Goal: Task Accomplishment & Management: Complete application form

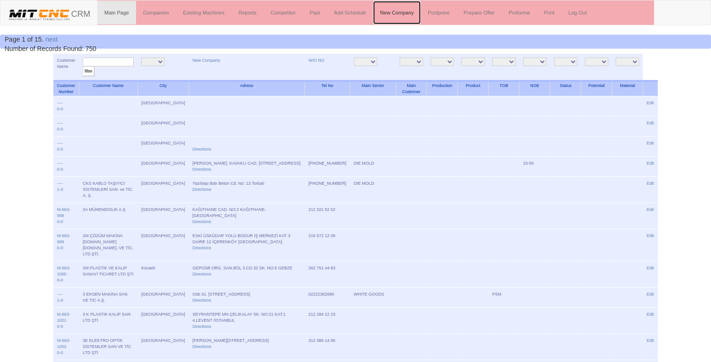
click at [387, 10] on link "New Company" at bounding box center [397, 12] width 48 height 23
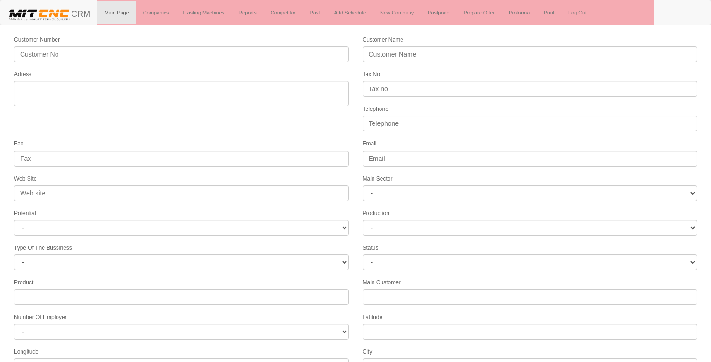
select select
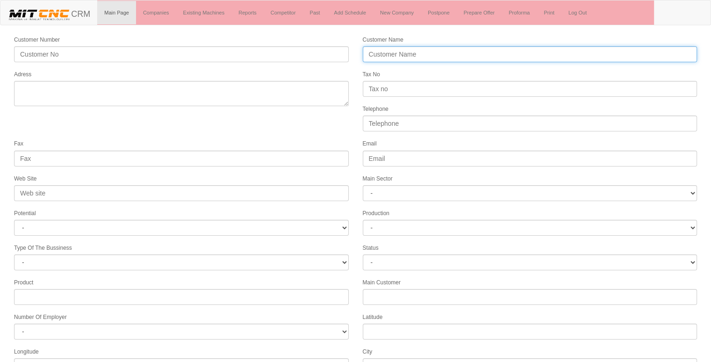
click at [418, 55] on input "Customer Name" at bounding box center [530, 54] width 335 height 16
type input "ç"
type input "Ç"
type input "ÇÖZEM KALIP"
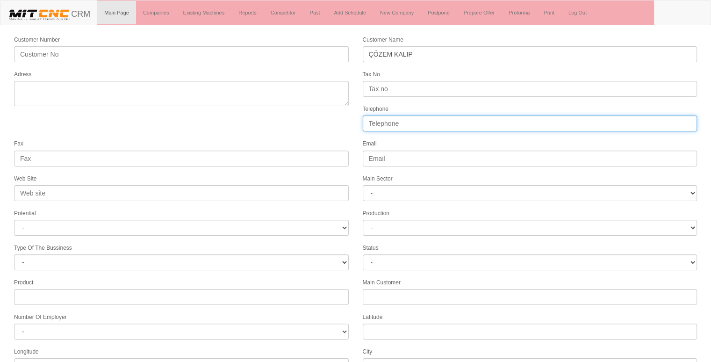
click at [384, 121] on input "Telephone" at bounding box center [530, 124] width 335 height 16
type input "05538711793"
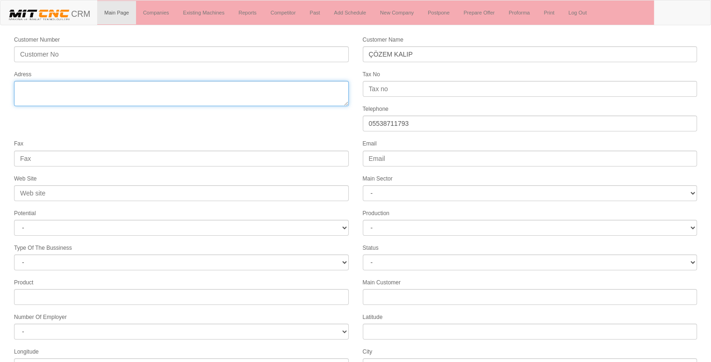
click at [162, 88] on textarea "Adress" at bounding box center [181, 93] width 335 height 25
click at [148, 90] on textarea "Adress" at bounding box center [181, 93] width 335 height 25
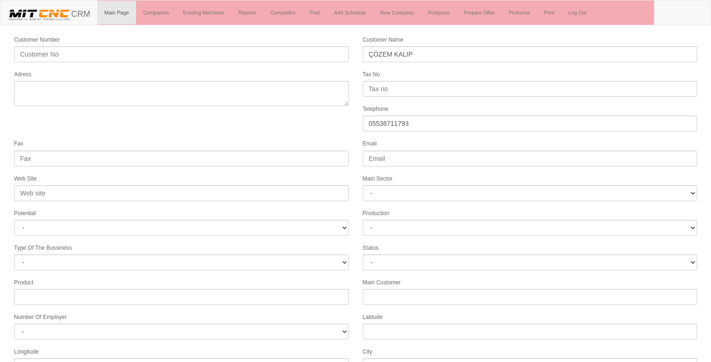
click at [147, 118] on form "Customer Number Customer Name ÇÖZEM KALIP Adress Tax No Telephone 05538711793 F…" at bounding box center [355, 262] width 711 height 455
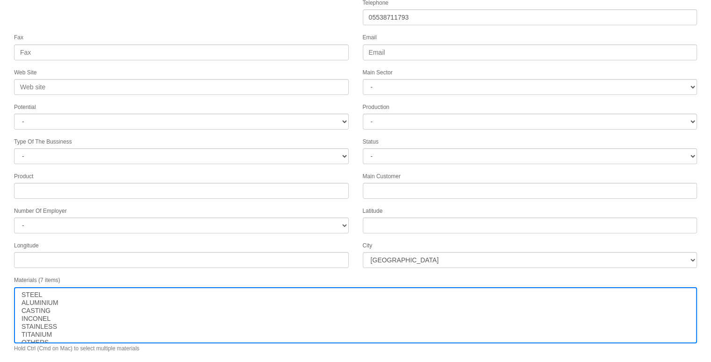
scroll to position [120, 0]
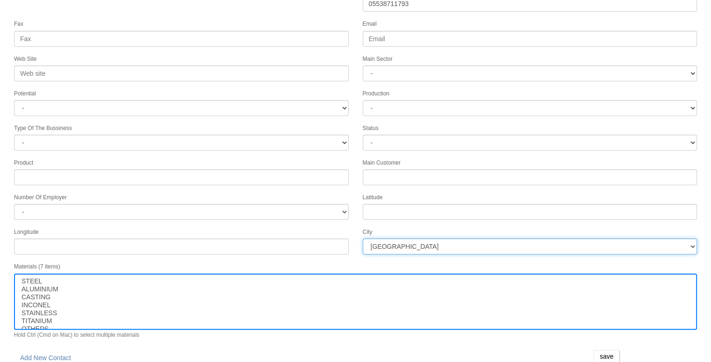
click at [449, 242] on select "İstanbul Adana Adıyaman Afyon Ağrı Amasya Ankara Antalya Artvin Aydın Balıkesir…" at bounding box center [530, 247] width 335 height 16
click at [398, 239] on select "İstanbul Adana Adıyaman Afyon Ağrı Amasya Ankara Antalya Artvin Aydın Balıkesir…" at bounding box center [530, 247] width 335 height 16
select select "1272"
click at [400, 242] on select "İstanbul Adana Adıyaman Afyon Ağrı Amasya Ankara Antalya Artvin Aydın Balıkesir…" at bounding box center [530, 247] width 335 height 16
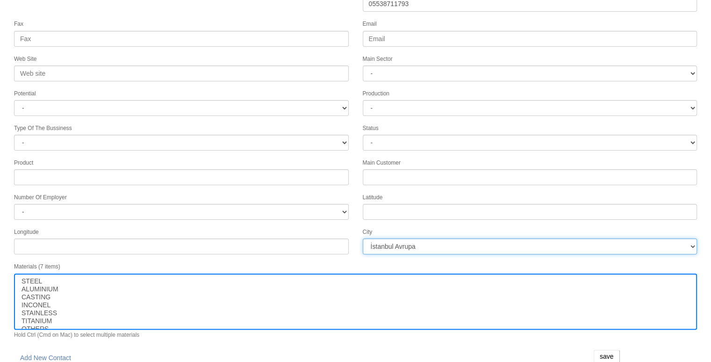
click at [400, 242] on select "İstanbul Adana Adıyaman Afyon Ağrı Amasya Ankara Antalya Artvin Aydın Balıkesir…" at bounding box center [530, 247] width 335 height 16
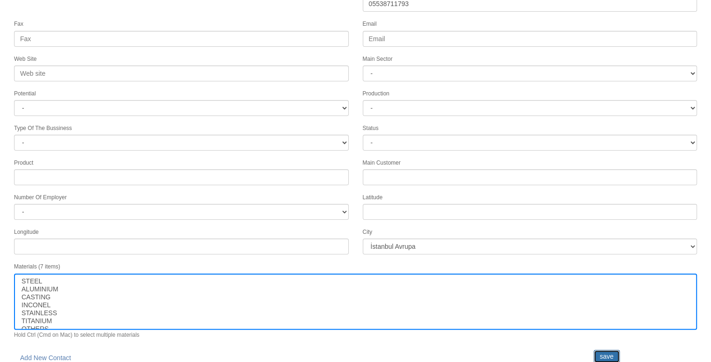
click at [602, 350] on input "save" at bounding box center [607, 356] width 26 height 13
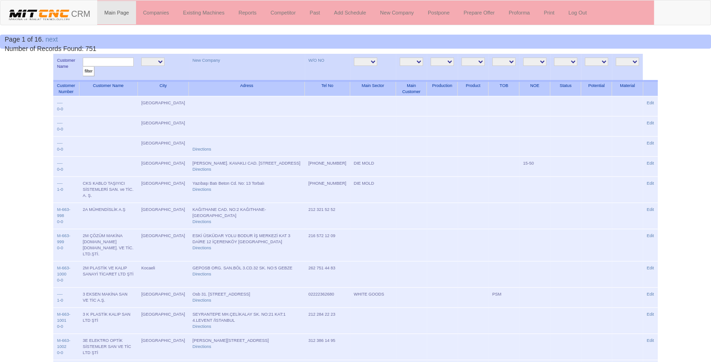
click at [107, 62] on input "text" at bounding box center [108, 62] width 51 height 9
type input "ÇÖZEM"
click at [83, 66] on input "filter" at bounding box center [89, 71] width 12 height 10
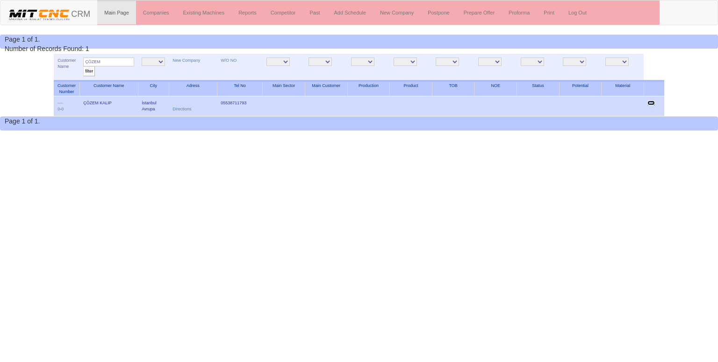
click at [652, 101] on link "Edit" at bounding box center [651, 103] width 7 height 5
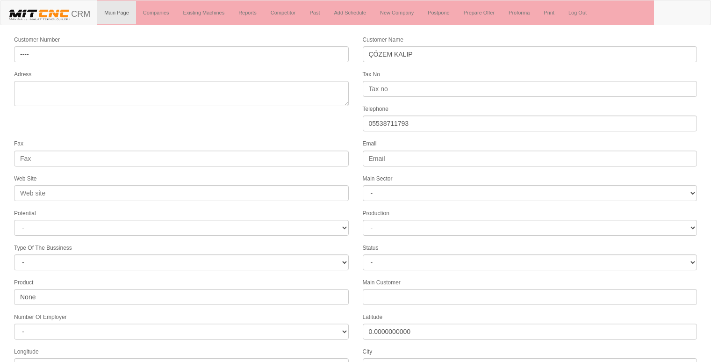
select select "1272"
select select
click at [232, 131] on form "Customer Number ---- Customer Name ÇÖZEM KALIP Adress Tax No Telephone [PHONE_N…" at bounding box center [355, 262] width 711 height 455
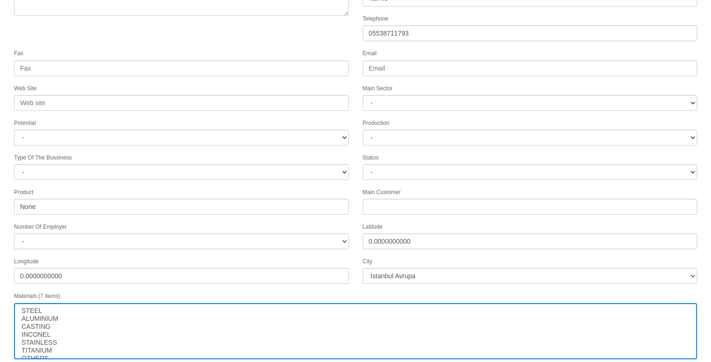
scroll to position [120, 0]
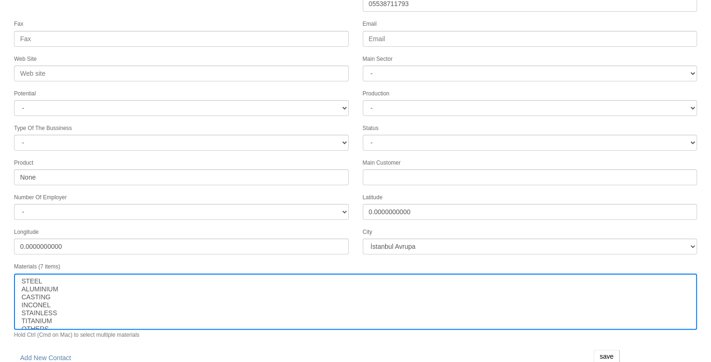
click at [222, 22] on div "Fax" at bounding box center [181, 33] width 349 height 28
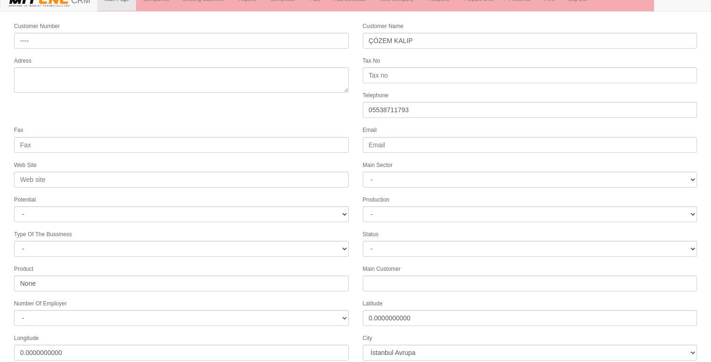
scroll to position [0, 0]
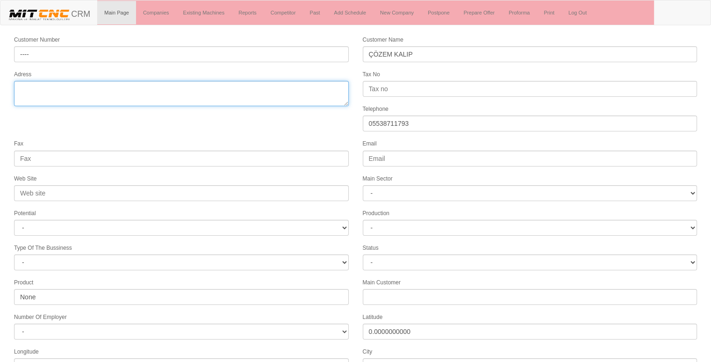
click at [160, 93] on textarea "Adress" at bounding box center [181, 93] width 335 height 25
click at [57, 86] on textarea "Adress" at bounding box center [181, 93] width 335 height 25
type textarea "topçular istanbul eyüpsultan"
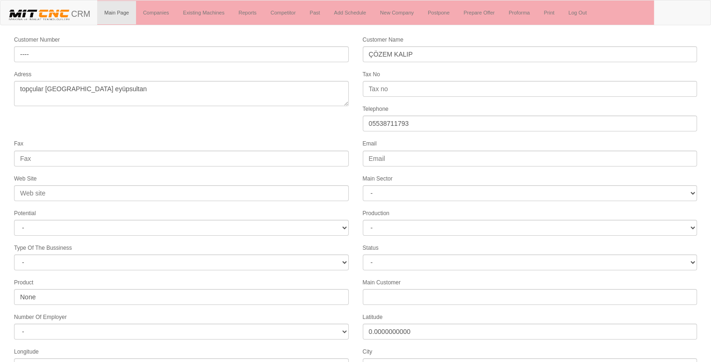
click at [8, 121] on form "Customer Number ---- Customer Name ÇÖZEM KALIP Adress Tax No Telephone 05538711…" at bounding box center [355, 262] width 711 height 455
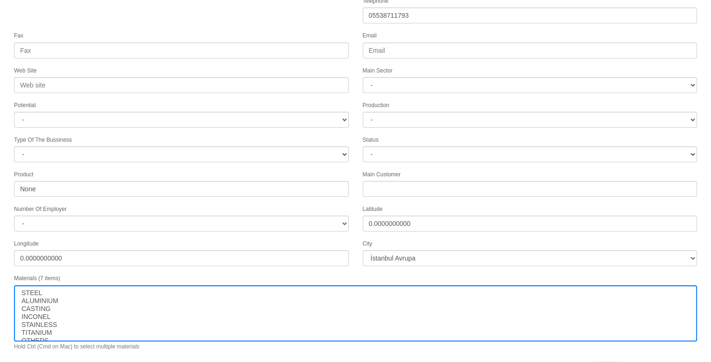
scroll to position [120, 0]
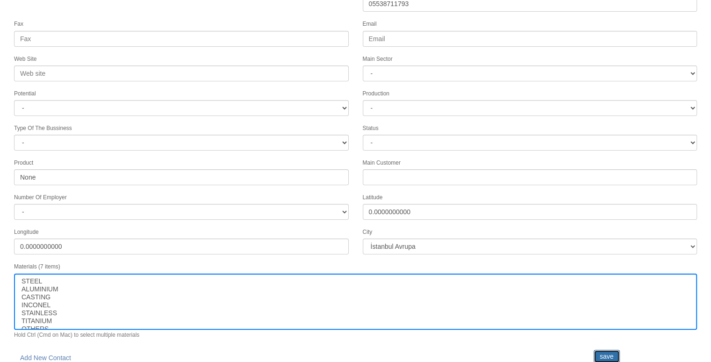
click at [609, 350] on input "save" at bounding box center [607, 356] width 26 height 13
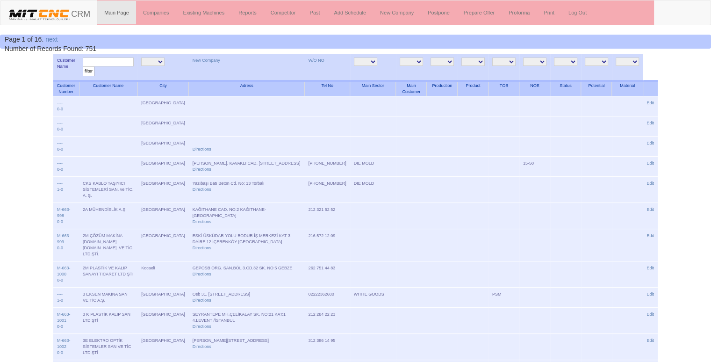
click at [118, 64] on input "text" at bounding box center [108, 62] width 51 height 9
type input "çözem"
click at [83, 66] on input "filter" at bounding box center [89, 71] width 12 height 10
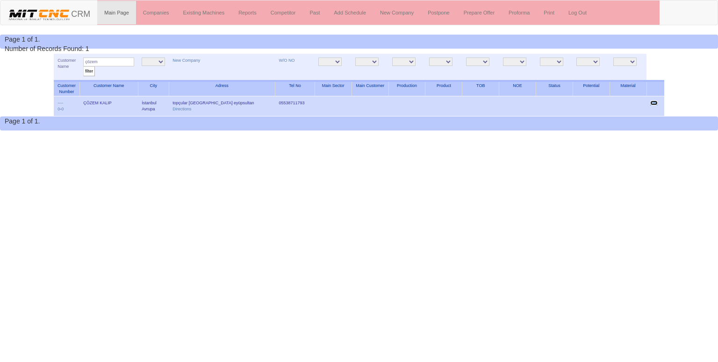
click at [657, 101] on link "Edit" at bounding box center [654, 103] width 7 height 5
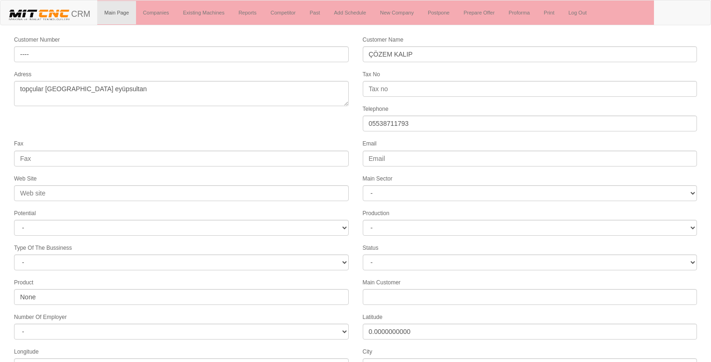
select select "1272"
select select
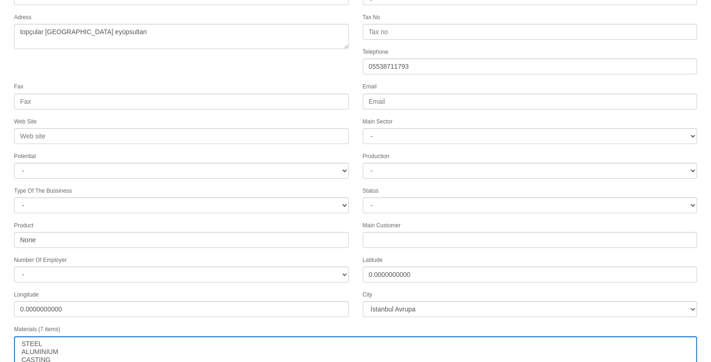
scroll to position [120, 0]
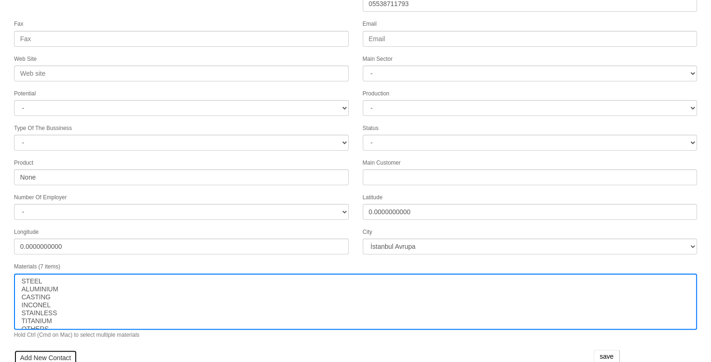
click at [46, 350] on link "Add New Contact" at bounding box center [45, 358] width 63 height 16
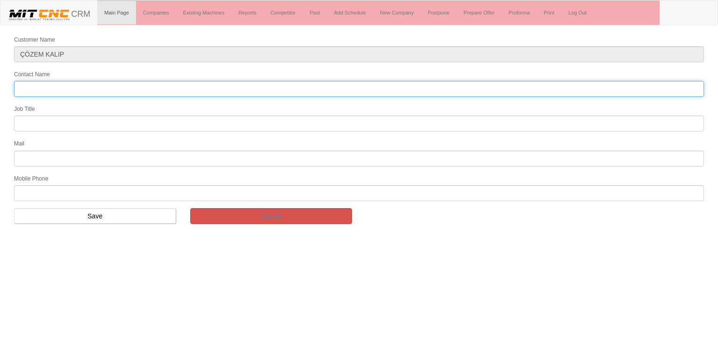
click at [56, 86] on input "Contact Name" at bounding box center [359, 89] width 690 height 16
type input "[PERSON_NAME]"
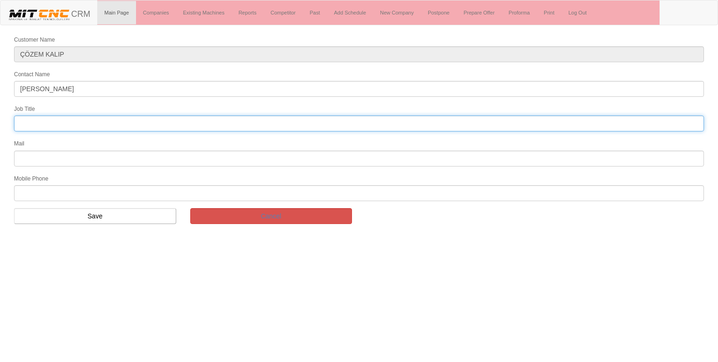
click at [357, 119] on input "text" at bounding box center [359, 124] width 690 height 16
type input "genel müdür"
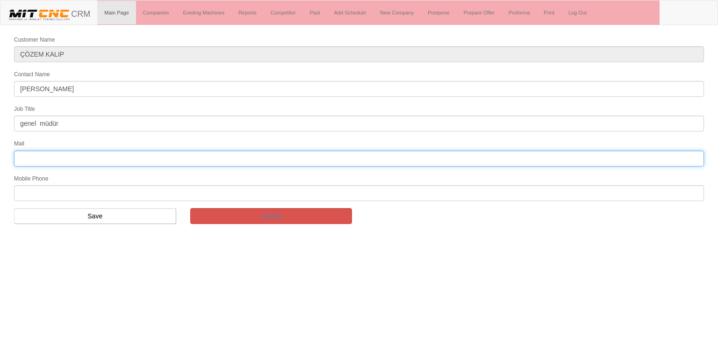
click at [90, 157] on input "text" at bounding box center [359, 159] width 690 height 16
type input "05538711793"
click at [33, 159] on input "05538711793" at bounding box center [359, 159] width 690 height 16
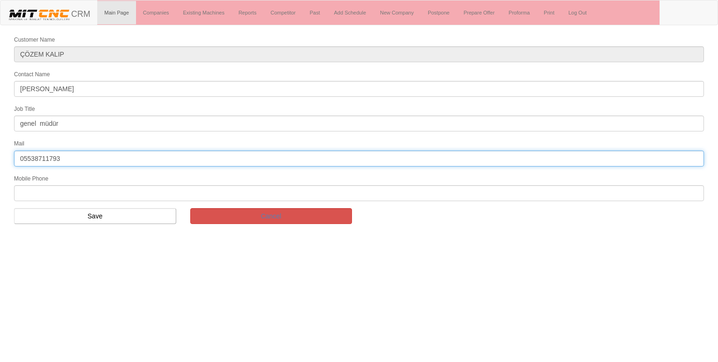
click at [33, 159] on input "05538711793" at bounding box center [359, 159] width 690 height 16
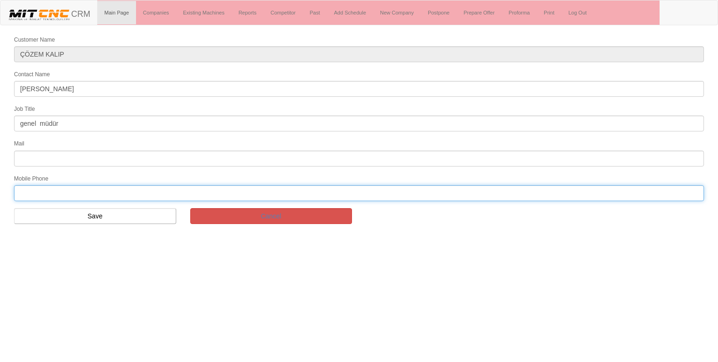
click at [45, 191] on input "text" at bounding box center [359, 193] width 690 height 16
paste input "05538711793"
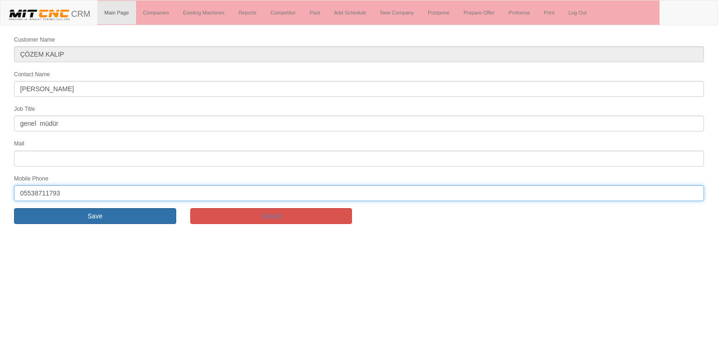
type input "05538711793"
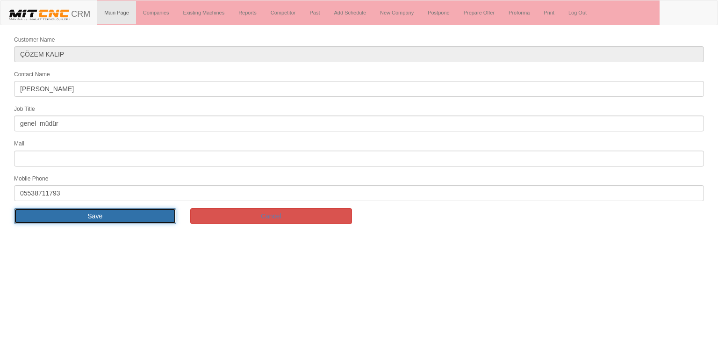
click at [85, 214] on input "Save" at bounding box center [95, 216] width 162 height 16
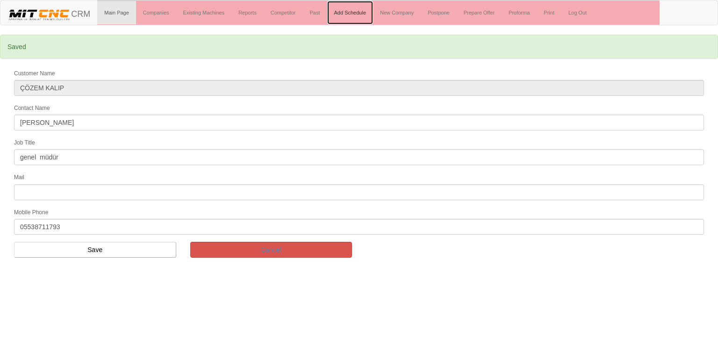
click at [364, 13] on link "Add Schedule" at bounding box center [350, 12] width 46 height 23
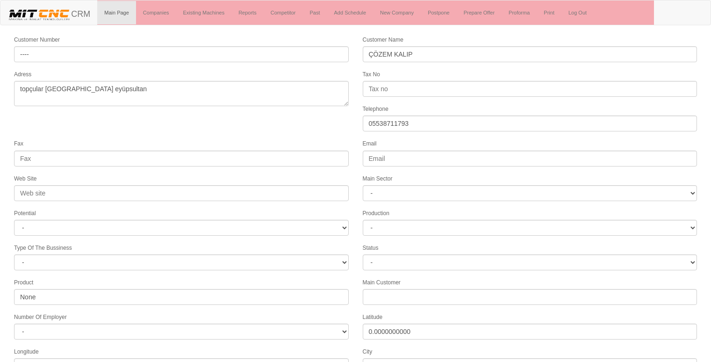
select select "1272"
select select
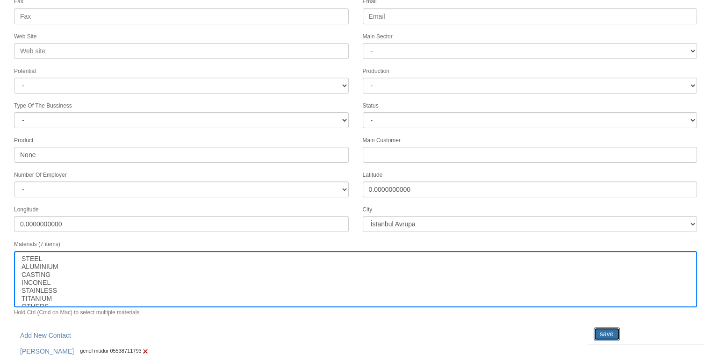
click at [609, 327] on input "save" at bounding box center [607, 333] width 26 height 13
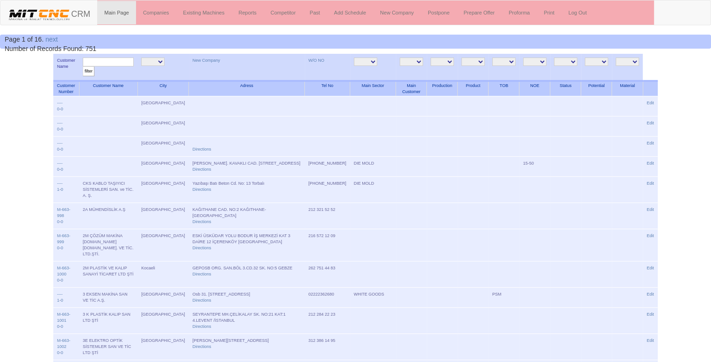
click at [120, 60] on input "text" at bounding box center [108, 62] width 51 height 9
type input "mova"
click at [83, 66] on input "filter" at bounding box center [89, 71] width 12 height 10
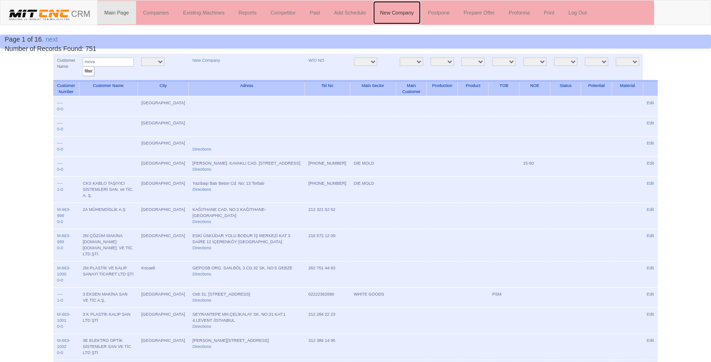
click at [395, 12] on link "New Company" at bounding box center [397, 12] width 48 height 23
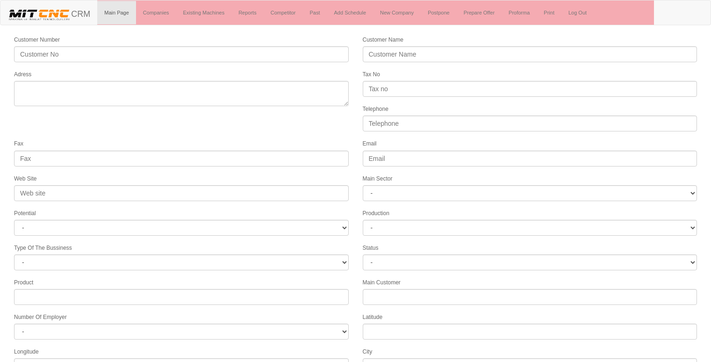
select select
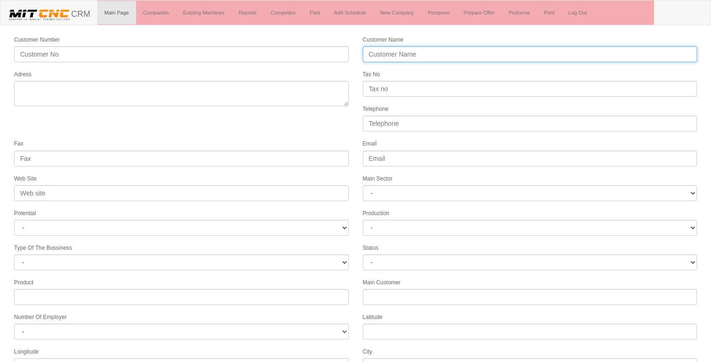
click at [398, 49] on input "Customer Name" at bounding box center [530, 54] width 335 height 16
type input "m"
type input "MOVA KALIP SANAYİ"
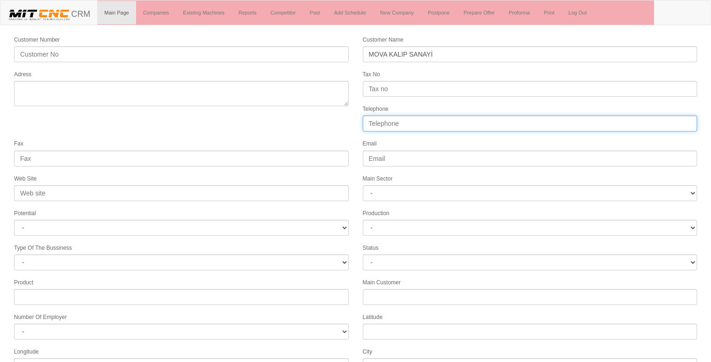
click at [396, 121] on input "Telephone" at bounding box center [530, 124] width 335 height 16
type input "05318520730"
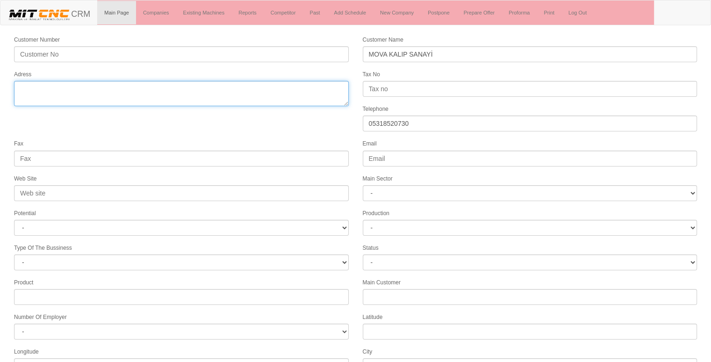
click at [278, 97] on textarea "Adress" at bounding box center [181, 93] width 335 height 25
type textarea "Y"
type textarea "yeşiloba mh. 1. cad. no:98/a seyhan adana"
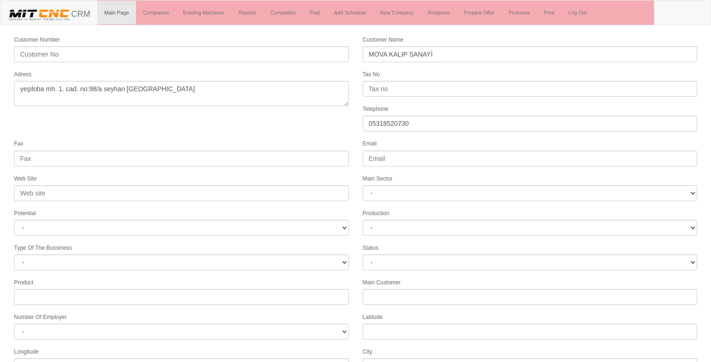
click at [148, 128] on form "Customer Number Customer Name MOVA KALIP SANAYİ Adress Tax No Telephone 0531852…" at bounding box center [355, 262] width 711 height 455
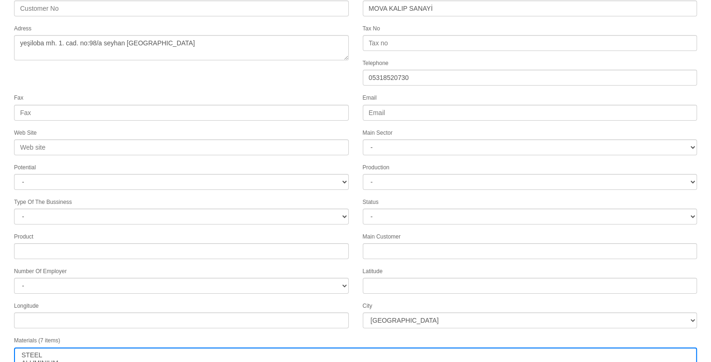
scroll to position [120, 0]
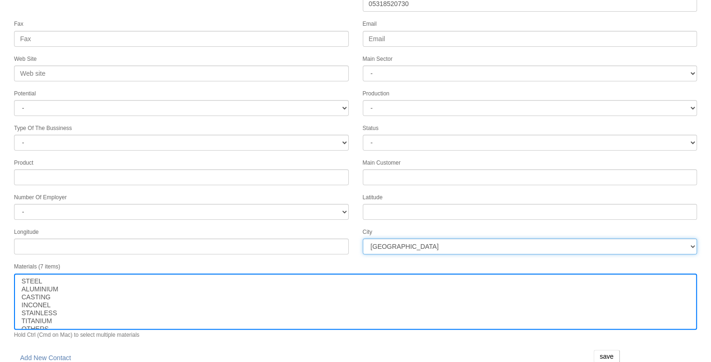
click at [452, 239] on select "İstanbul Adana Adıyaman Afyon Ağrı Amasya Ankara Antalya Artvin Aydın Balıkesir…" at bounding box center [530, 247] width 335 height 16
select select "1192"
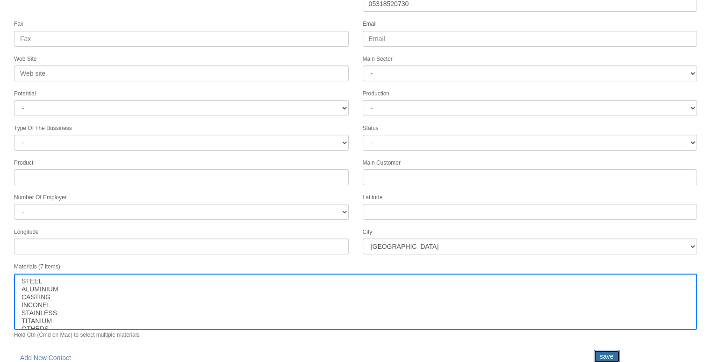
click at [602, 350] on input "save" at bounding box center [607, 356] width 26 height 13
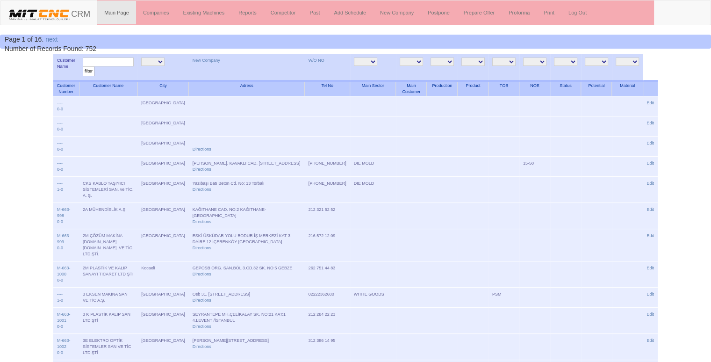
click at [117, 62] on input "text" at bounding box center [108, 62] width 51 height 9
type input "mova"
click at [83, 66] on input "filter" at bounding box center [89, 71] width 12 height 10
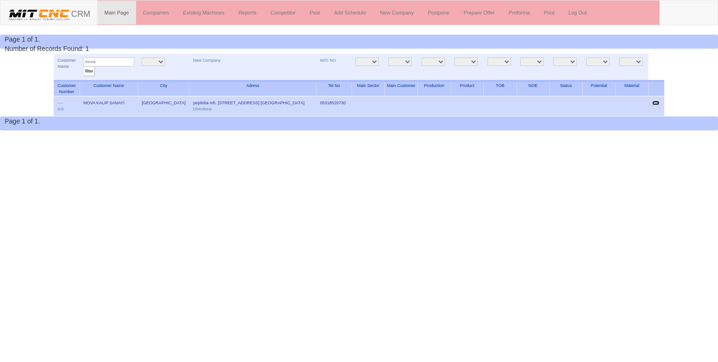
click at [654, 101] on link "Edit" at bounding box center [655, 103] width 7 height 5
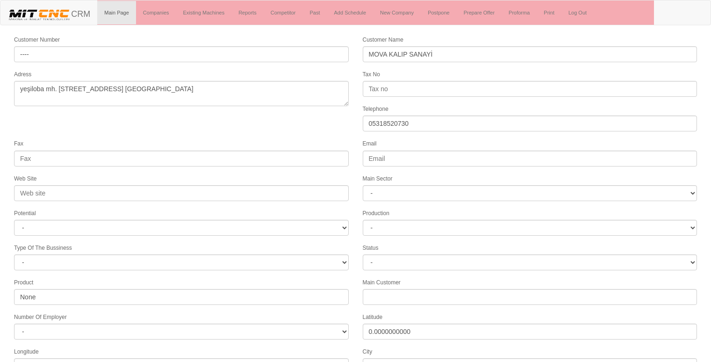
select select "1192"
select select
click at [227, 138] on div "Fax" at bounding box center [181, 152] width 349 height 28
click at [170, 12] on link "Companies" at bounding box center [156, 12] width 40 height 23
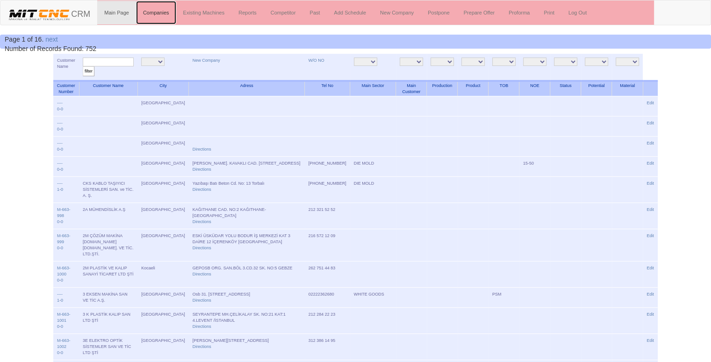
click at [162, 11] on link "Companies" at bounding box center [156, 12] width 40 height 23
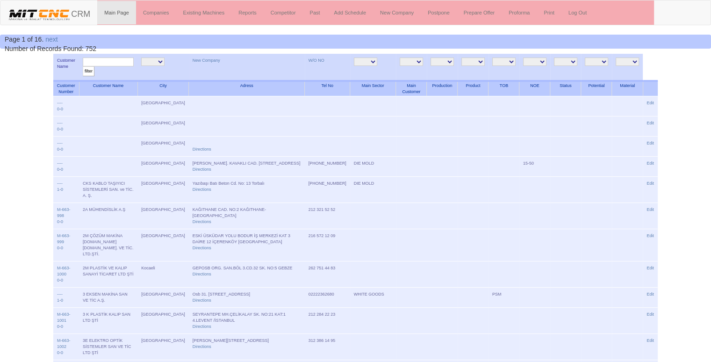
click at [110, 60] on input "text" at bounding box center [108, 62] width 51 height 9
type input "mova"
click at [83, 66] on input "filter" at bounding box center [89, 71] width 12 height 10
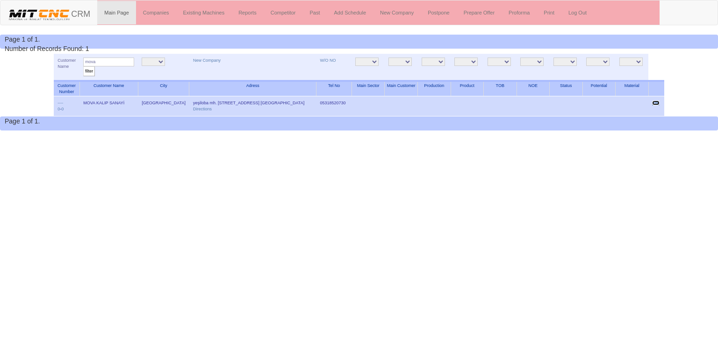
click at [653, 102] on link "Edit" at bounding box center [655, 103] width 7 height 5
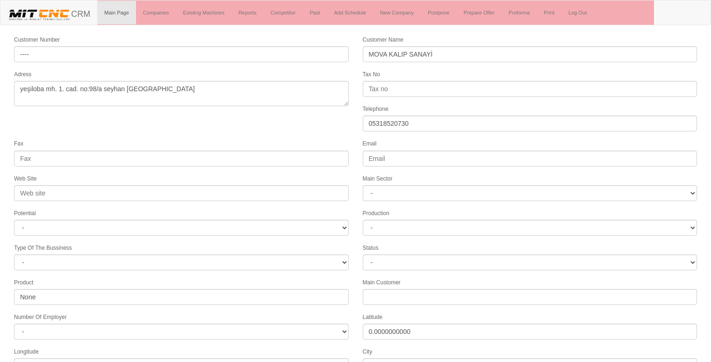
select select "1192"
select select
click at [174, 130] on form "Customer Number ---- Customer Name MOVA KALIP SANAYİ Adress yeşiloba mh. 1. cad…" at bounding box center [355, 262] width 711 height 455
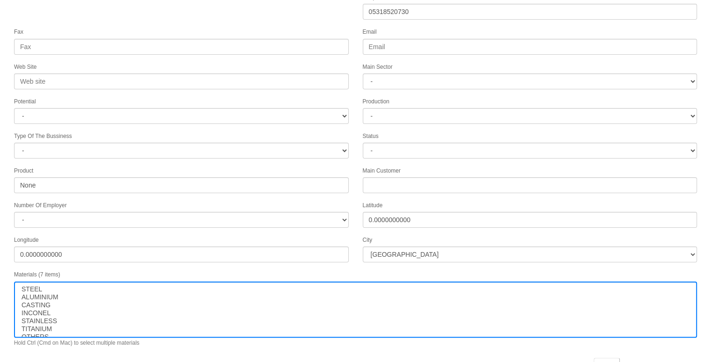
scroll to position [120, 0]
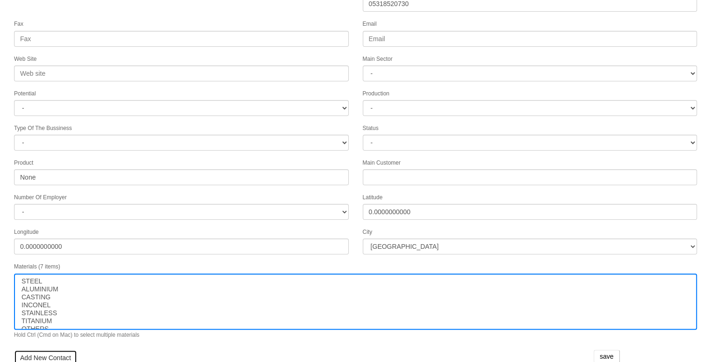
click at [37, 350] on link "Add New Contact" at bounding box center [45, 358] width 63 height 16
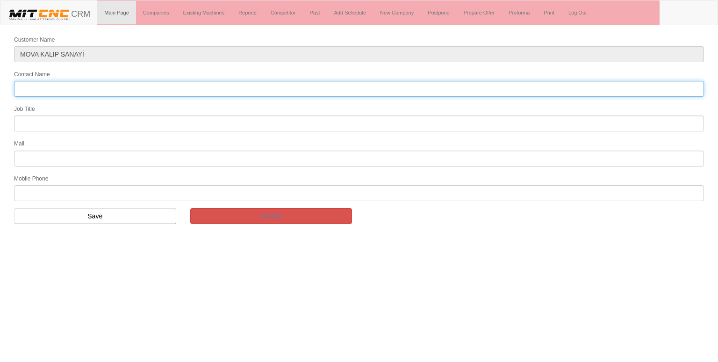
click at [72, 86] on input "Contact Name" at bounding box center [359, 89] width 690 height 16
type input "m"
type input "ahmet gözen"
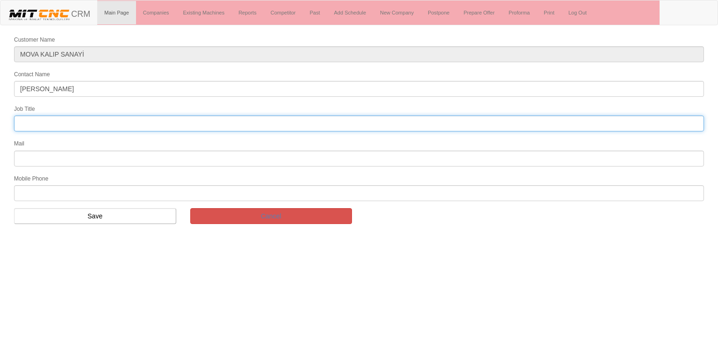
click at [70, 124] on input "text" at bounding box center [359, 124] width 690 height 16
type input "planlama müdürü"
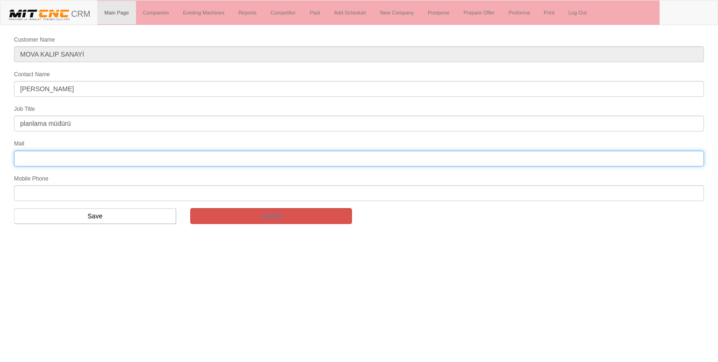
click at [57, 155] on input "text" at bounding box center [359, 159] width 690 height 16
type input "ahmet.gozen@movakalip.com"
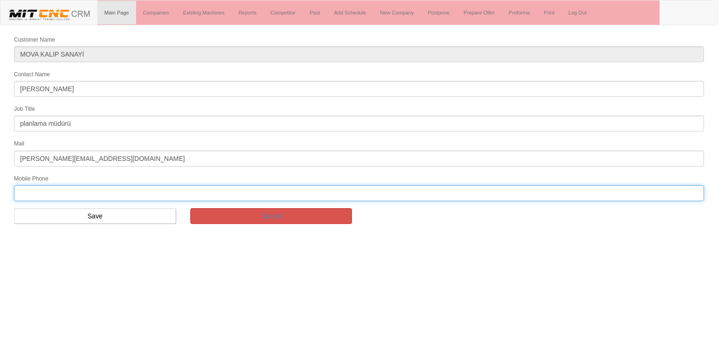
click at [90, 193] on input "text" at bounding box center [359, 193] width 690 height 16
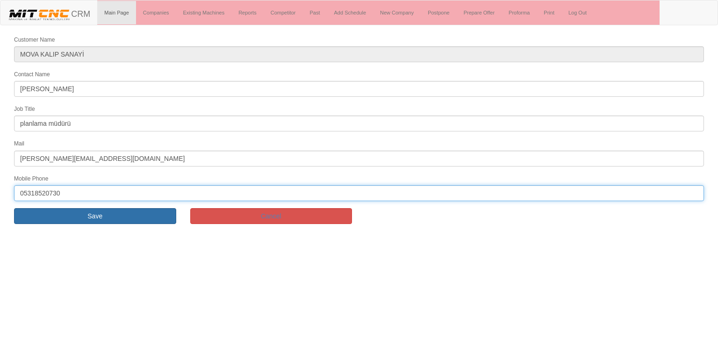
type input "05318520730"
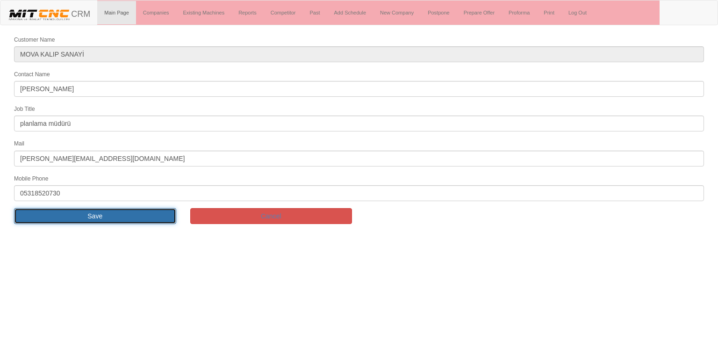
click at [90, 210] on input "Save" at bounding box center [95, 216] width 162 height 16
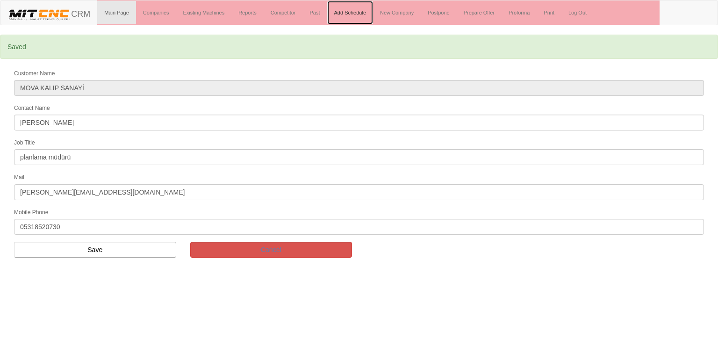
click at [351, 12] on link "Add Schedule" at bounding box center [350, 12] width 46 height 23
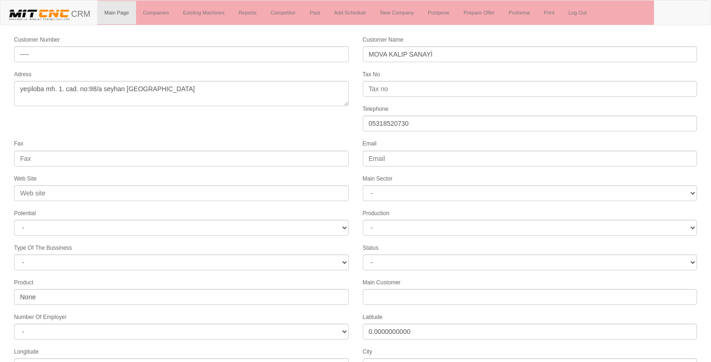
select select "1192"
select select
click at [0, 310] on form "Customer Number ---- Customer Name MOVA KALIP SANAYİ Adress yeşiloba mh. 1. cad…" at bounding box center [355, 274] width 711 height 478
click at [273, 130] on form "Customer Number ---- Customer Name MOVA KALIP SANAYİ Adress yeşiloba mh. 1. cad…" at bounding box center [355, 274] width 711 height 478
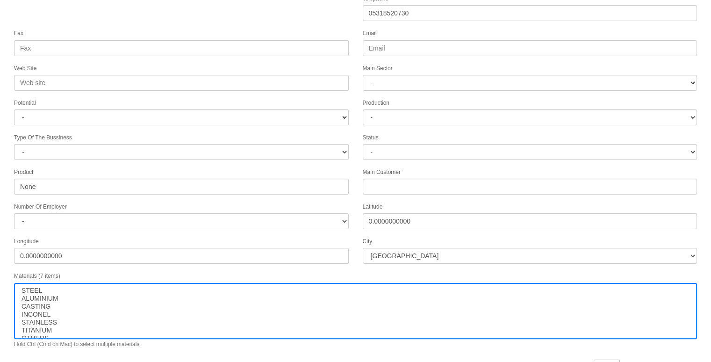
scroll to position [142, 0]
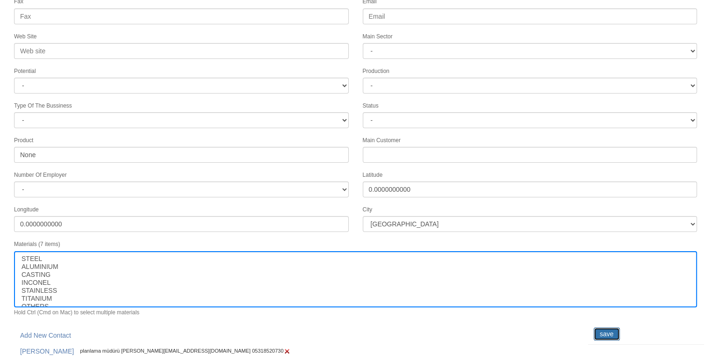
click at [604, 328] on input "save" at bounding box center [607, 333] width 26 height 13
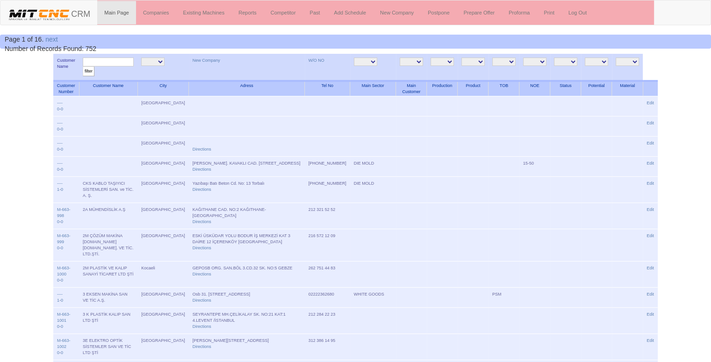
click at [121, 62] on input "text" at bounding box center [108, 62] width 51 height 9
type input "b"
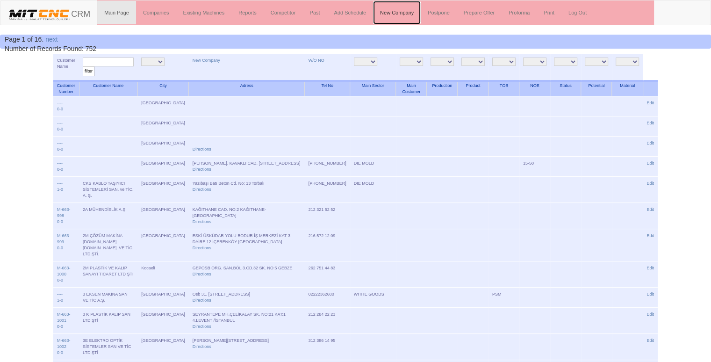
click at [391, 20] on link "New Company" at bounding box center [397, 12] width 48 height 23
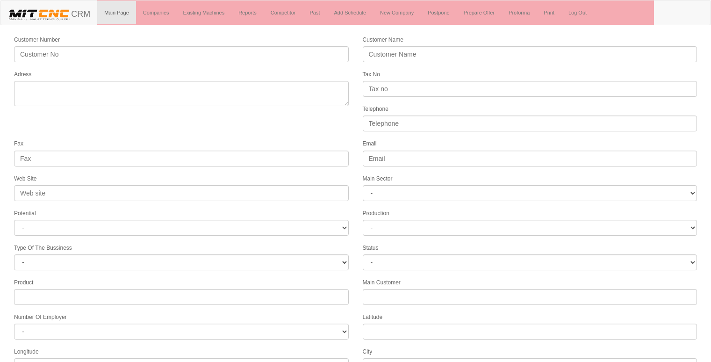
select select
click at [403, 12] on link "New Company" at bounding box center [397, 12] width 48 height 23
select select
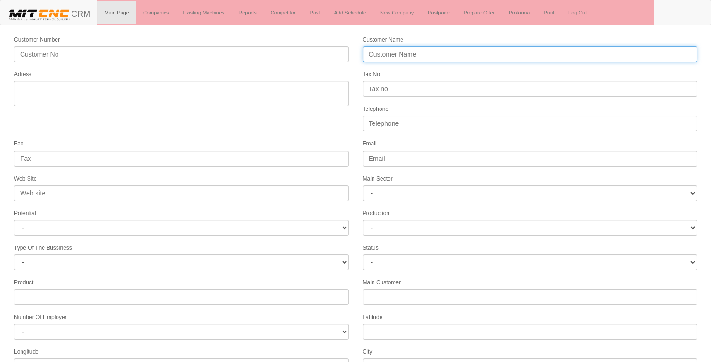
click at [392, 56] on input "Customer Name" at bounding box center [530, 54] width 335 height 16
type input "BLC MAKİNA"
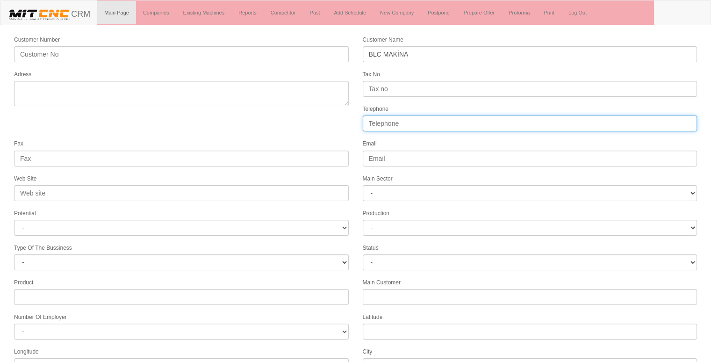
click at [382, 118] on input "Telephone" at bounding box center [530, 124] width 335 height 16
type input "05364894084"
click at [270, 107] on form "Customer Number Customer Name BLC MAKİNA Adress Tax No Telephone 05364894084 Fa…" at bounding box center [355, 262] width 711 height 455
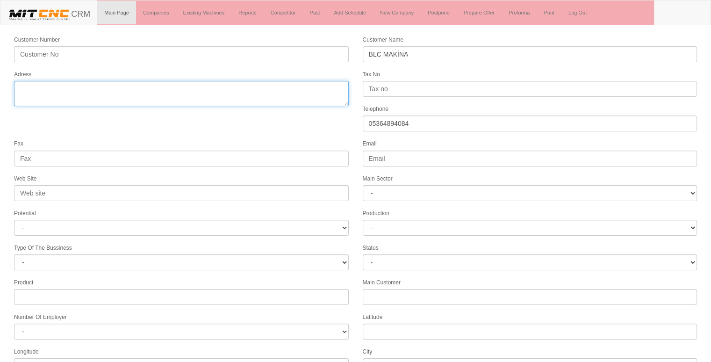
click at [255, 90] on textarea "Adress" at bounding box center [181, 93] width 335 height 25
type textarea "[GEOGRAPHIC_DATA]"
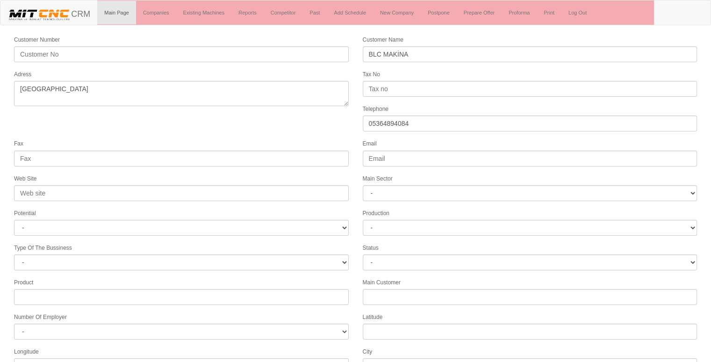
click at [234, 138] on div "Fax" at bounding box center [181, 152] width 349 height 28
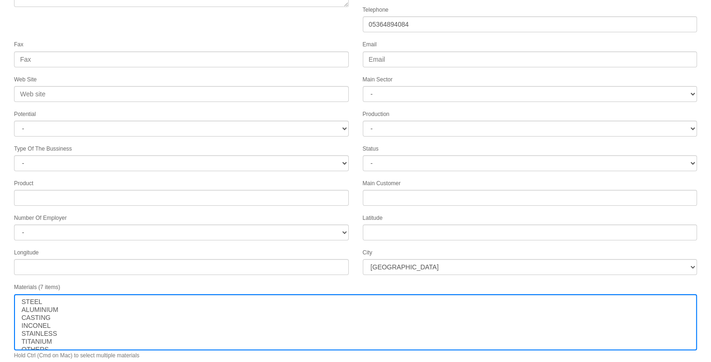
scroll to position [120, 0]
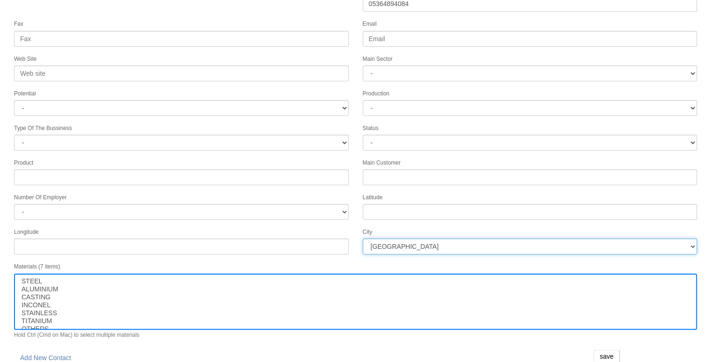
click at [375, 239] on select "İstanbul Adana Adıyaman Afyon Ağrı Amasya Ankara Antalya Artvin Aydın Balıkesir…" at bounding box center [530, 247] width 335 height 16
select select "1232"
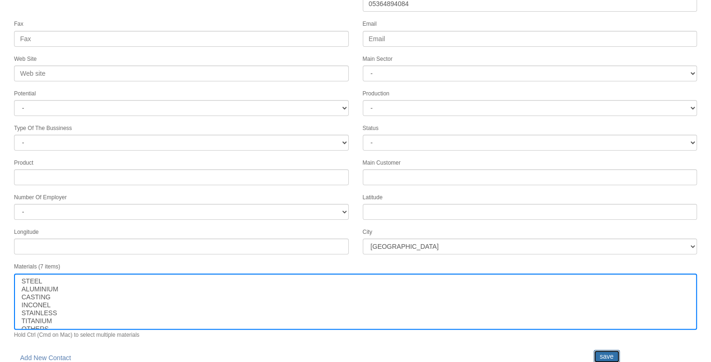
click at [613, 350] on input "save" at bounding box center [607, 356] width 26 height 13
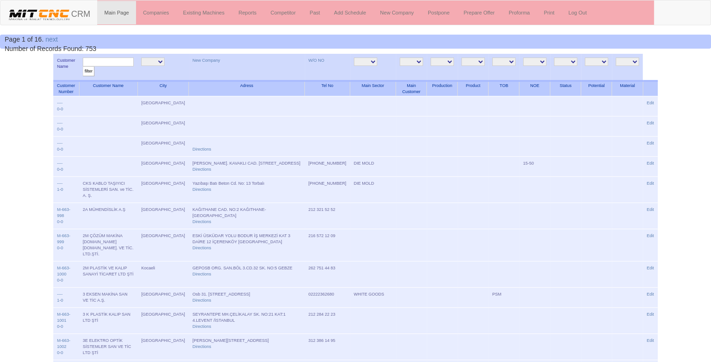
click at [118, 62] on input "text" at bounding box center [108, 62] width 51 height 9
type input "blc"
click at [83, 66] on input "filter" at bounding box center [89, 71] width 12 height 10
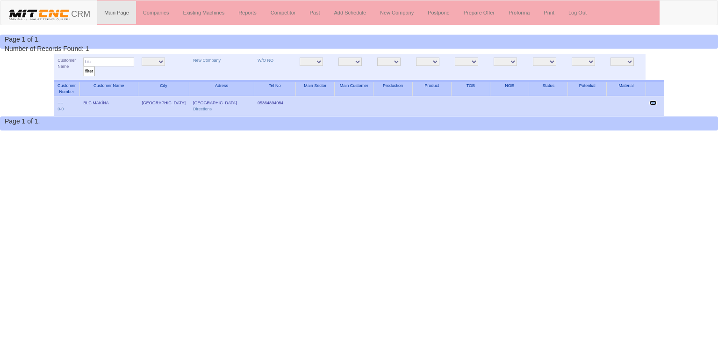
click at [650, 102] on link "Edit" at bounding box center [653, 103] width 7 height 5
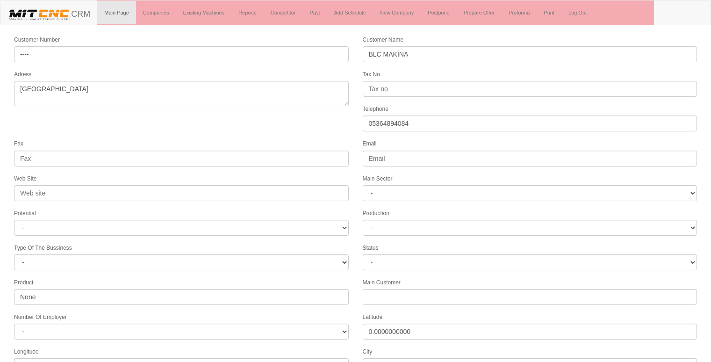
select select "1232"
select select
click at [357, 136] on form "Customer Number ---- Customer Name BLC MAKİNA Adress [GEOGRAPHIC_DATA] Tax No T…" at bounding box center [355, 262] width 711 height 455
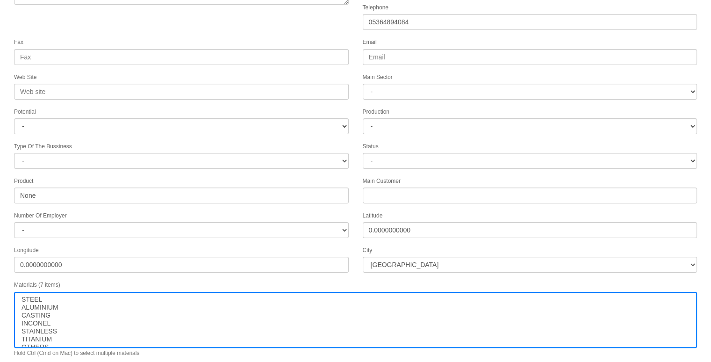
scroll to position [120, 0]
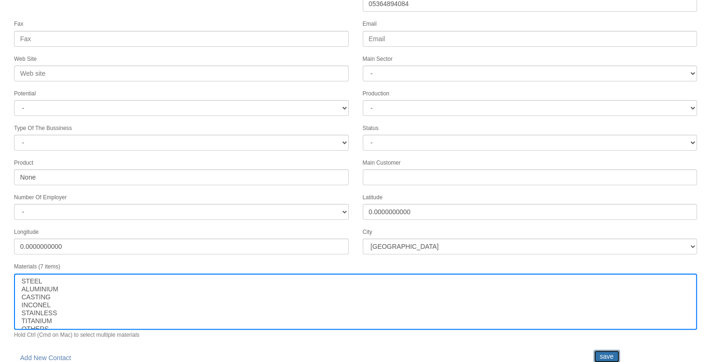
click at [599, 350] on input "save" at bounding box center [607, 356] width 26 height 13
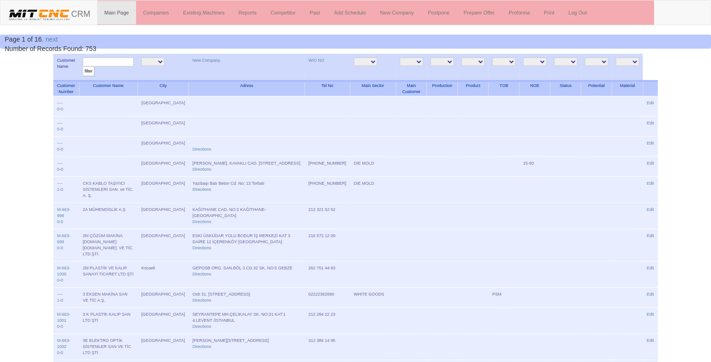
click at [101, 63] on input "text" at bounding box center [108, 62] width 51 height 9
type input "blc"
click at [83, 66] on input "filter" at bounding box center [89, 71] width 12 height 10
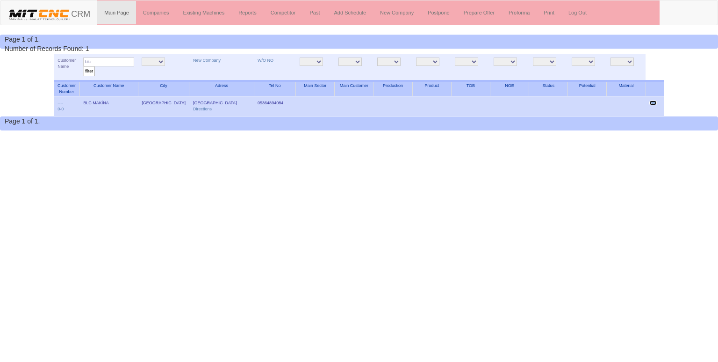
click at [652, 101] on link "Edit" at bounding box center [653, 103] width 7 height 5
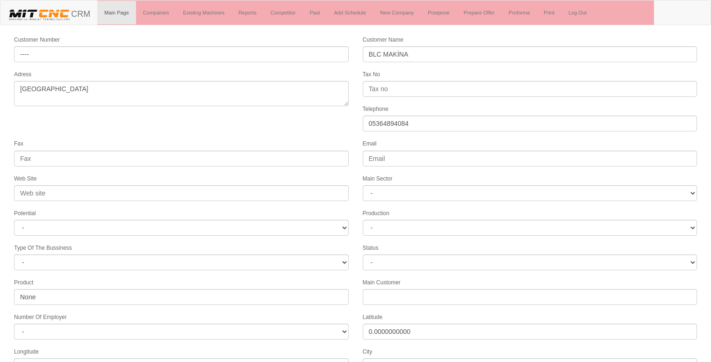
select select "1232"
select select
click at [287, 129] on form "Customer Number ---- Customer Name BLC MAKİNA Adress [GEOGRAPHIC_DATA] Tax No T…" at bounding box center [355, 262] width 711 height 455
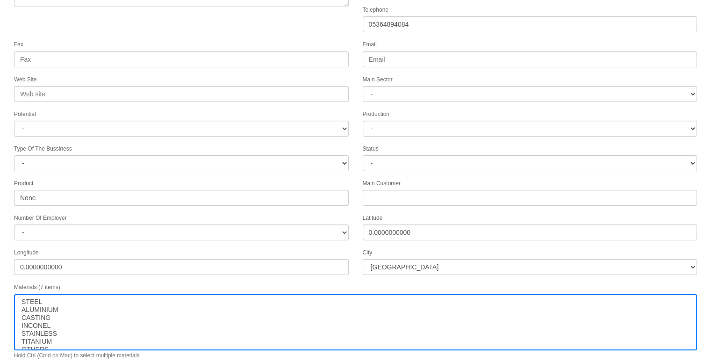
scroll to position [120, 0]
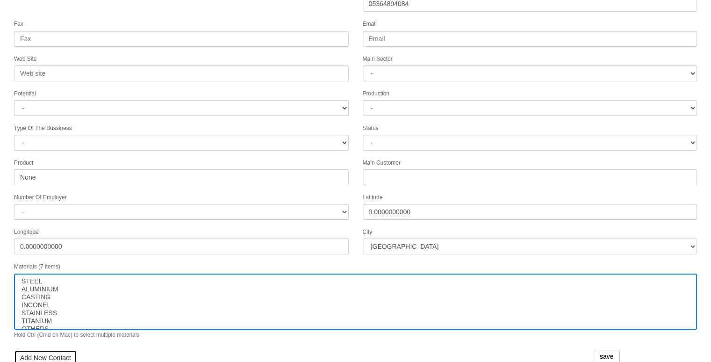
click at [40, 350] on link "Add New Contact" at bounding box center [45, 358] width 63 height 16
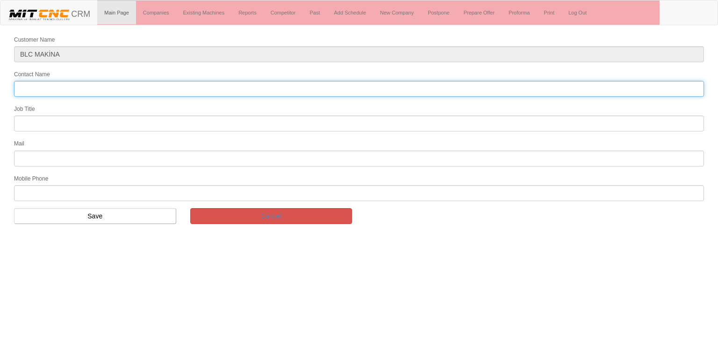
click at [109, 85] on input "Contact Name" at bounding box center [359, 89] width 690 height 16
type input "abdullah bilici"
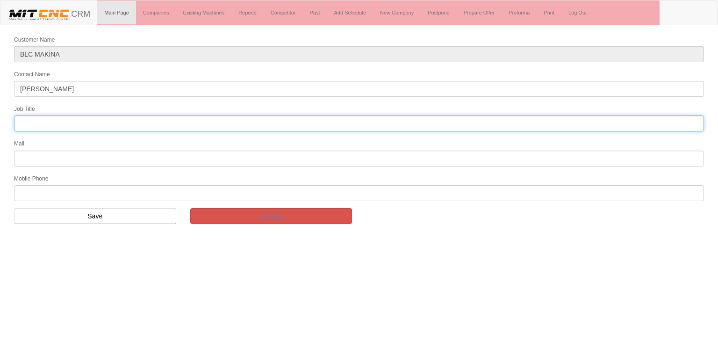
click at [52, 124] on input "text" at bounding box center [359, 124] width 690 height 16
type input "FİRMA SAHİBİ"
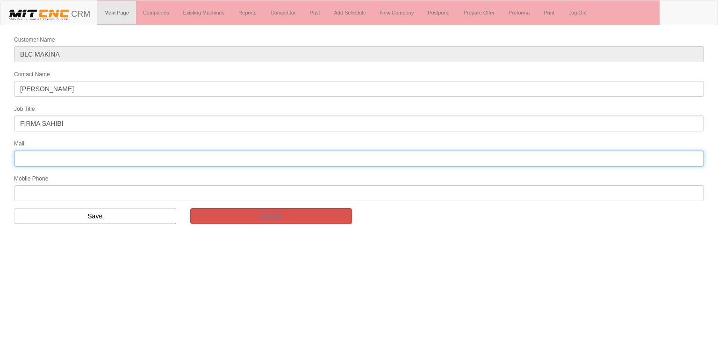
click at [75, 151] on input "text" at bounding box center [359, 159] width 690 height 16
type input "abilici@gmail.com"
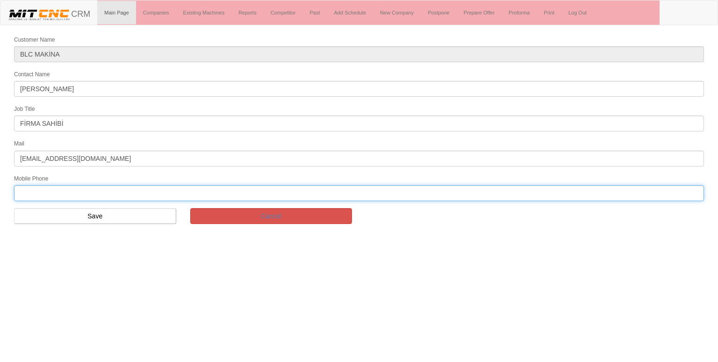
click at [45, 186] on input "text" at bounding box center [359, 193] width 690 height 16
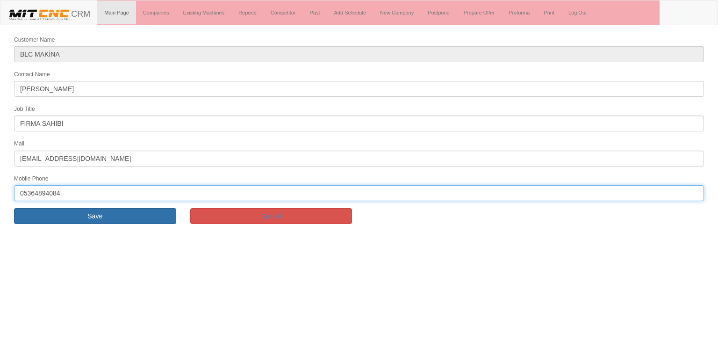
type input "05364894084"
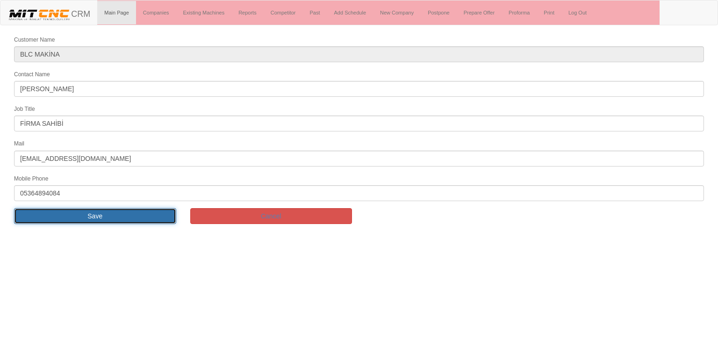
click at [101, 210] on input "Save" at bounding box center [95, 216] width 162 height 16
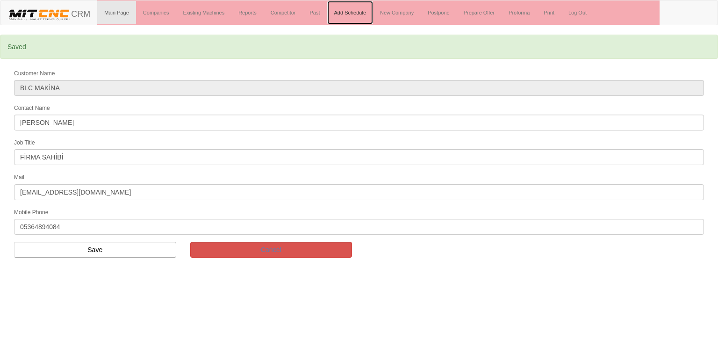
click at [360, 12] on link "Add Schedule" at bounding box center [350, 12] width 46 height 23
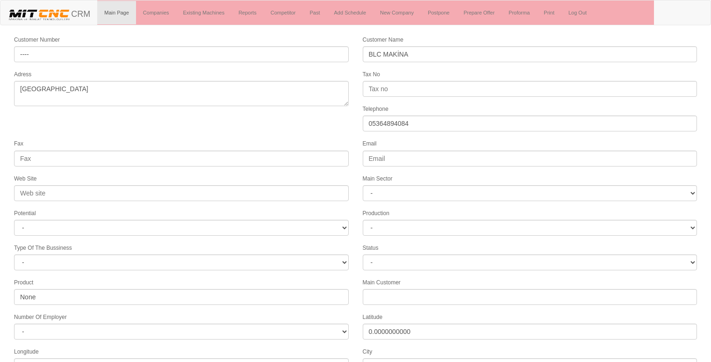
select select "1232"
select select
click at [301, 126] on form "Customer Number ---- Customer Name BLC MAKİNA Adress konya Tax No Telephone 053…" at bounding box center [355, 274] width 711 height 478
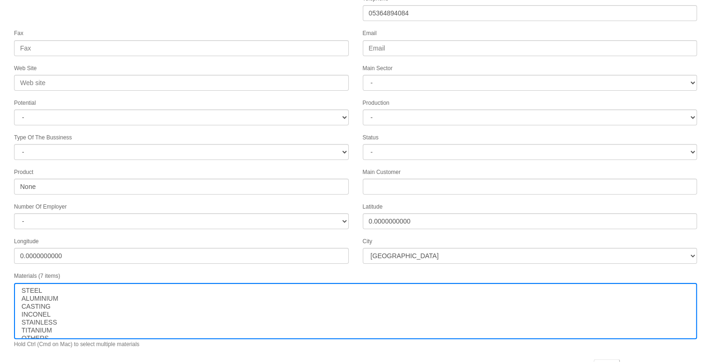
scroll to position [142, 0]
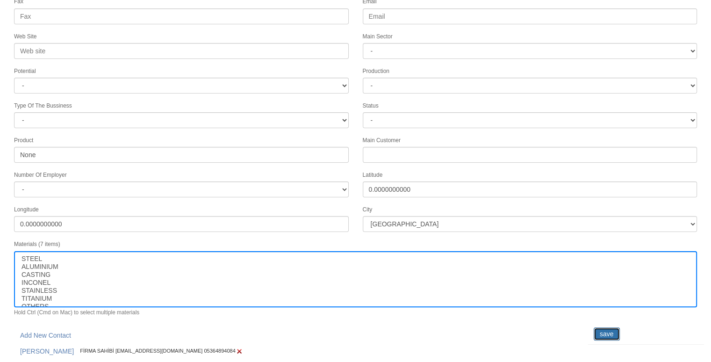
click at [605, 327] on input "save" at bounding box center [607, 333] width 26 height 13
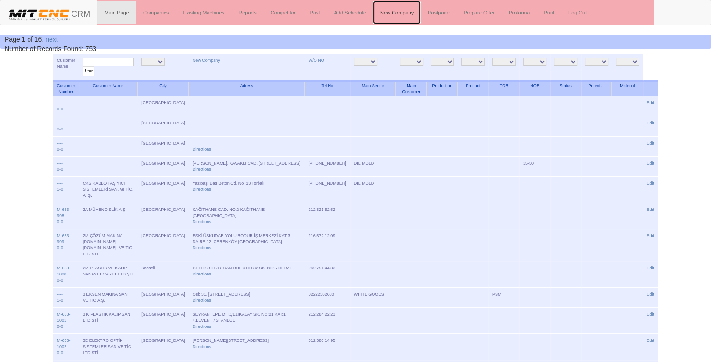
click at [408, 15] on link "New Company" at bounding box center [397, 12] width 48 height 23
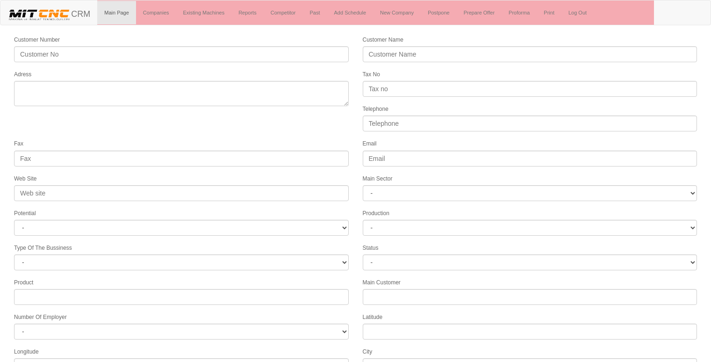
select select
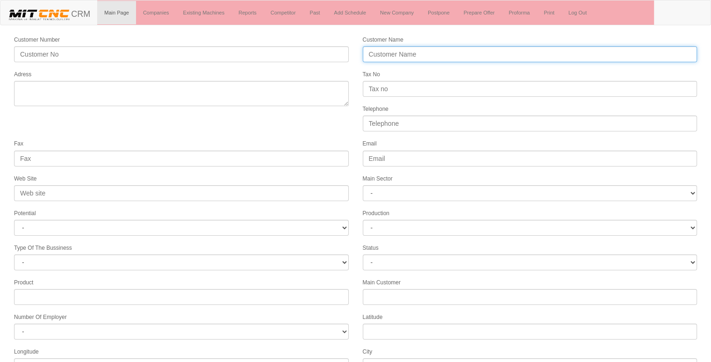
click at [412, 53] on input "Customer Name" at bounding box center [530, 54] width 335 height 16
type input "UZMAN MOLD KALIP SANAYİ"
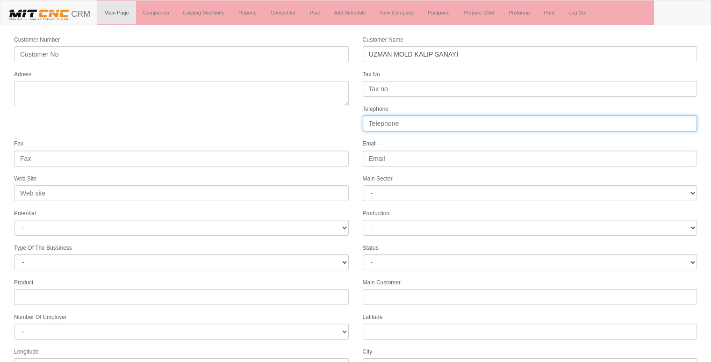
click at [380, 122] on input "Telephone" at bounding box center [530, 124] width 335 height 16
type input "05387720536"
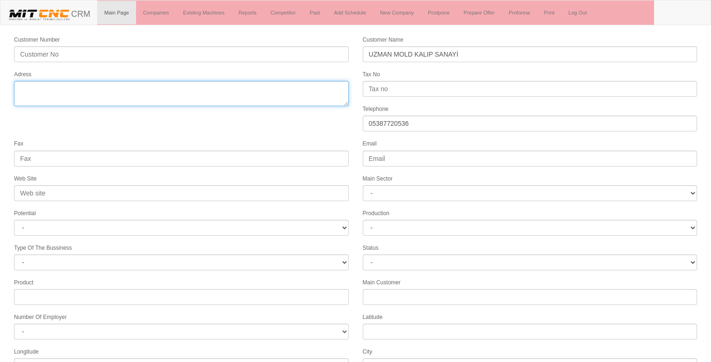
click at [271, 81] on textarea "Adress" at bounding box center [181, 93] width 335 height 25
type textarea "H"
type textarea "horozluhan selçuklu konya"
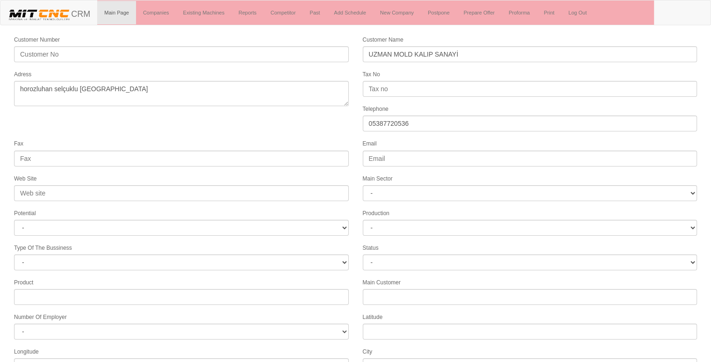
click at [259, 126] on form "Customer Number Customer Name UZMAN MOLD KALIP SANAYİ Adress Tax No Telephone 0…" at bounding box center [355, 262] width 711 height 455
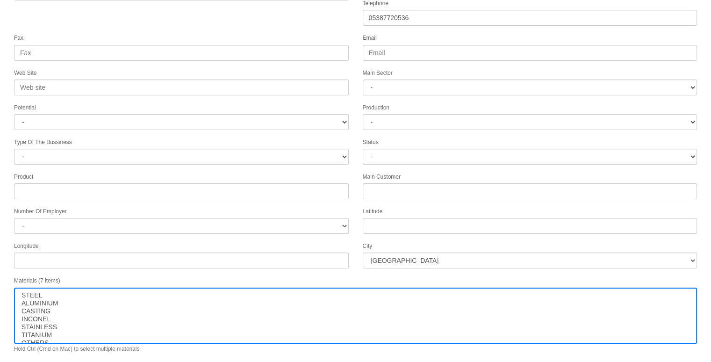
scroll to position [120, 0]
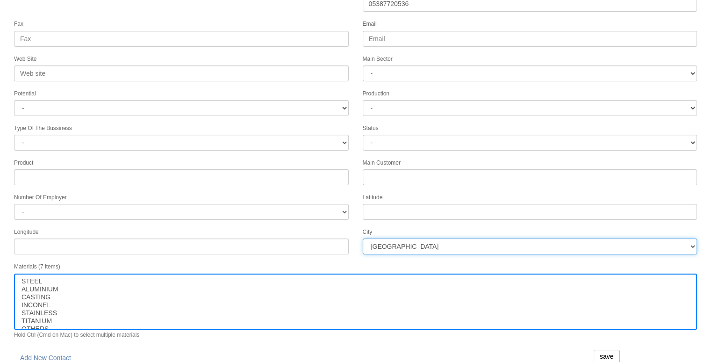
click at [486, 240] on select "[GEOGRAPHIC_DATA] [GEOGRAPHIC_DATA] [GEOGRAPHIC_DATA] [GEOGRAPHIC_DATA] Ağrı [G…" at bounding box center [530, 247] width 335 height 16
select select "1232"
click at [486, 240] on select "İstanbul Adana Adıyaman Afyon Ağrı Amasya Ankara Antalya Artvin Aydın Balıkesir…" at bounding box center [530, 247] width 335 height 16
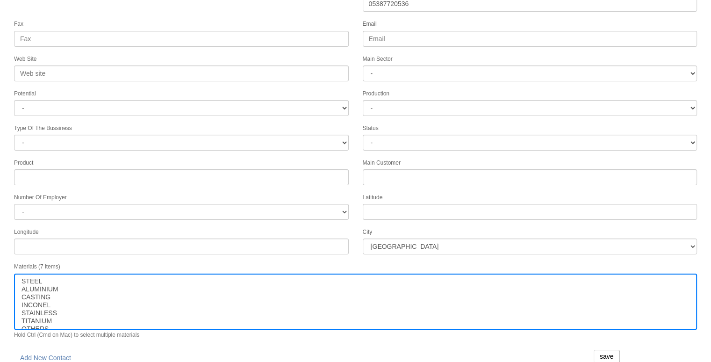
click at [395, 261] on div "Materials (7 items) STEEL ALUMINIUM CASTING INCONEL STAINLESS TITANIUM OTHERS H…" at bounding box center [355, 299] width 697 height 77
click at [603, 352] on input "save" at bounding box center [607, 356] width 26 height 13
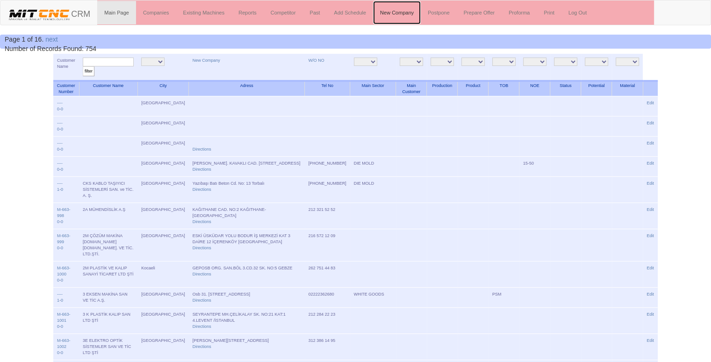
click at [384, 11] on link "New Company" at bounding box center [397, 12] width 48 height 23
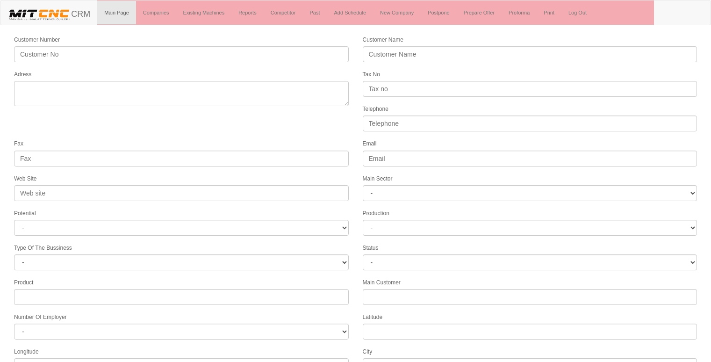
select select
click at [163, 12] on link "Companies" at bounding box center [156, 12] width 40 height 23
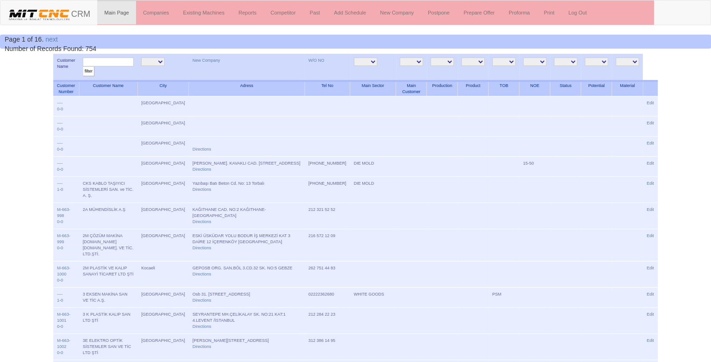
click at [124, 62] on input "text" at bounding box center [108, 62] width 51 height 9
type input "uzman mold"
click at [83, 66] on input "filter" at bounding box center [89, 71] width 12 height 10
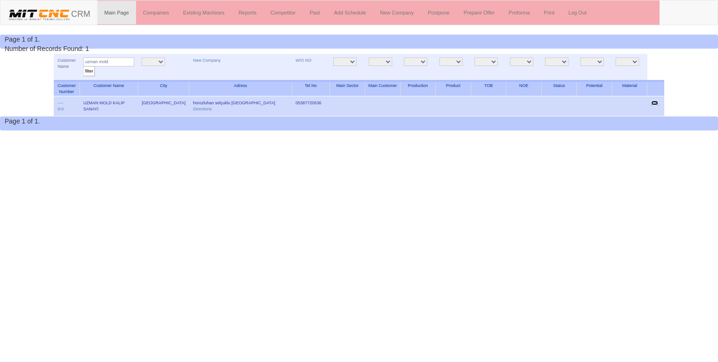
click at [652, 104] on link "Edit" at bounding box center [655, 103] width 7 height 5
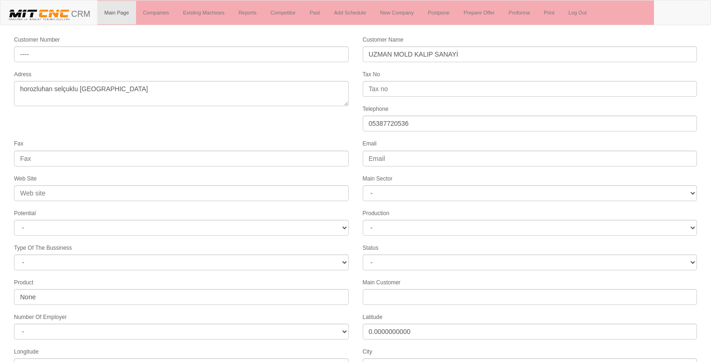
select select "1232"
select select
click at [279, 128] on form "Customer Number ---- Customer Name UZMAN MOLD KALIP SANAYİ Adress horozluhan se…" at bounding box center [355, 262] width 711 height 455
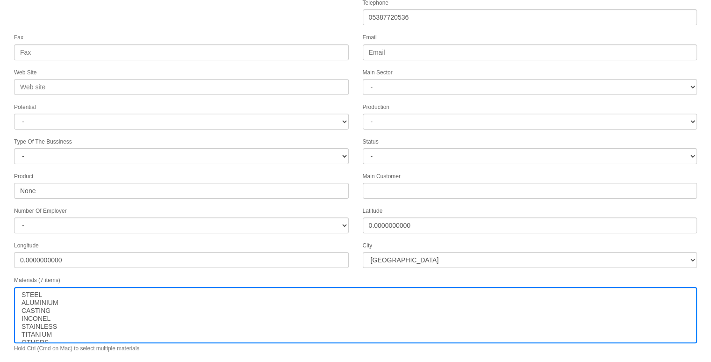
scroll to position [120, 0]
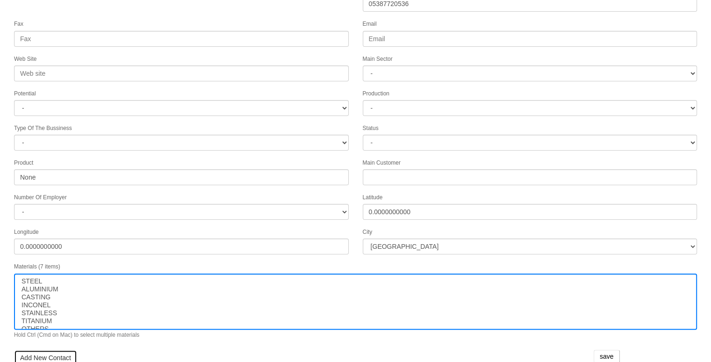
click at [54, 350] on link "Add New Contact" at bounding box center [45, 358] width 63 height 16
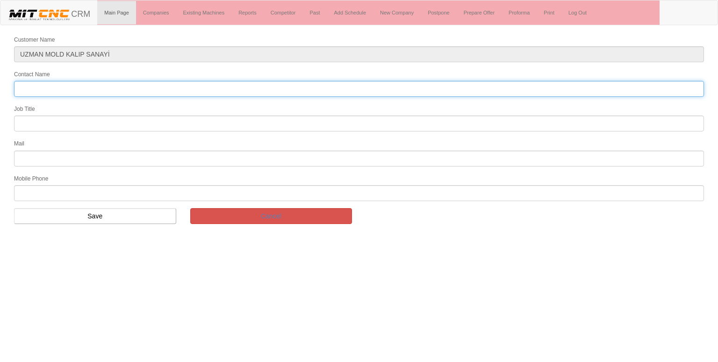
click at [54, 87] on input "Contact Name" at bounding box center [359, 89] width 690 height 16
type input "[PERSON_NAME]"
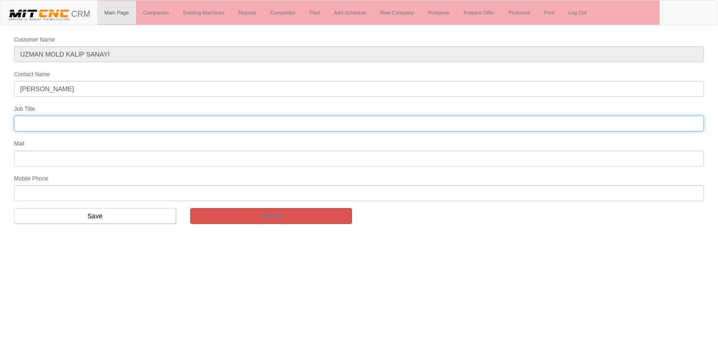
click at [86, 118] on input "text" at bounding box center [359, 124] width 690 height 16
type input "genel müdür"
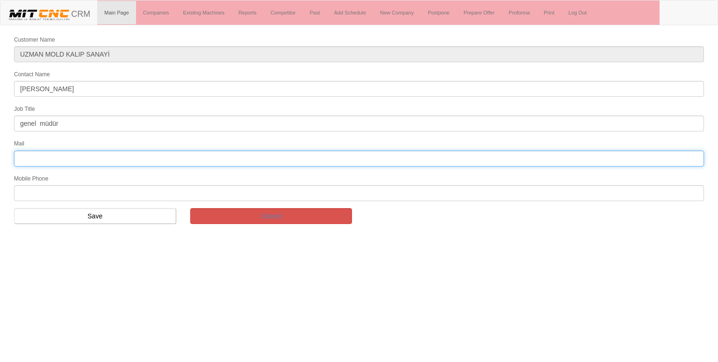
click at [68, 159] on input "text" at bounding box center [359, 159] width 690 height 16
type input "uzmanmold@gmail.com"
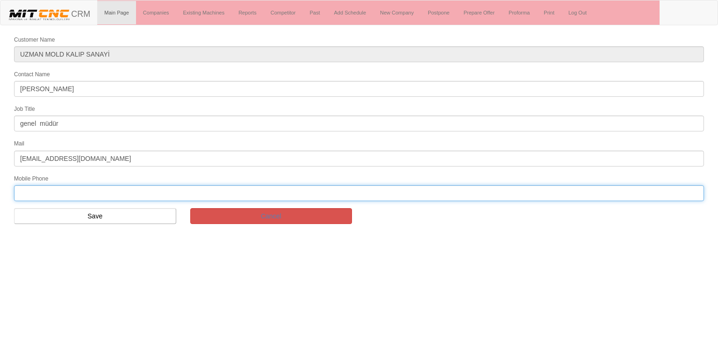
click at [54, 188] on input "text" at bounding box center [359, 193] width 690 height 16
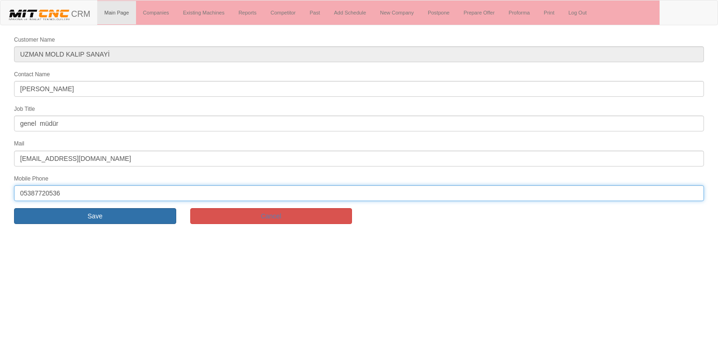
type input "05387720536"
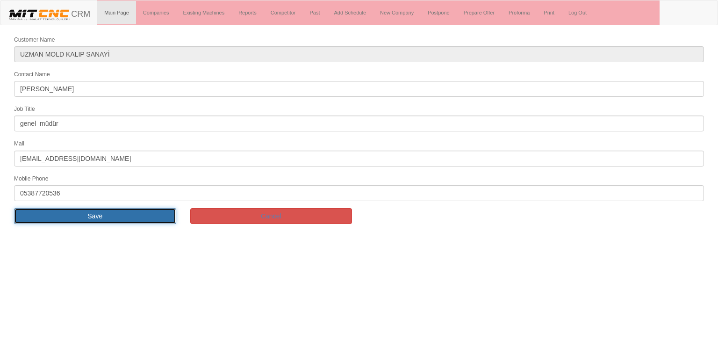
click at [62, 217] on input "Save" at bounding box center [95, 216] width 162 height 16
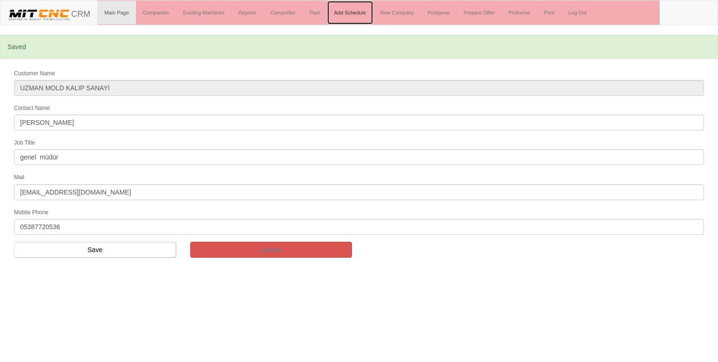
click at [348, 14] on link "Add Schedule" at bounding box center [350, 12] width 46 height 23
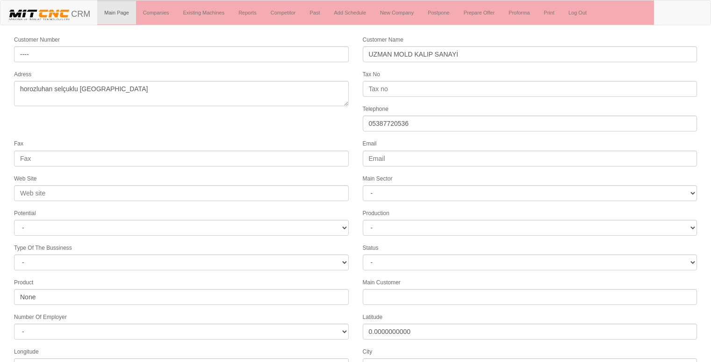
select select "1232"
select select
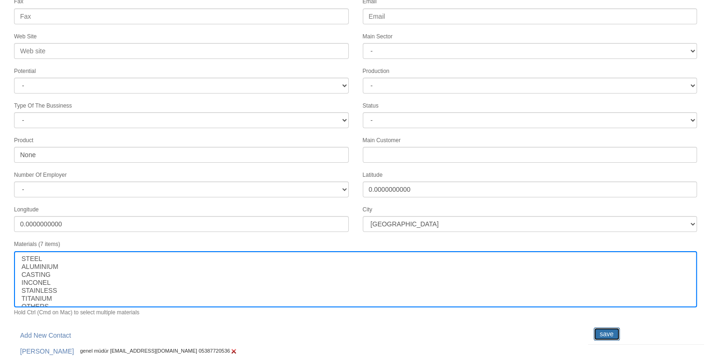
click at [609, 328] on input "save" at bounding box center [607, 333] width 26 height 13
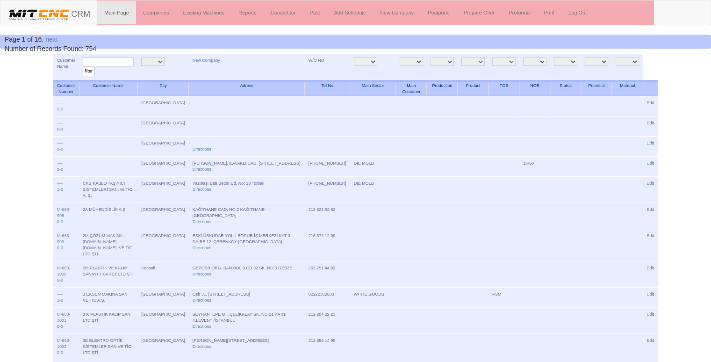
click at [390, 8] on link "New Company" at bounding box center [397, 12] width 48 height 23
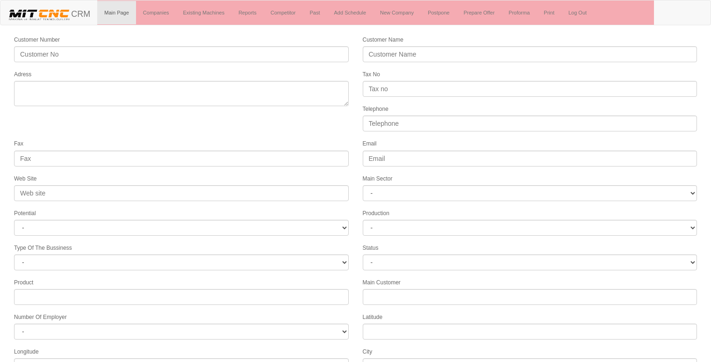
select select
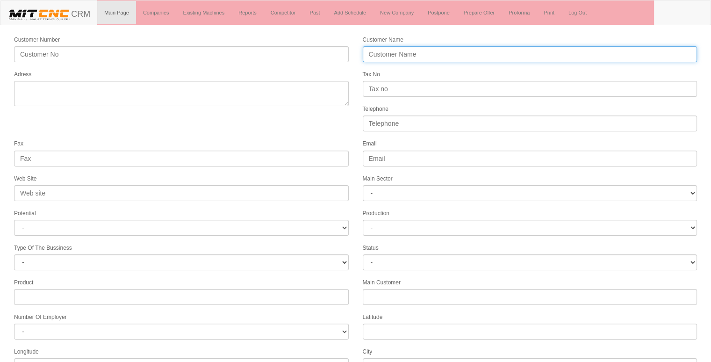
click at [378, 53] on input "Customer Name" at bounding box center [530, 54] width 335 height 16
type input "c"
type input "CEVİZLER ARMS"
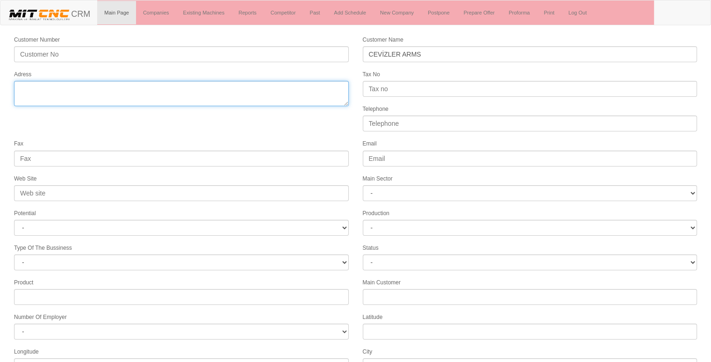
click at [228, 84] on textarea "Adress" at bounding box center [181, 93] width 335 height 25
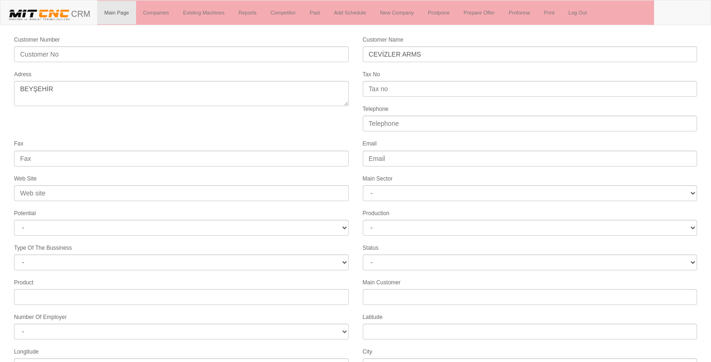
click at [249, 135] on form "Customer Number Customer Name CEVİZLER ARMS Adress Tax No Telephone Fax Email W…" at bounding box center [355, 262] width 711 height 455
click at [234, 108] on form "Customer Number Customer Name CEVİZLER ARMS Adress Tax No Telephone Fax Email W…" at bounding box center [355, 262] width 711 height 455
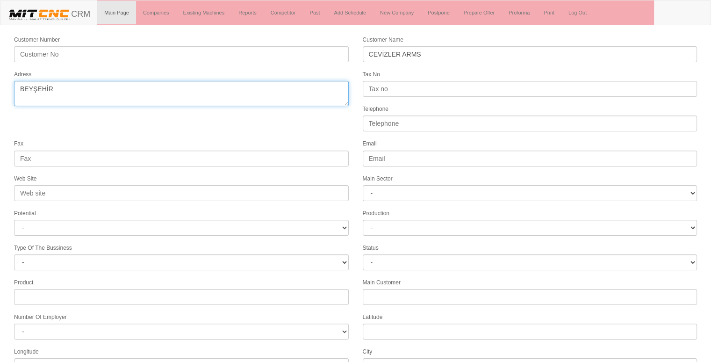
click at [230, 99] on textarea "Adress" at bounding box center [181, 93] width 335 height 25
type textarea "beyşehir"
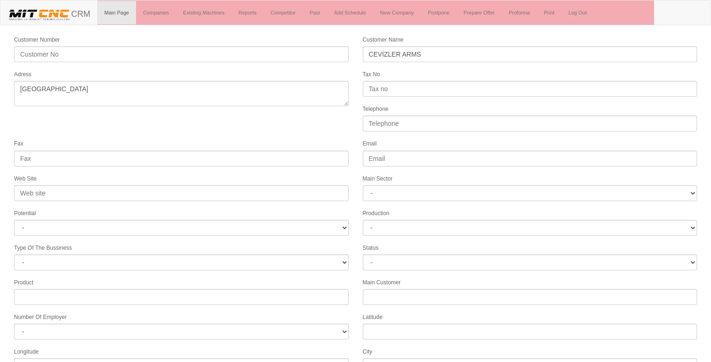
click at [230, 118] on form "Customer Number Customer Name CEVİZLER ARMS Adress Tax No Telephone Fax Email W…" at bounding box center [355, 262] width 711 height 455
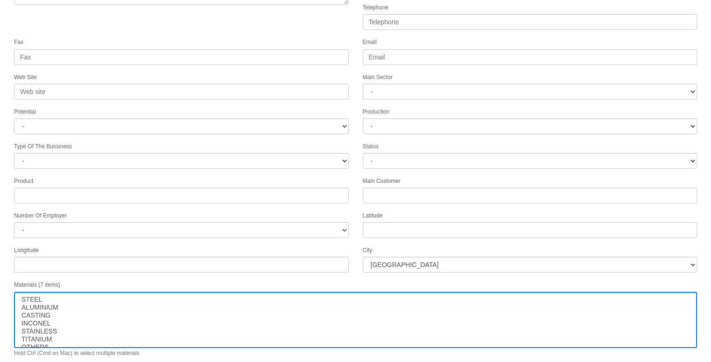
scroll to position [120, 0]
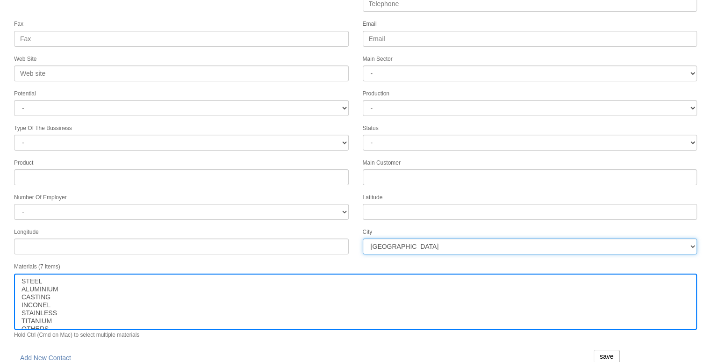
click at [430, 243] on select "İstanbul Adana Adıyaman Afyon Ağrı Amasya Ankara Antalya Artvin Aydın Balıkesir…" at bounding box center [530, 247] width 335 height 16
click at [433, 242] on select "İstanbul Adana Adıyaman Afyon Ağrı Amasya Ankara Antalya Artvin Aydın Balıkesir…" at bounding box center [530, 247] width 335 height 16
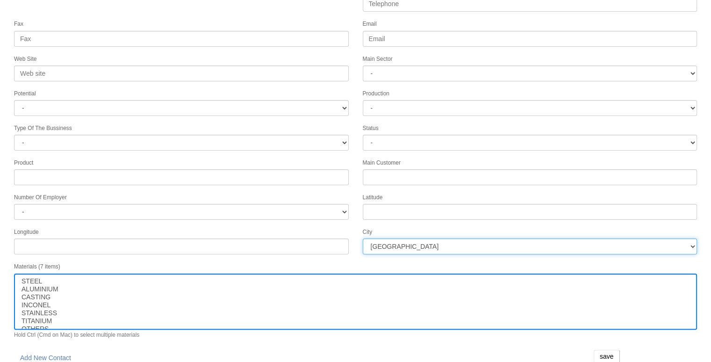
select select "1232"
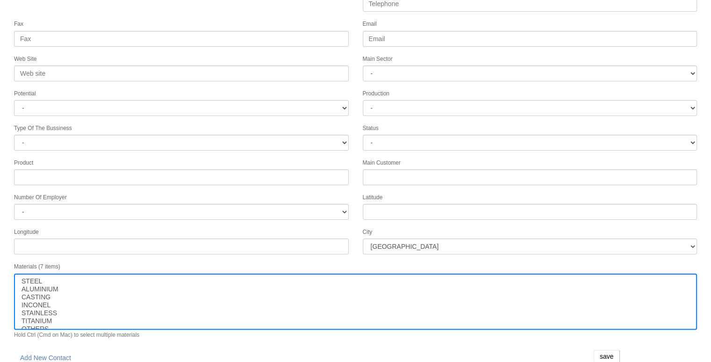
click at [349, 227] on div "Longitude" at bounding box center [181, 241] width 349 height 28
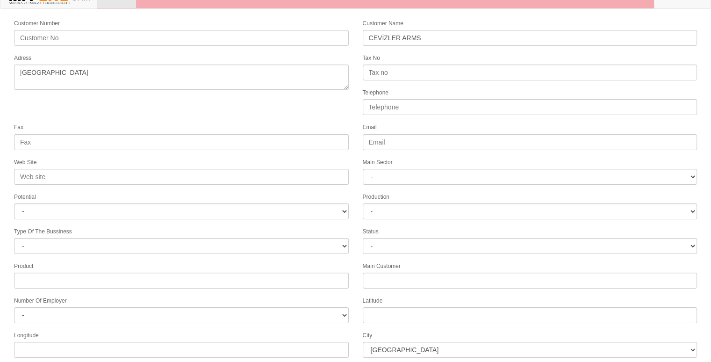
scroll to position [0, 0]
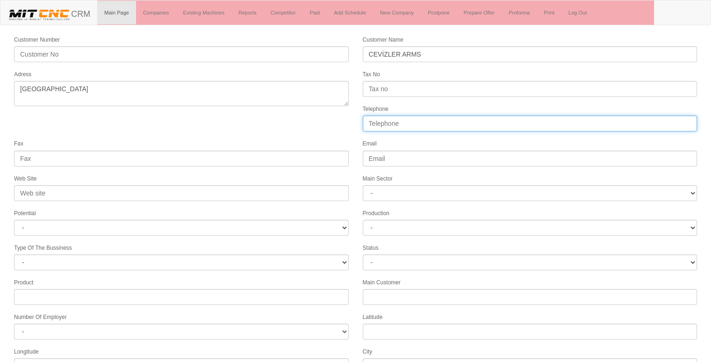
click at [397, 127] on input "Telephone" at bounding box center [530, 124] width 335 height 16
type input "05458864200"
click at [309, 130] on form "Customer Number Customer Name CEVİZLER ARMS Adress Tax No Telephone 05458864200…" at bounding box center [355, 262] width 711 height 455
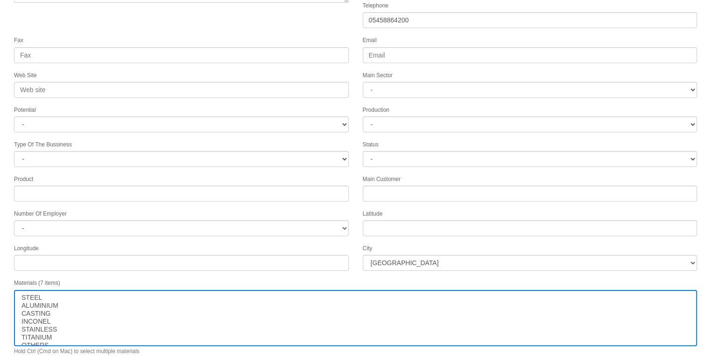
scroll to position [120, 0]
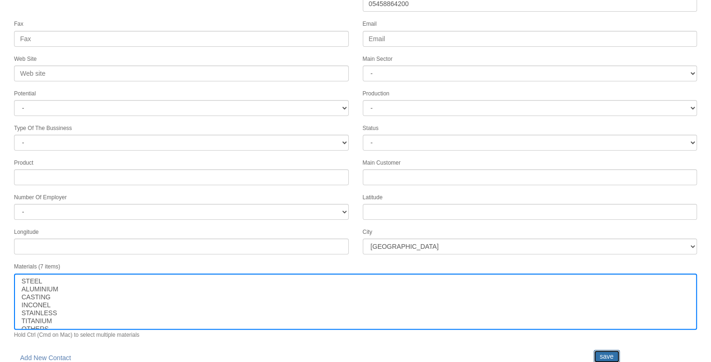
click at [604, 354] on input "save" at bounding box center [607, 356] width 26 height 13
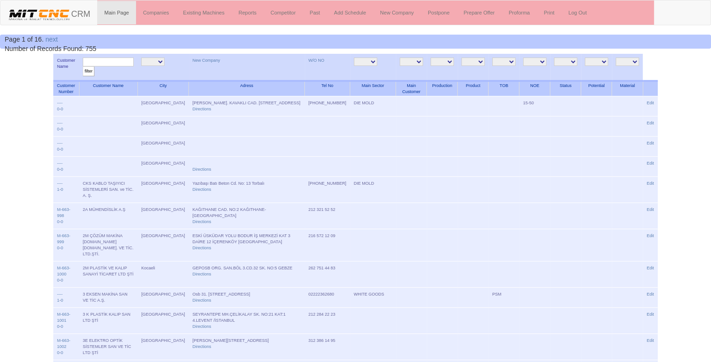
click at [121, 62] on input "text" at bounding box center [108, 62] width 51 height 9
type input "cevizler"
click at [83, 66] on input "filter" at bounding box center [89, 71] width 12 height 10
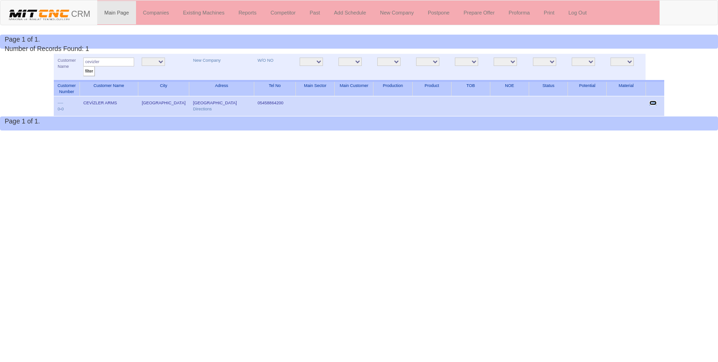
click at [650, 101] on link "Edit" at bounding box center [653, 103] width 7 height 5
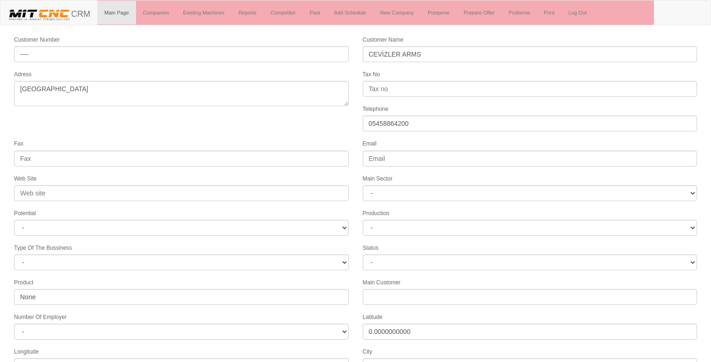
select select "1232"
select select
click at [258, 116] on form "Customer Number ---- Customer Name CEVİZLER ARMS Adress beyşehir Tax No Telepho…" at bounding box center [355, 262] width 711 height 455
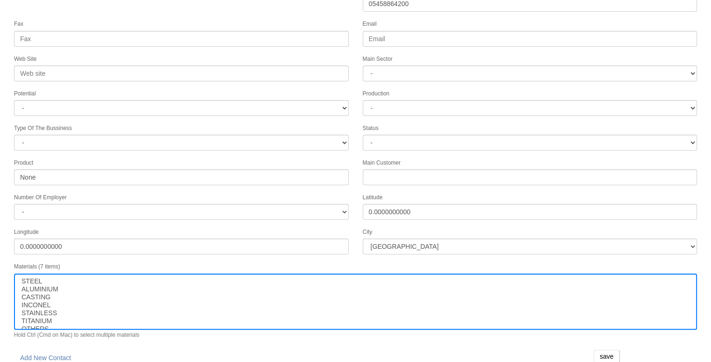
scroll to position [120, 0]
click at [51, 350] on link "Add New Contact" at bounding box center [45, 358] width 63 height 16
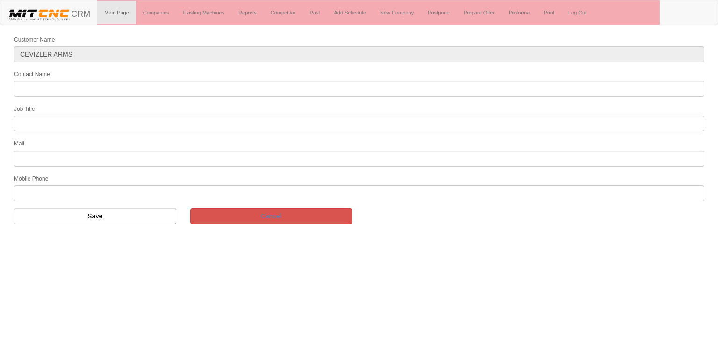
click at [86, 88] on input "Contact Name" at bounding box center [359, 89] width 690 height 16
type input "yunuz emre ceviz"
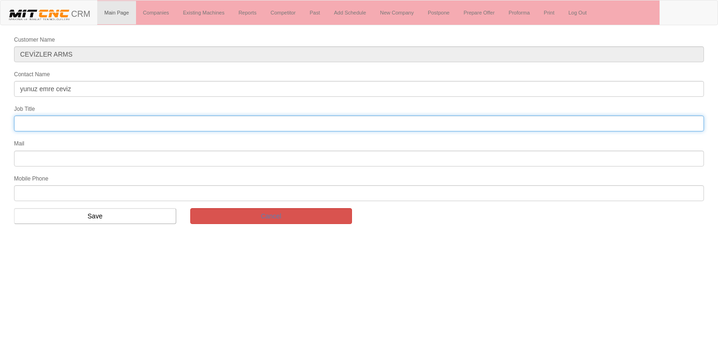
click at [59, 128] on input "text" at bounding box center [359, 124] width 690 height 16
type input "FİRMA SAHİBİ"
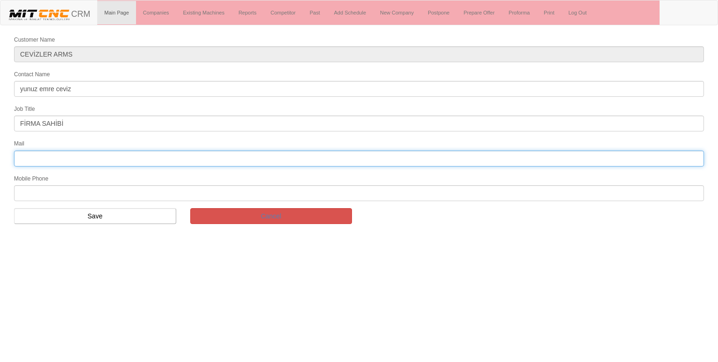
click at [50, 160] on input "text" at bounding box center [359, 159] width 690 height 16
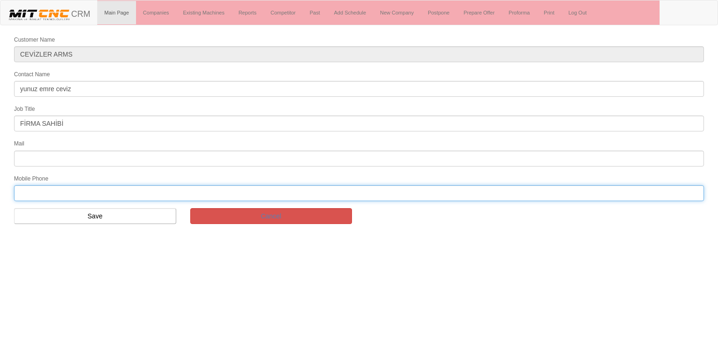
click at [36, 188] on input "text" at bounding box center [359, 193] width 690 height 16
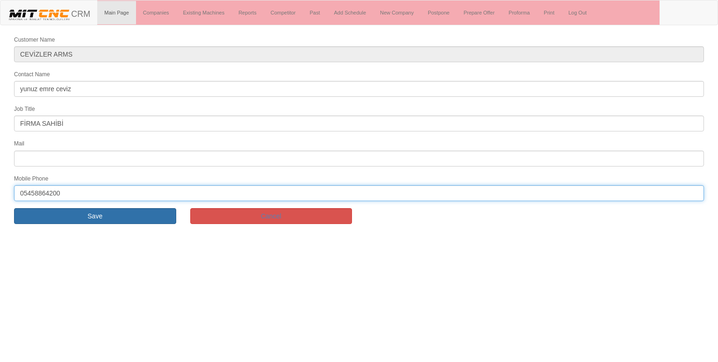
type input "05458864200"
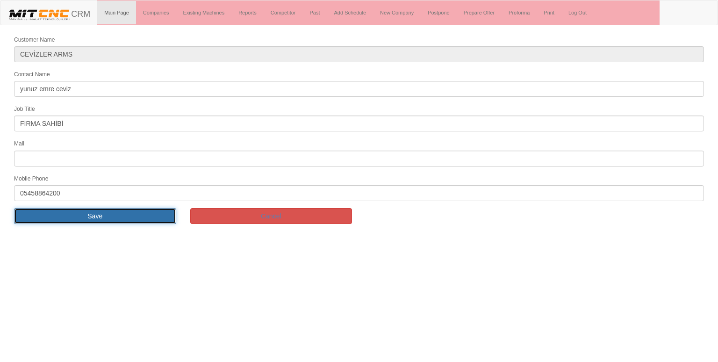
click at [55, 214] on input "Save" at bounding box center [95, 216] width 162 height 16
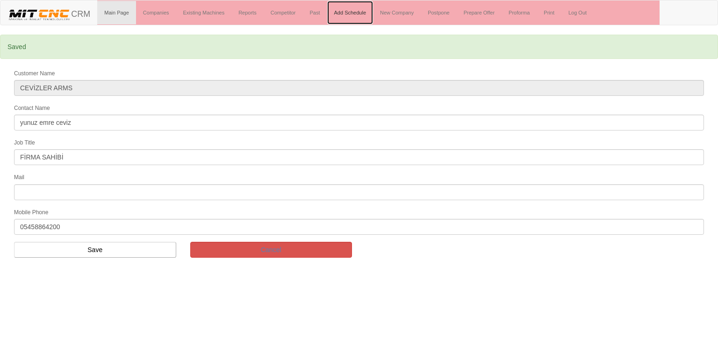
click at [353, 12] on link "Add Schedule" at bounding box center [350, 12] width 46 height 23
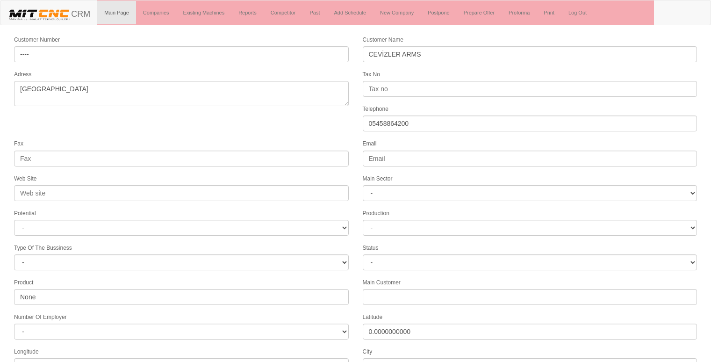
select select "1232"
select select
click at [301, 134] on form "Customer Number ---- Customer Name CEVİZLER ARMS Adress beyşehir Tax No Telepho…" at bounding box center [355, 274] width 711 height 478
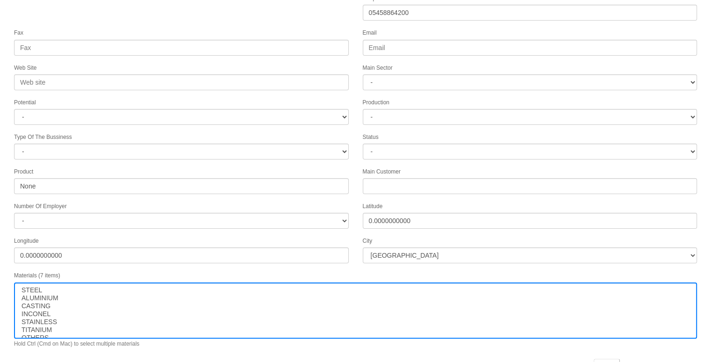
scroll to position [142, 0]
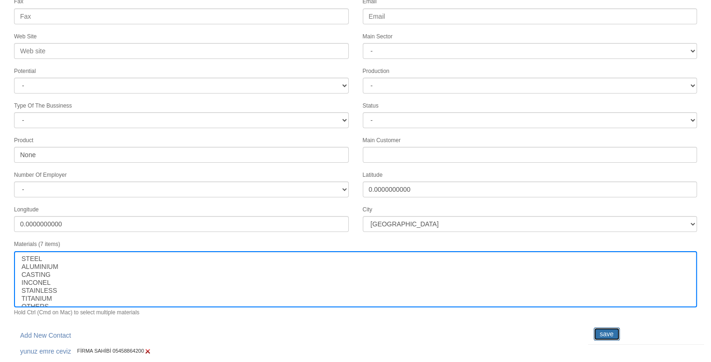
click at [607, 329] on input "save" at bounding box center [607, 333] width 26 height 13
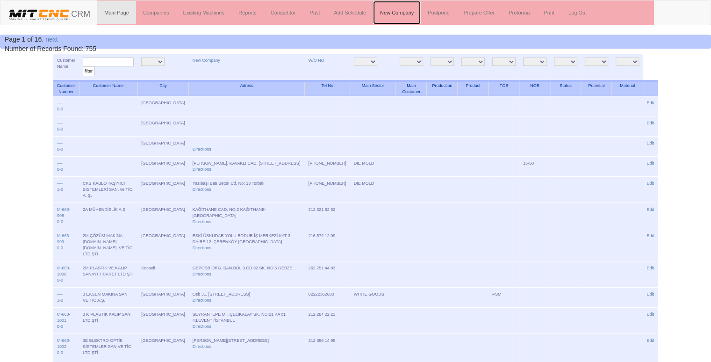
click at [400, 14] on link "New Company" at bounding box center [397, 12] width 48 height 23
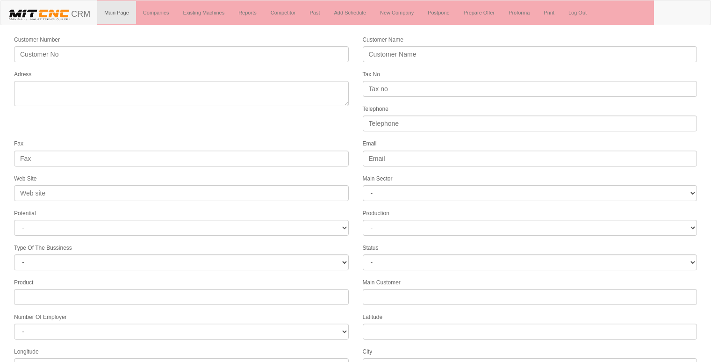
select select
click at [400, 14] on link "New Company" at bounding box center [397, 12] width 48 height 23
select select
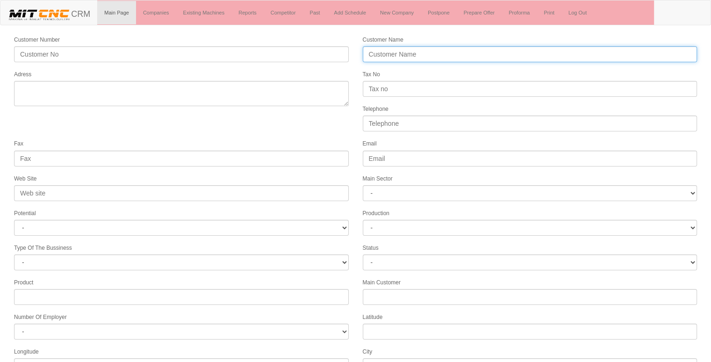
click at [402, 58] on input "Customer Name" at bounding box center [530, 54] width 335 height 16
type input "GÜVEN CNC FASON"
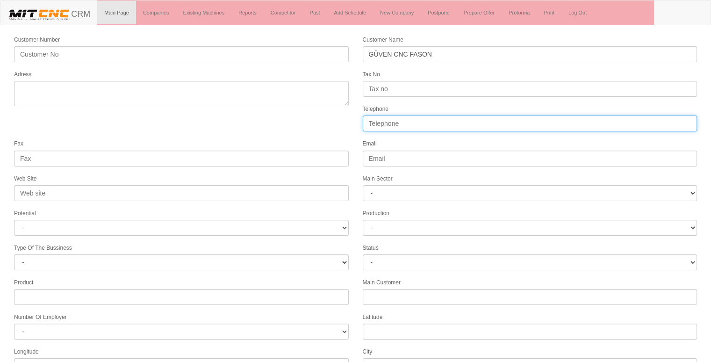
click at [399, 118] on input "Telephone" at bounding box center [530, 124] width 335 height 16
type input "05366947496"
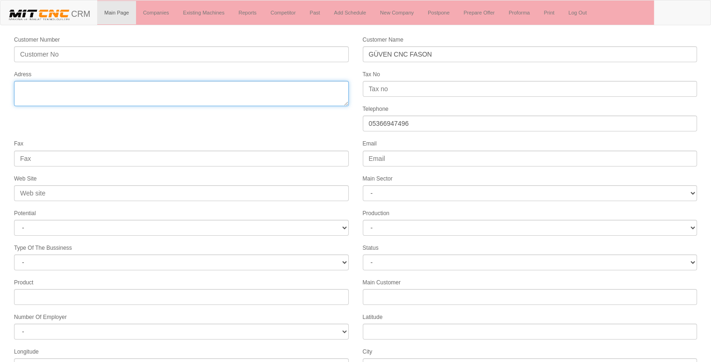
click at [289, 92] on textarea "Adress" at bounding box center [181, 93] width 335 height 25
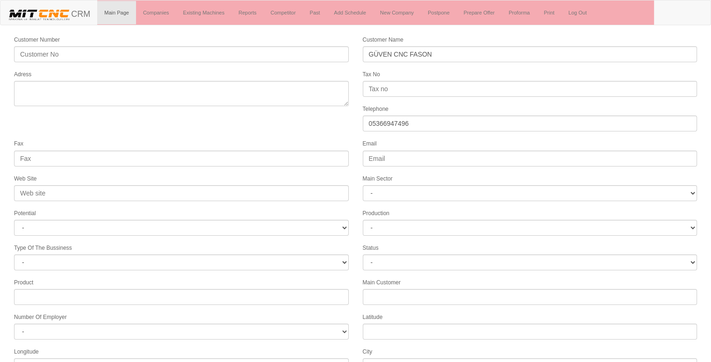
click at [330, 125] on form "Customer Number Customer Name GÜVEN CNC FASON Adress Tax No Telephone 053669474…" at bounding box center [355, 262] width 711 height 455
click at [338, 133] on form "Customer Number Customer Name GÜVEN CNC FASON Adress Tax No Telephone 053669474…" at bounding box center [355, 262] width 711 height 455
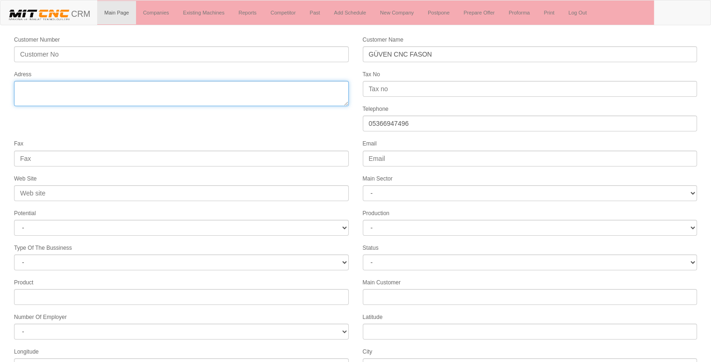
click at [152, 89] on textarea "Adress" at bounding box center [181, 93] width 335 height 25
type textarea "çekmeköy istanbul"
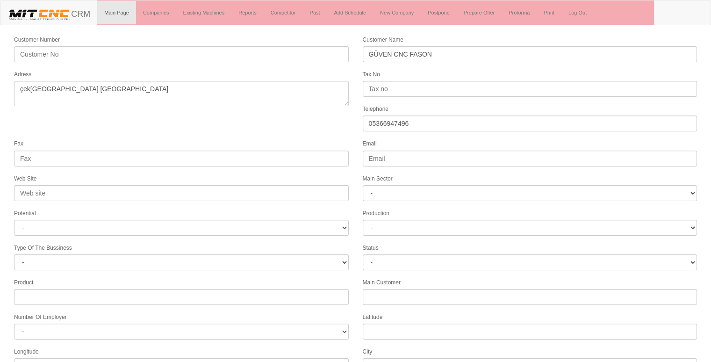
click at [154, 115] on form "Customer Number Customer Name GÜVEN CNC FASON Adress Tax No Telephone 053669474…" at bounding box center [355, 262] width 711 height 455
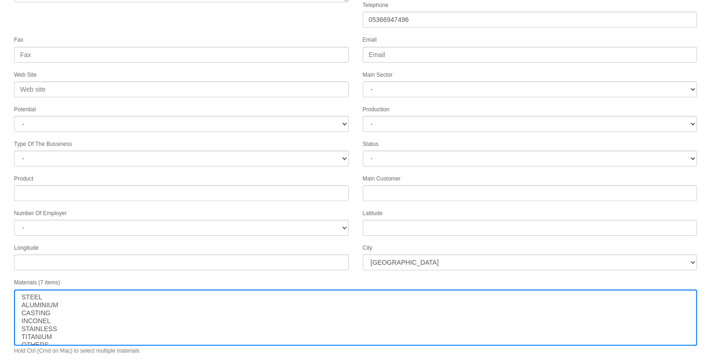
scroll to position [120, 0]
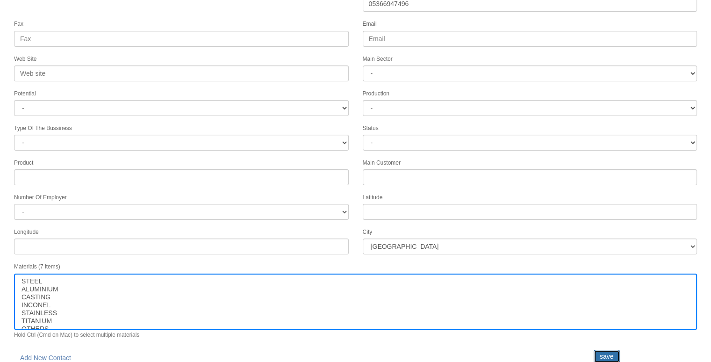
click at [602, 350] on input "save" at bounding box center [607, 356] width 26 height 13
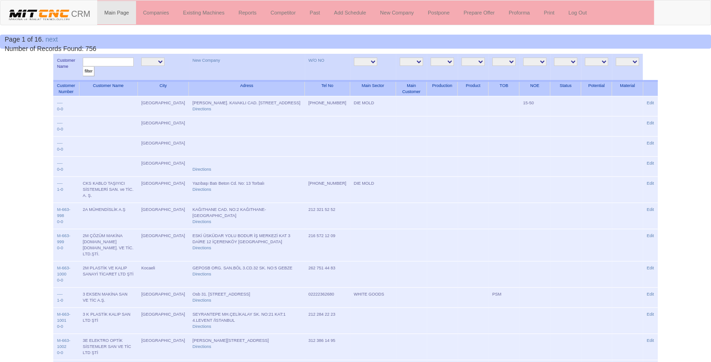
click at [117, 62] on input "text" at bounding box center [108, 62] width 51 height 9
type input "güven"
click at [83, 66] on input "filter" at bounding box center [89, 71] width 12 height 10
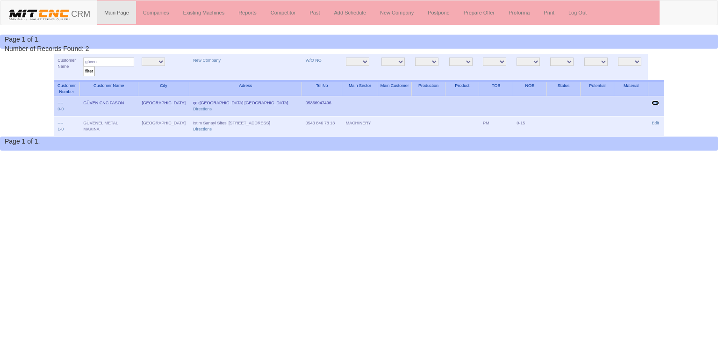
click at [655, 101] on link "Edit" at bounding box center [655, 103] width 7 height 5
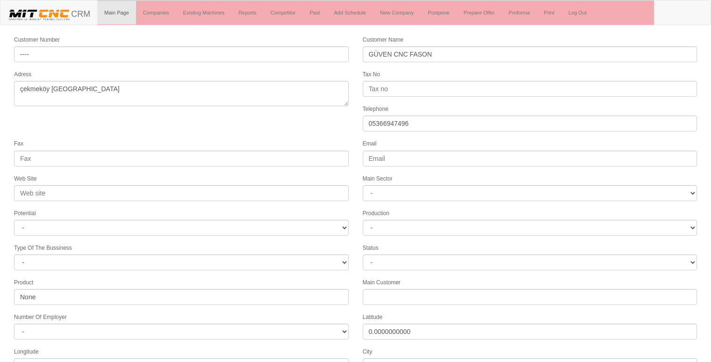
select select
click at [319, 124] on form "Customer Number ---- Customer Name GÜVEN CNC FASON Adress çekmeköy istanbul Tax…" at bounding box center [355, 262] width 711 height 455
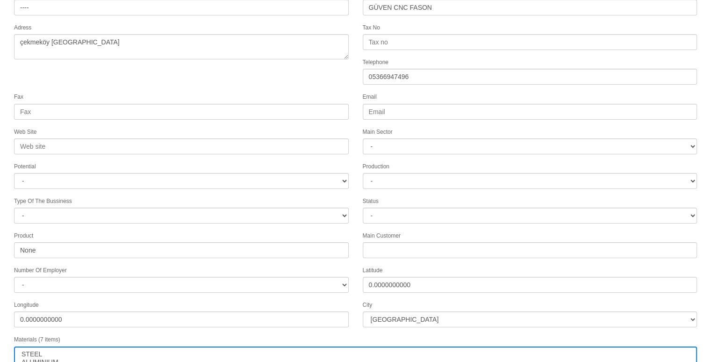
scroll to position [120, 0]
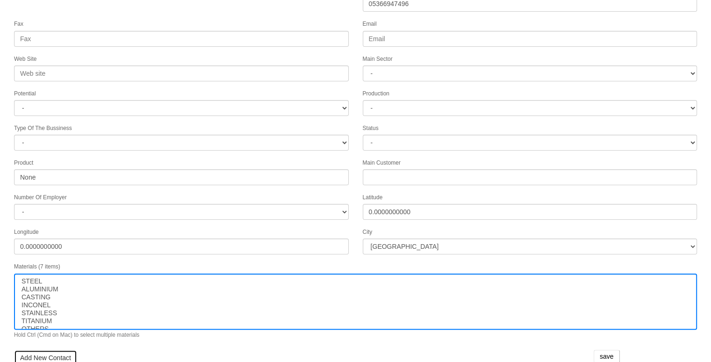
click at [51, 350] on link "Add New Contact" at bounding box center [45, 358] width 63 height 16
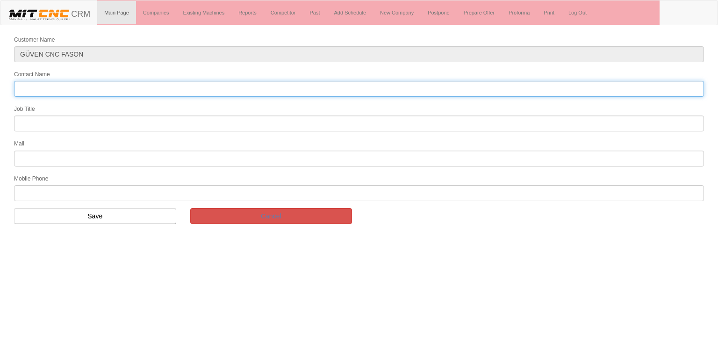
click at [46, 87] on input "Contact Name" at bounding box center [359, 89] width 690 height 16
type input "[PERSON_NAME]"
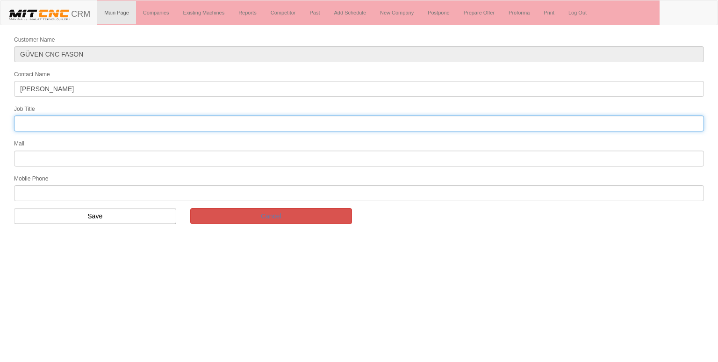
click at [186, 120] on input "text" at bounding box center [359, 124] width 690 height 16
type input "genel müdür"
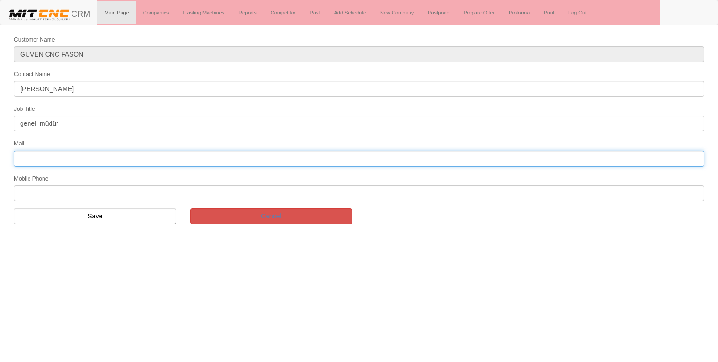
click at [99, 156] on input "text" at bounding box center [359, 159] width 690 height 16
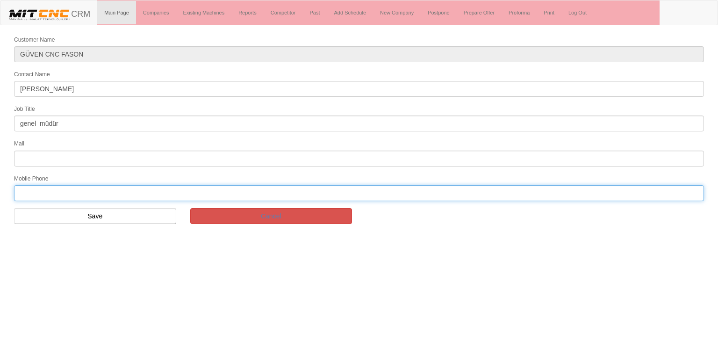
click at [35, 188] on input "text" at bounding box center [359, 193] width 690 height 16
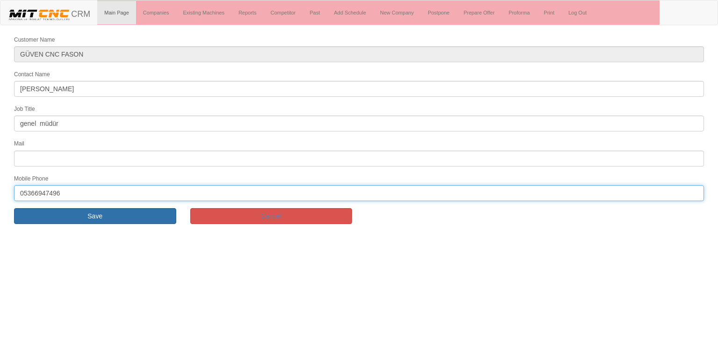
type input "05366947496"
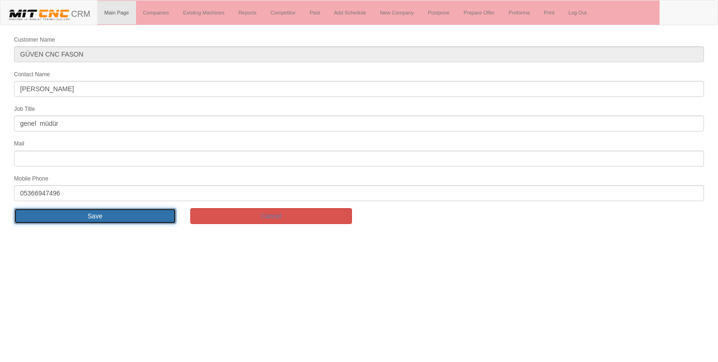
click at [147, 210] on input "Save" at bounding box center [95, 216] width 162 height 16
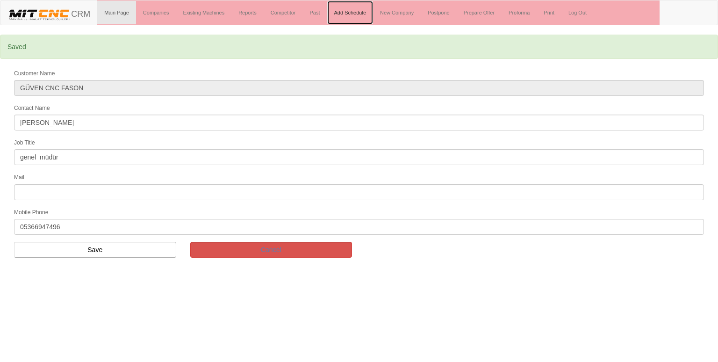
click at [362, 13] on link "Add Schedule" at bounding box center [350, 12] width 46 height 23
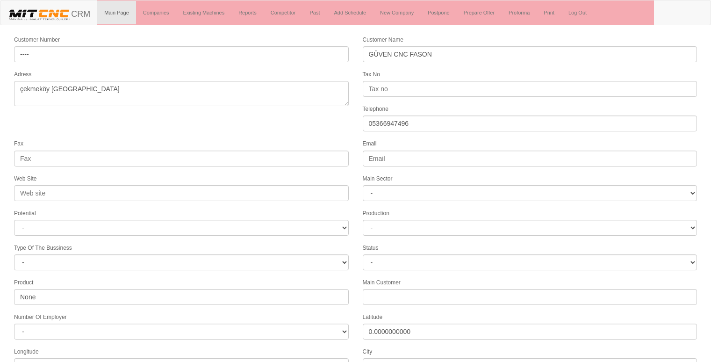
select select
click at [314, 130] on form "Customer Number ---- Customer Name GÜVEN CNC FASON Adress çekmeköy istanbul Tax…" at bounding box center [355, 274] width 711 height 478
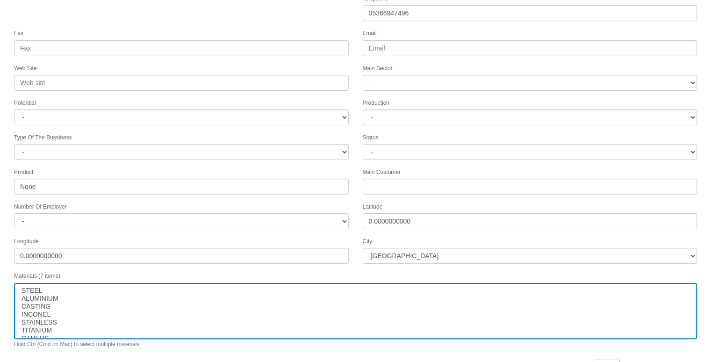
scroll to position [142, 0]
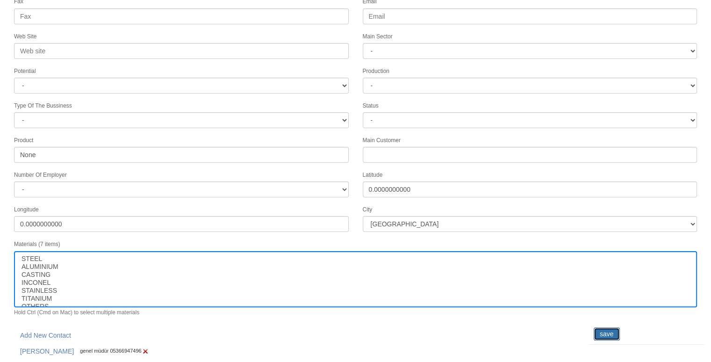
click at [605, 327] on input "save" at bounding box center [607, 333] width 26 height 13
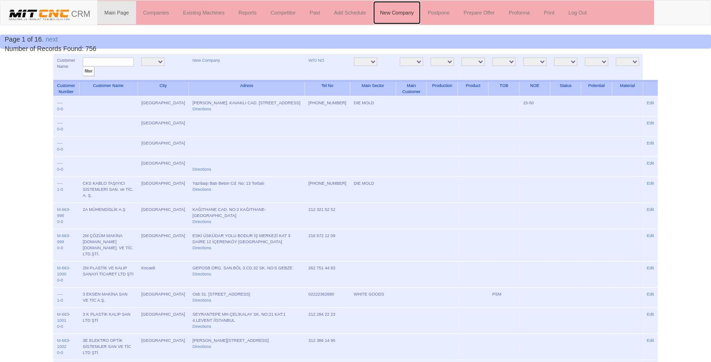
click at [412, 10] on link "New Company" at bounding box center [397, 12] width 48 height 23
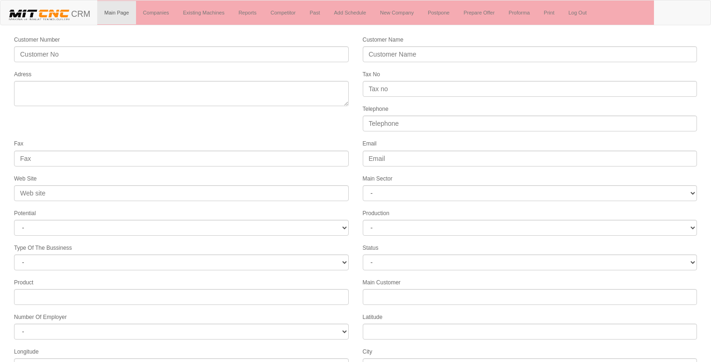
select select
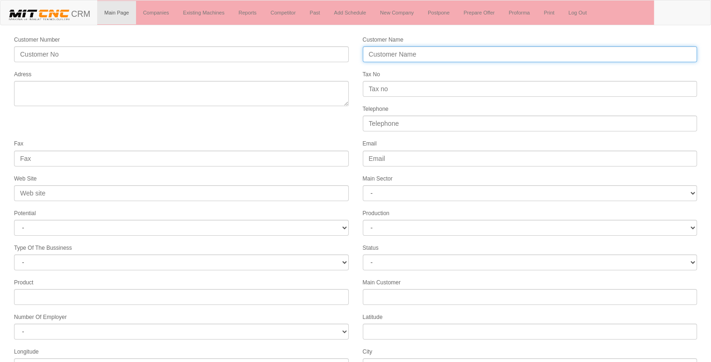
click at [427, 53] on input "Customer Name" at bounding box center [530, 54] width 335 height 16
type input "h"
click at [427, 53] on input "Customer Name" at bounding box center [530, 54] width 335 height 16
type input "HİDROWAY"
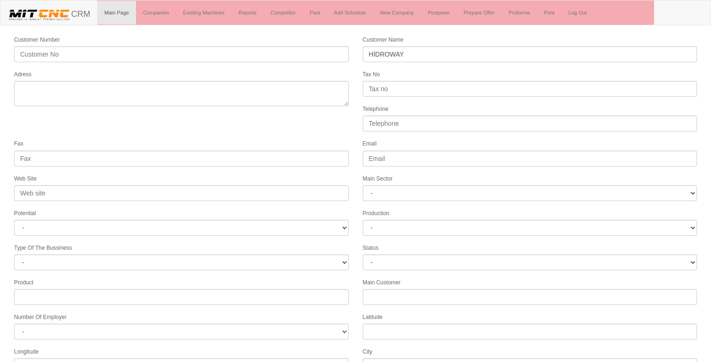
click at [288, 122] on form "Customer Number Customer Name HİDROWAY Adress Tax No Telephone Fax Email Web Si…" at bounding box center [355, 262] width 711 height 455
click at [411, 125] on input "Telephone" at bounding box center [530, 124] width 335 height 16
type input "05064871960"
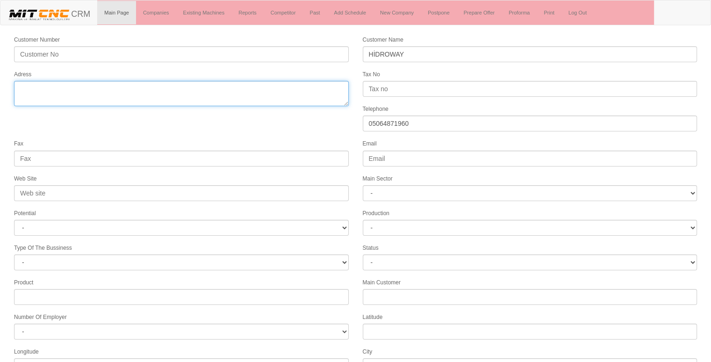
click at [88, 84] on textarea "Adress" at bounding box center [181, 93] width 335 height 25
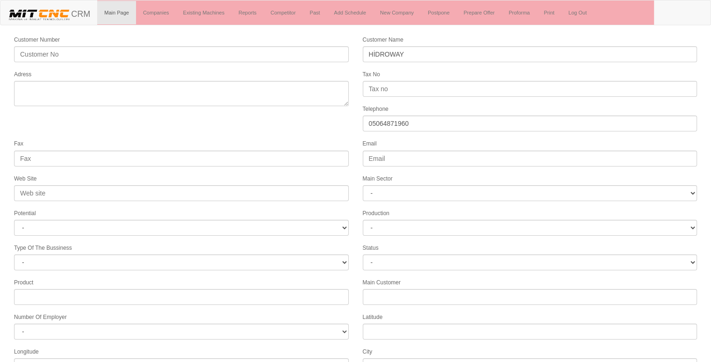
click at [173, 124] on form "Customer Number Customer Name HİDROWAY Adress Tax No Telephone 05064871960 Fax …" at bounding box center [355, 262] width 711 height 455
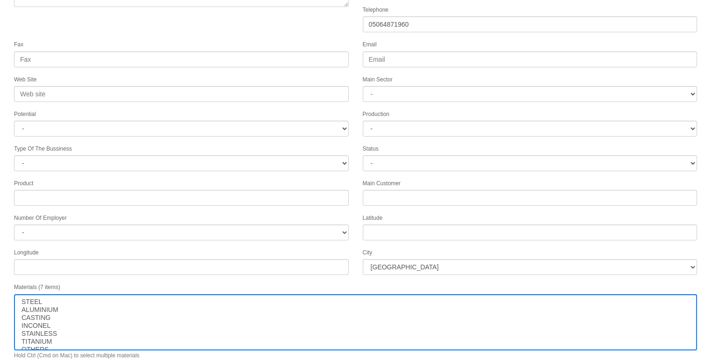
scroll to position [120, 0]
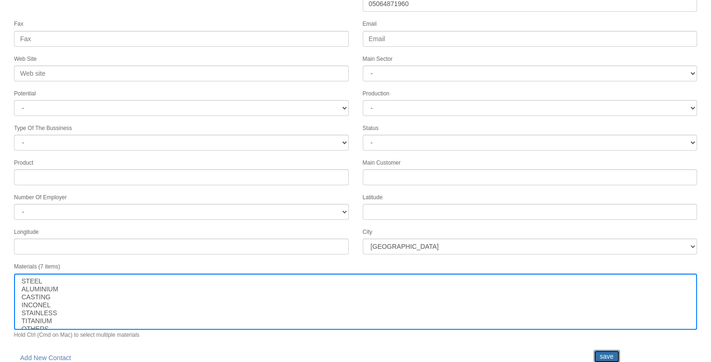
click at [611, 350] on input "save" at bounding box center [607, 356] width 26 height 13
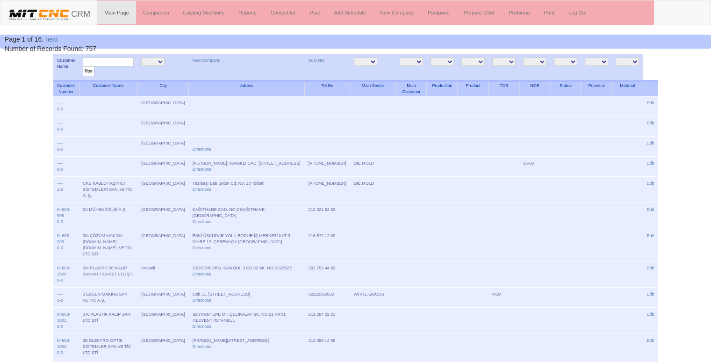
click at [126, 59] on input "text" at bounding box center [108, 62] width 51 height 9
type input "HİDRO"
click at [83, 66] on input "filter" at bounding box center [89, 71] width 12 height 10
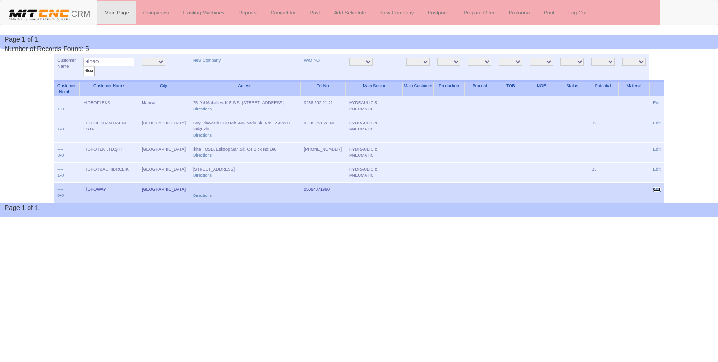
click at [655, 192] on link "Edit" at bounding box center [656, 189] width 7 height 5
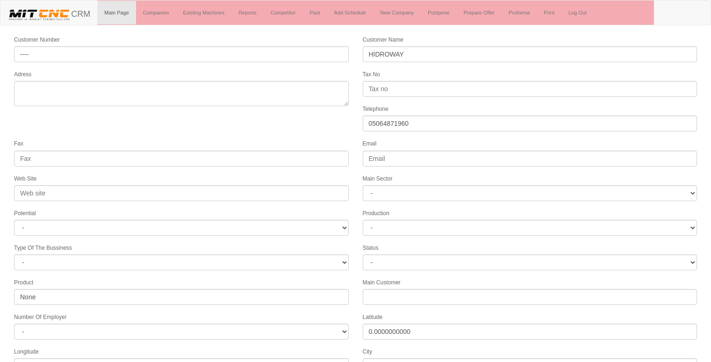
select select
click at [262, 32] on body "Toggle navigation CRM Main Page Companies Existing Machines Reports Competitor …" at bounding box center [355, 245] width 711 height 490
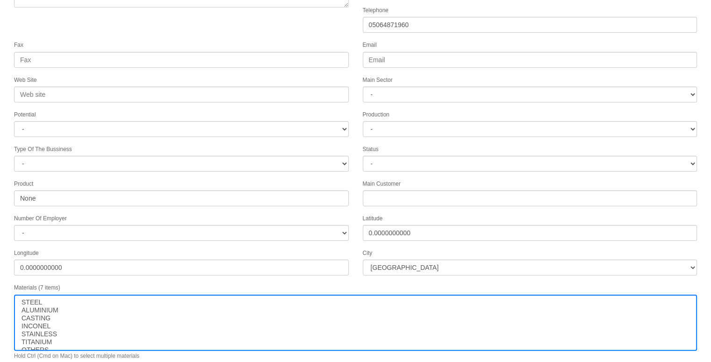
scroll to position [120, 0]
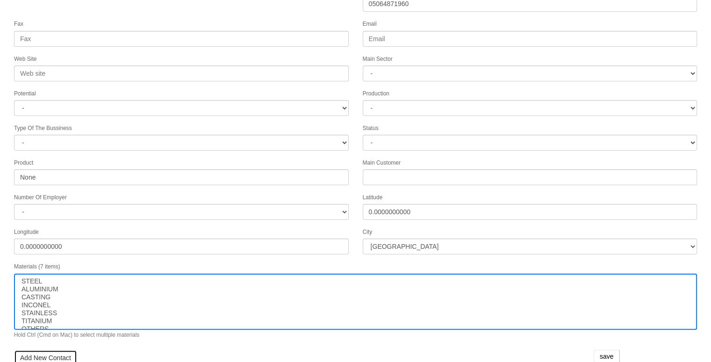
click at [45, 350] on link "Add New Contact" at bounding box center [45, 358] width 63 height 16
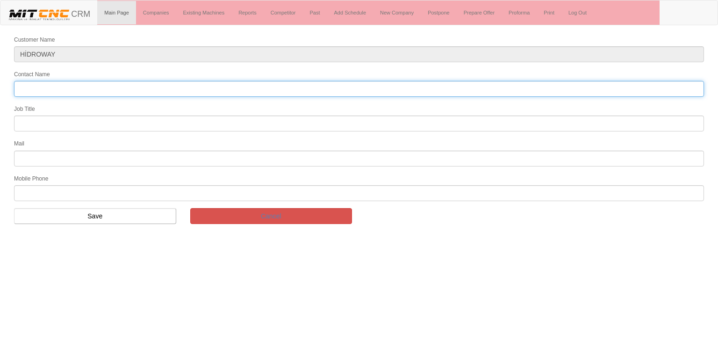
click at [67, 90] on input "Contact Name" at bounding box center [359, 89] width 690 height 16
type input "MURAT ÇELİK"
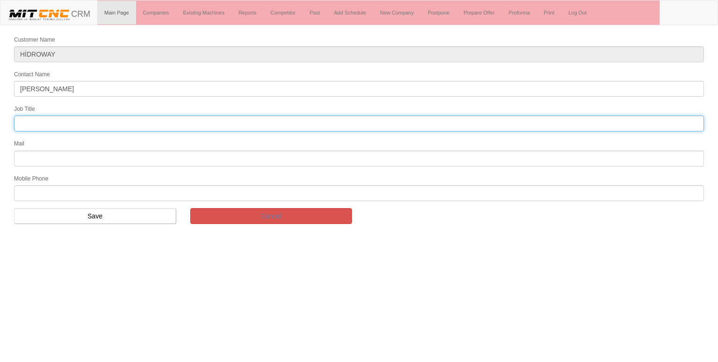
click at [39, 124] on input "text" at bounding box center [359, 124] width 690 height 16
type input "Bölge Satış Temsilcisi"
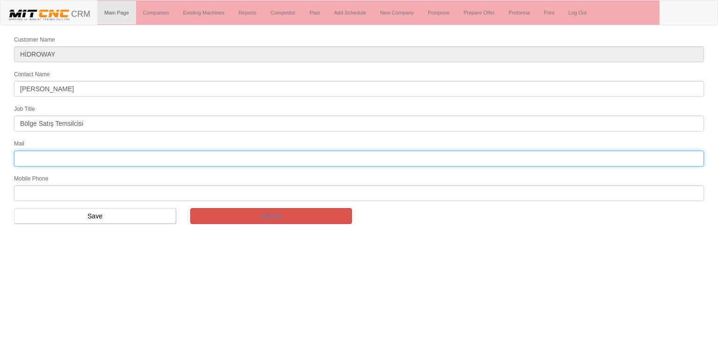
click at [72, 161] on input "text" at bounding box center [359, 159] width 690 height 16
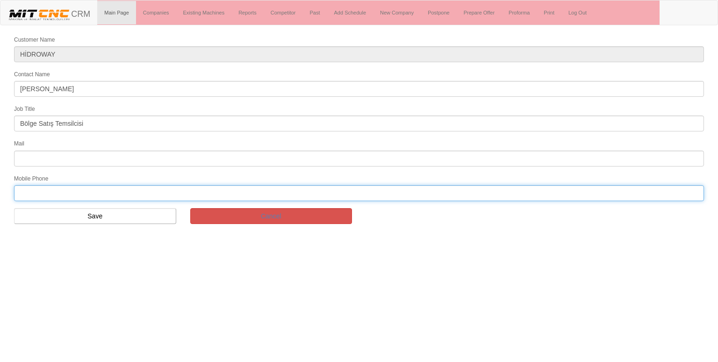
click at [45, 196] on input "text" at bounding box center [359, 193] width 690 height 16
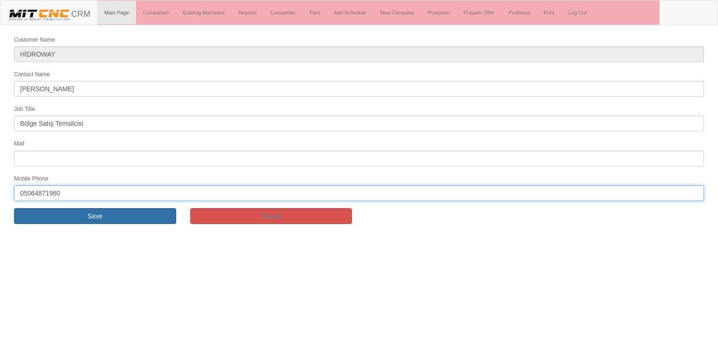
type input "05064871960"
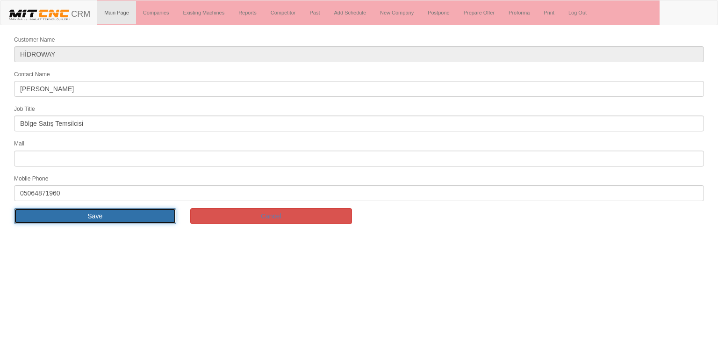
click at [80, 215] on input "Save" at bounding box center [95, 216] width 162 height 16
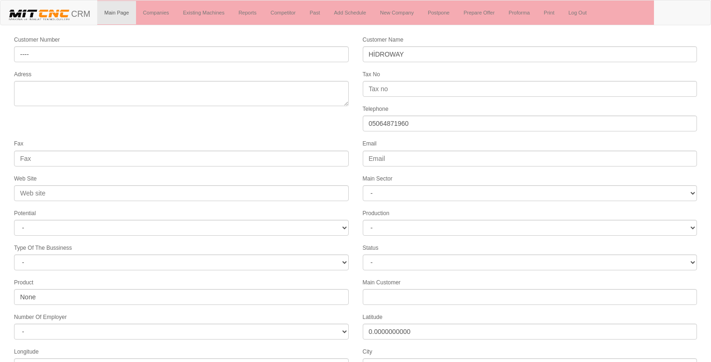
select select
click at [274, 122] on form "Customer Number ---- Customer Name HİDROWAY Adress Tax No Telephone 05064871960…" at bounding box center [355, 274] width 711 height 478
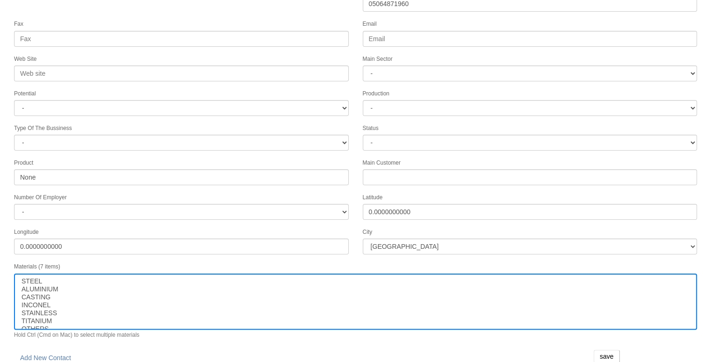
scroll to position [142, 0]
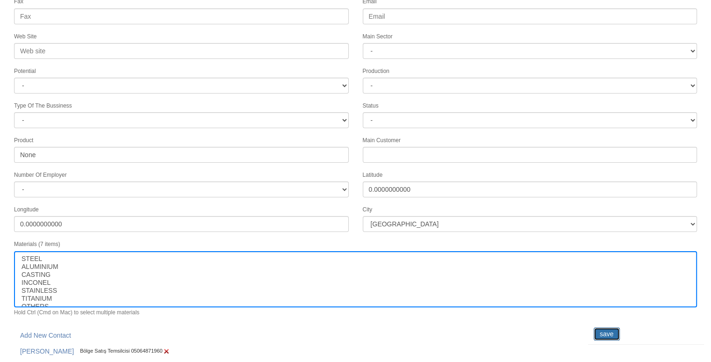
click at [613, 327] on input "save" at bounding box center [607, 333] width 26 height 13
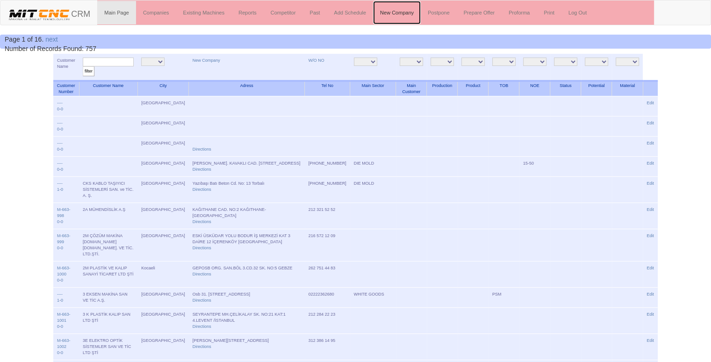
click at [402, 14] on link "New Company" at bounding box center [397, 12] width 48 height 23
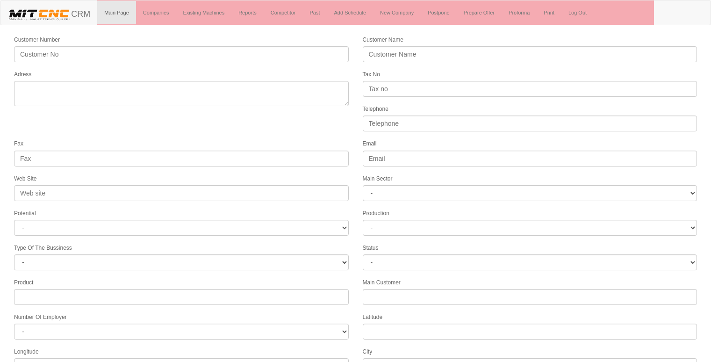
select select
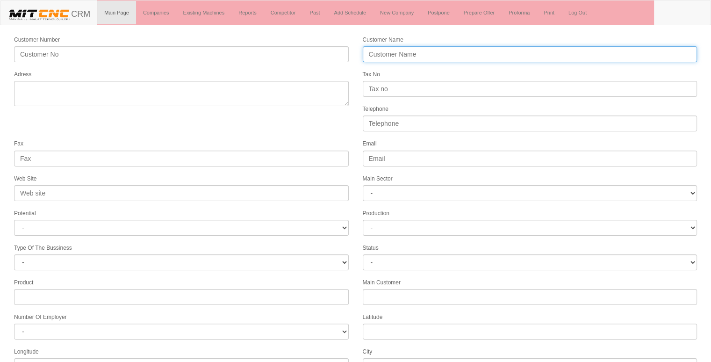
click at [399, 53] on input "Customer Name" at bounding box center [530, 54] width 335 height 16
type input "SUNGURSAN İŞ MAKİNALARI"
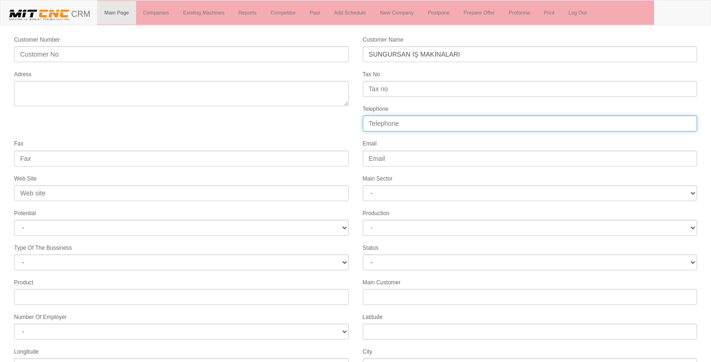
click at [388, 120] on input "Telephone" at bounding box center [530, 124] width 335 height 16
type input "05308203372"
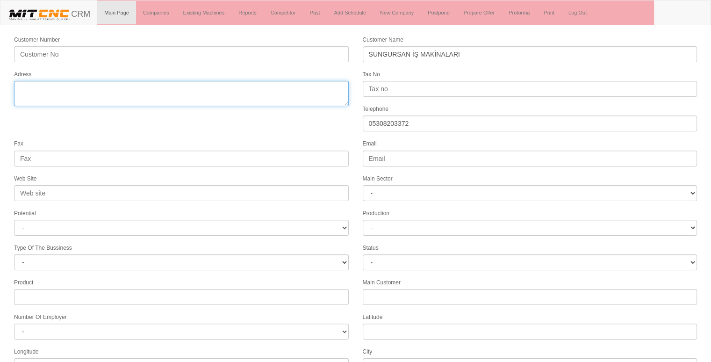
click at [262, 82] on textarea "Adress" at bounding box center [181, 93] width 335 height 25
type textarea "[GEOGRAPHIC_DATA]"
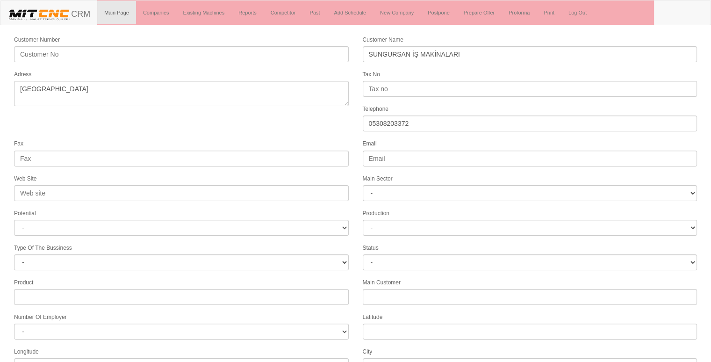
click at [243, 114] on form "Customer Number Customer Name SUNGURSAN İŞ MAKİNALARI Adress Tax No Telephone […" at bounding box center [355, 262] width 711 height 455
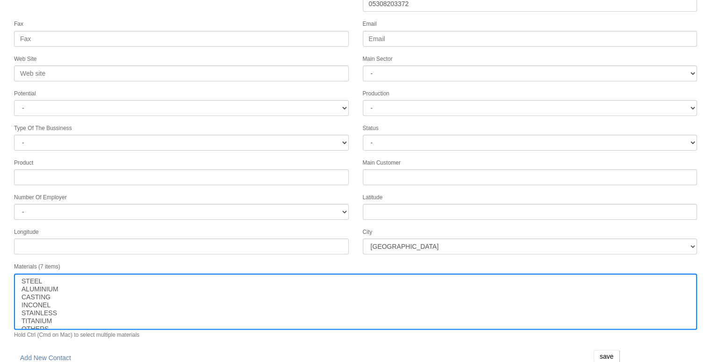
scroll to position [120, 0]
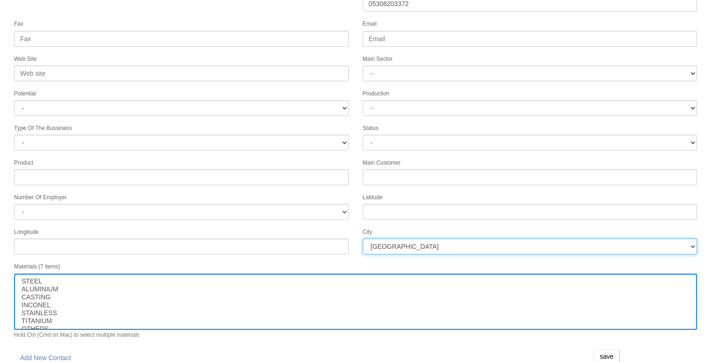
click at [388, 243] on select "İstanbul Adana Adıyaman Afyon Ağrı Amasya Ankara Antalya Artvin Aydın Balıkesir…" at bounding box center [530, 247] width 335 height 16
select select "1197"
click at [388, 243] on select "İstanbul Adana Adıyaman Afyon Ağrı Amasya Ankara Antalya Artvin Aydın Balıkesir…" at bounding box center [530, 247] width 335 height 16
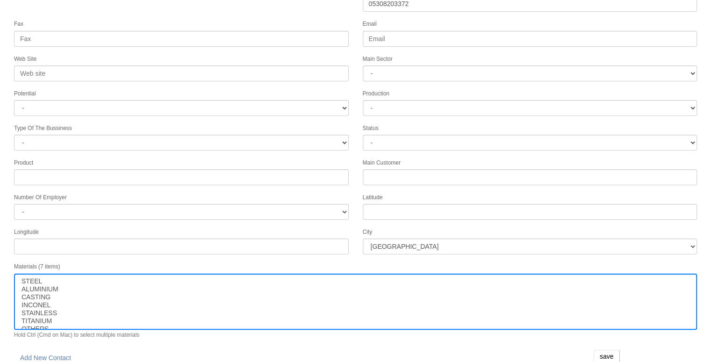
click at [345, 54] on div "Web Site" at bounding box center [181, 68] width 349 height 28
click at [607, 350] on input "save" at bounding box center [607, 356] width 26 height 13
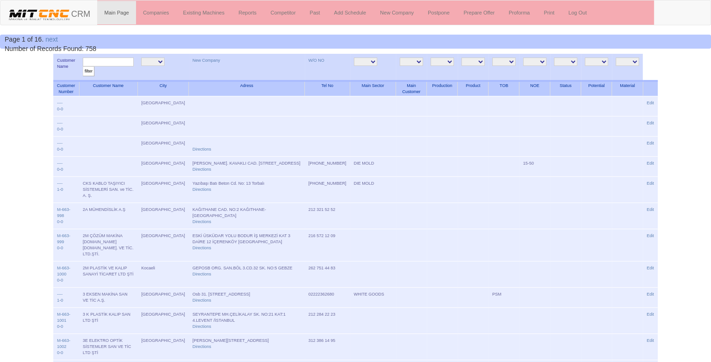
click at [114, 61] on input "text" at bounding box center [108, 62] width 51 height 9
type input "sungur"
click at [83, 66] on input "filter" at bounding box center [89, 71] width 12 height 10
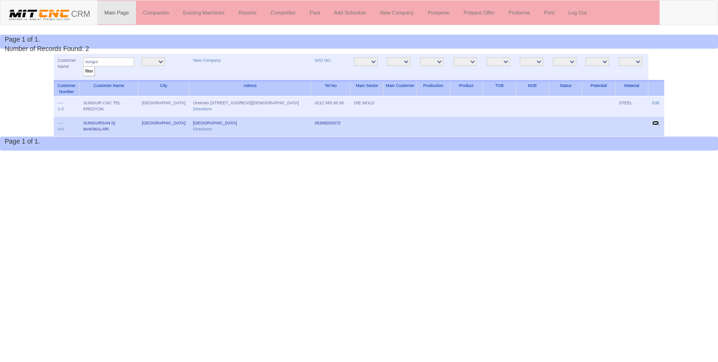
click at [654, 122] on link "Edit" at bounding box center [655, 123] width 7 height 5
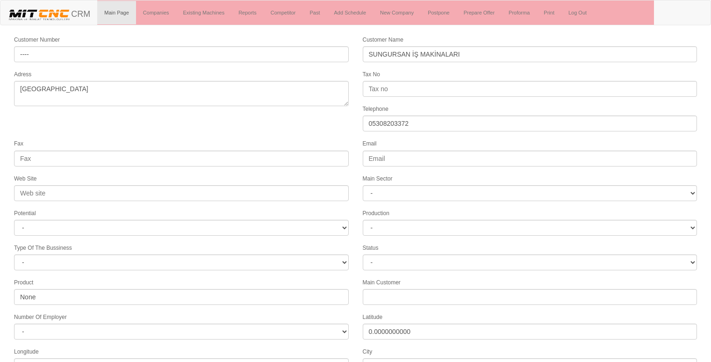
select select "1197"
select select
click at [344, 121] on form "Customer Number ---- Customer Name SUNGURSAN İŞ MAKİNALARI Adress ANKARA Tax No…" at bounding box center [355, 262] width 711 height 455
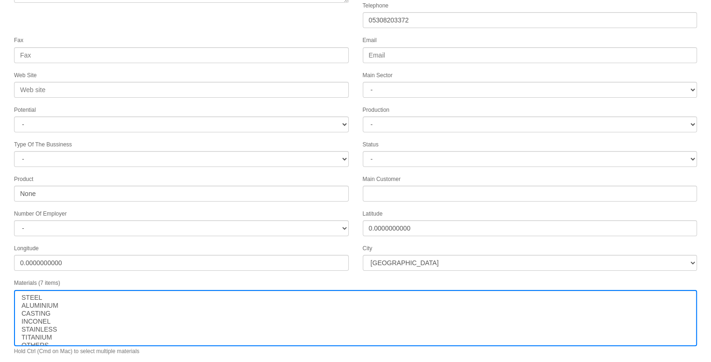
scroll to position [120, 0]
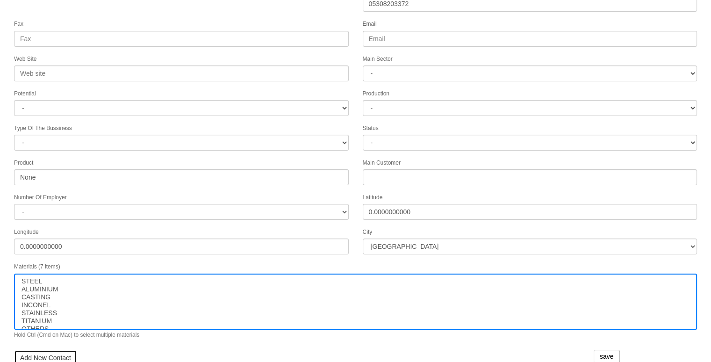
click at [51, 351] on link "Add New Contact" at bounding box center [45, 358] width 63 height 16
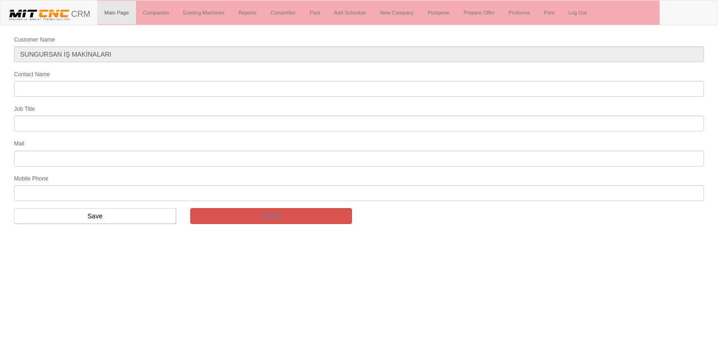
click at [45, 74] on label "Contact Name" at bounding box center [32, 75] width 36 height 8
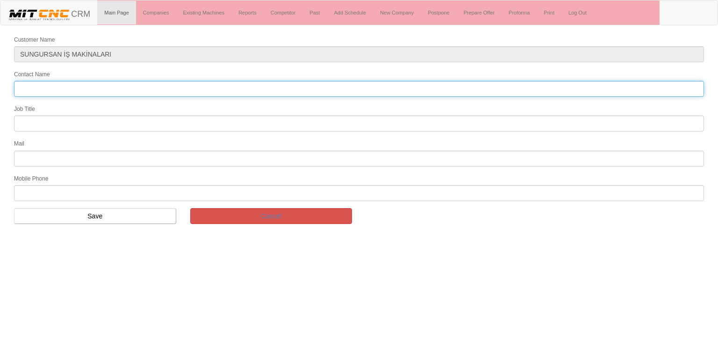
click at [45, 81] on input "Contact Name" at bounding box center [359, 89] width 690 height 16
type input "burak [PERSON_NAME]"
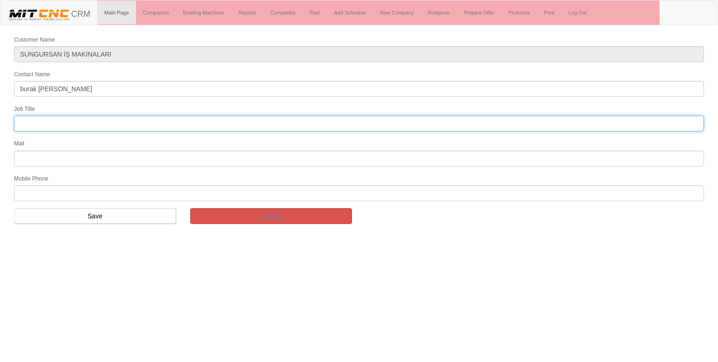
click at [210, 120] on input "text" at bounding box center [359, 124] width 690 height 16
type input "genel müdür"
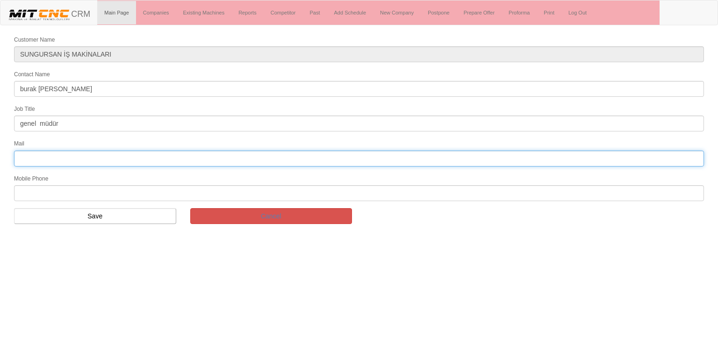
click at [65, 156] on input "text" at bounding box center [359, 159] width 690 height 16
type input "efrasavunma@gmail.com"
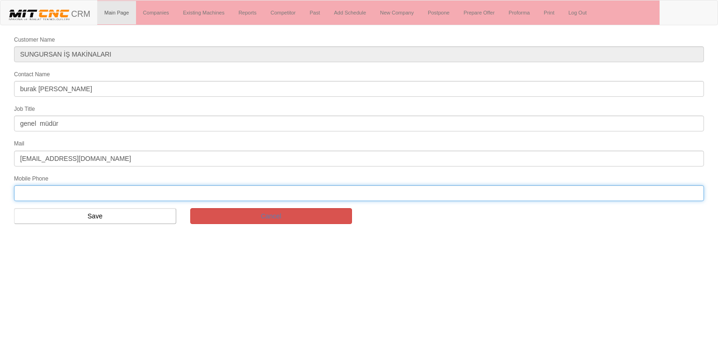
click at [99, 189] on input "text" at bounding box center [359, 193] width 690 height 16
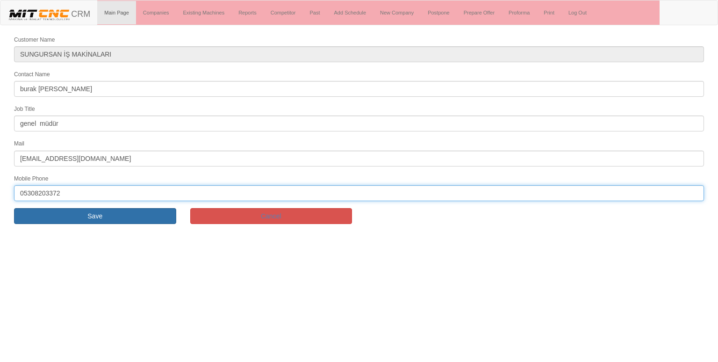
type input "05308203372"
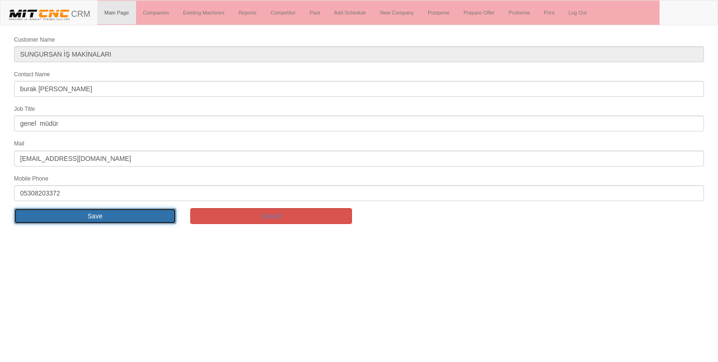
click at [86, 216] on input "Save" at bounding box center [95, 216] width 162 height 16
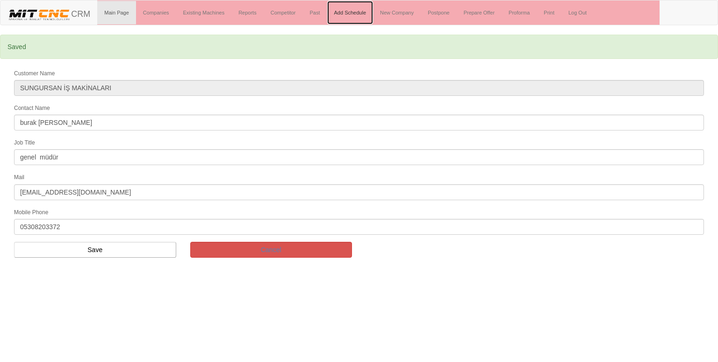
click at [346, 12] on link "Add Schedule" at bounding box center [350, 12] width 46 height 23
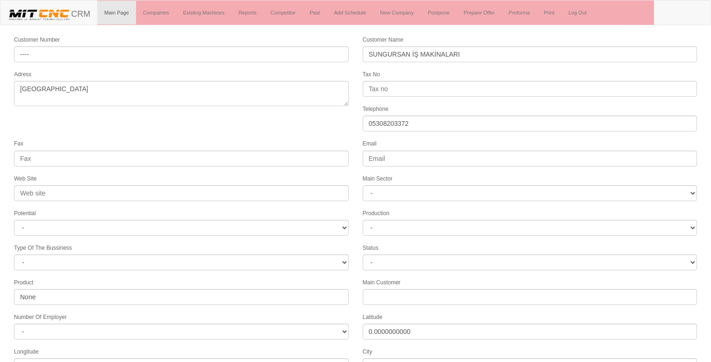
select select "1197"
select select
click at [305, 131] on form "Customer Number ---- Customer Name SUNGURSAN İŞ MAKİNALARI Adress ANKARA Tax No…" at bounding box center [355, 274] width 711 height 478
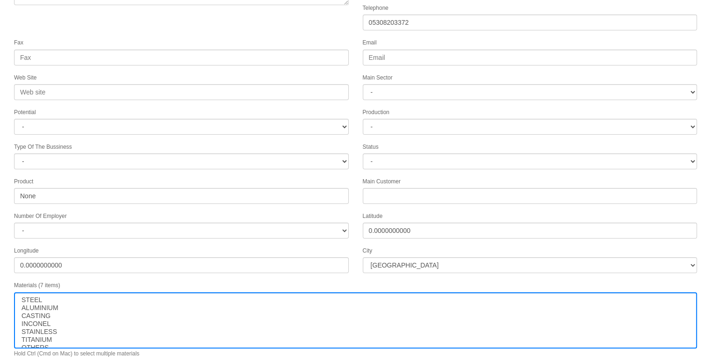
scroll to position [142, 0]
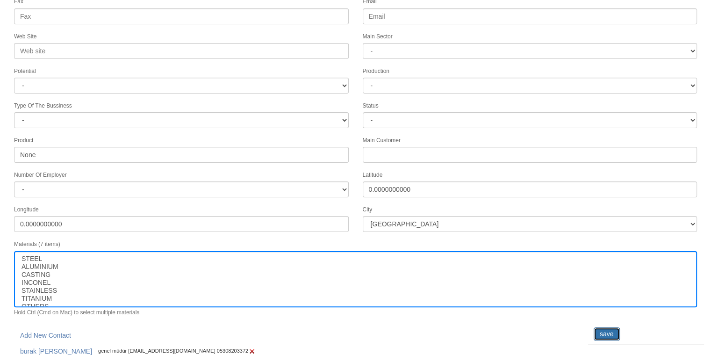
click at [608, 329] on input "save" at bounding box center [607, 333] width 26 height 13
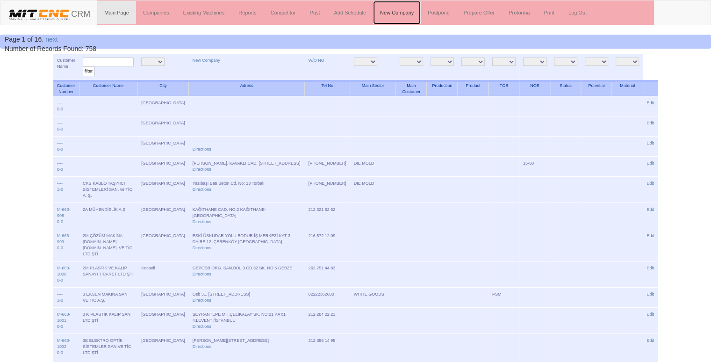
click at [402, 8] on link "New Company" at bounding box center [397, 12] width 48 height 23
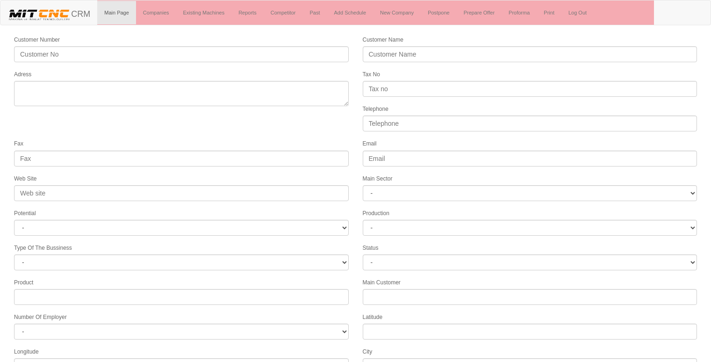
select select
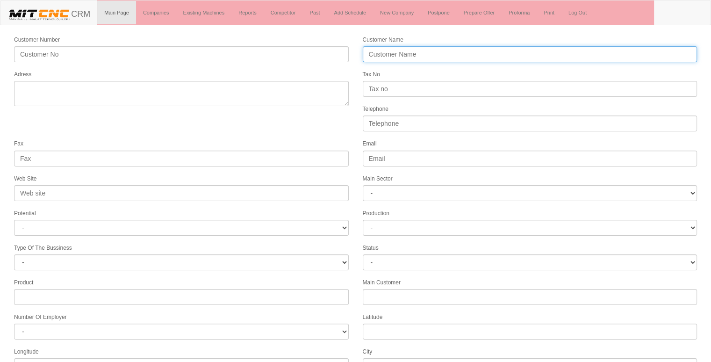
click at [419, 56] on input "Customer Name" at bounding box center [530, 54] width 335 height 16
type input "[PERSON_NAME]"
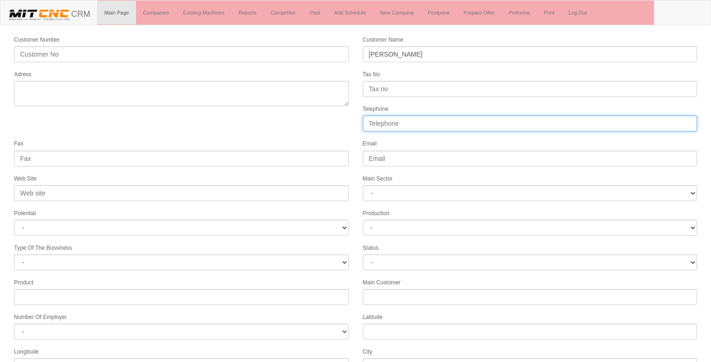
click at [389, 124] on input "Telephone" at bounding box center [530, 124] width 335 height 16
type input "05530756566"
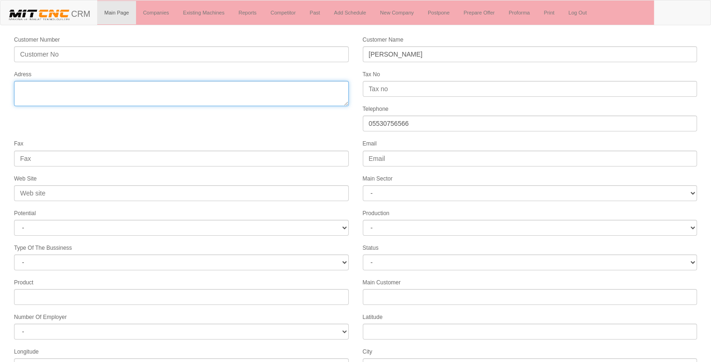
click at [152, 103] on textarea "Adress" at bounding box center [181, 93] width 335 height 25
type textarea "ankara ivedik süleymanşah cd. 1362. cd. no:1"
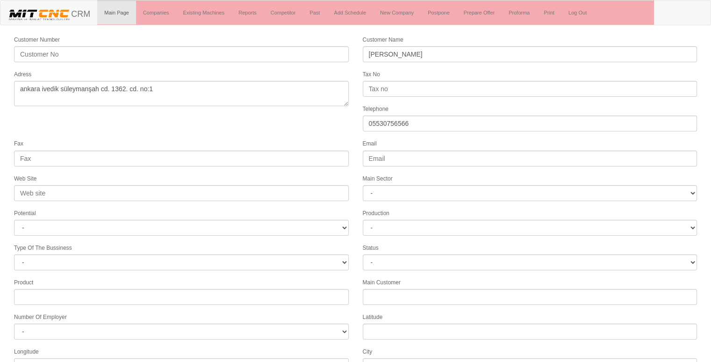
click at [260, 133] on form "Customer Number Customer Name EGESEL MAKİNA Adress Tax No Telephone 05530756566…" at bounding box center [355, 262] width 711 height 455
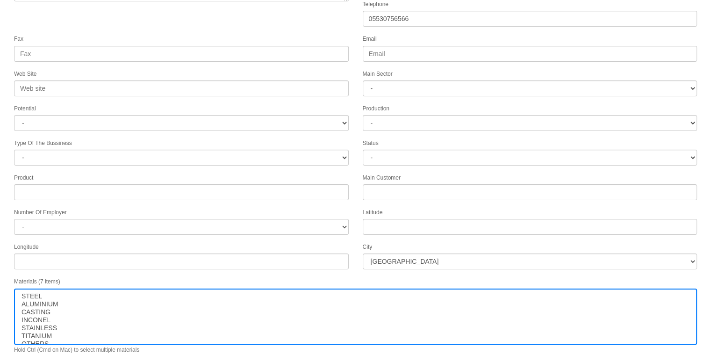
scroll to position [120, 0]
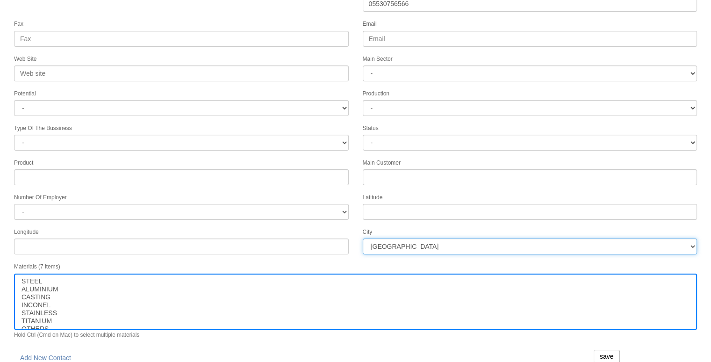
click at [470, 239] on select "İstanbul Adana Adıyaman Afyon Ağrı Amasya Ankara Antalya Artvin Aydın Balıkesir…" at bounding box center [530, 247] width 335 height 16
select select "1197"
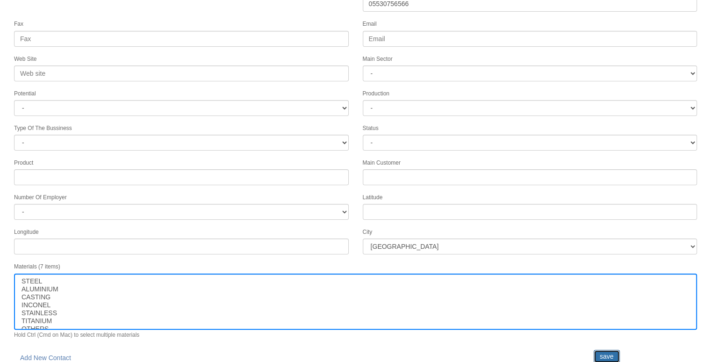
click at [604, 350] on input "save" at bounding box center [607, 356] width 26 height 13
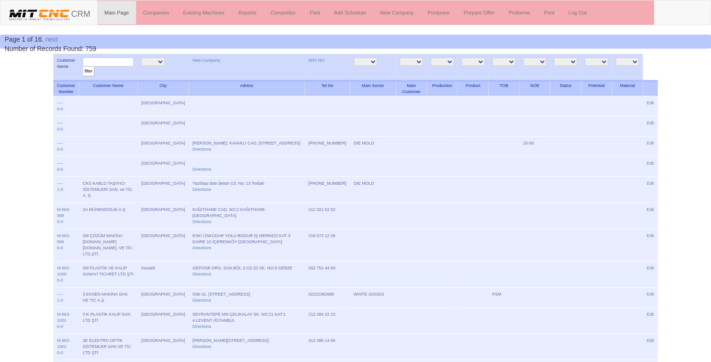
click at [98, 60] on input "text" at bounding box center [108, 62] width 51 height 9
type input "egesel"
click at [83, 66] on input "filter" at bounding box center [89, 71] width 12 height 10
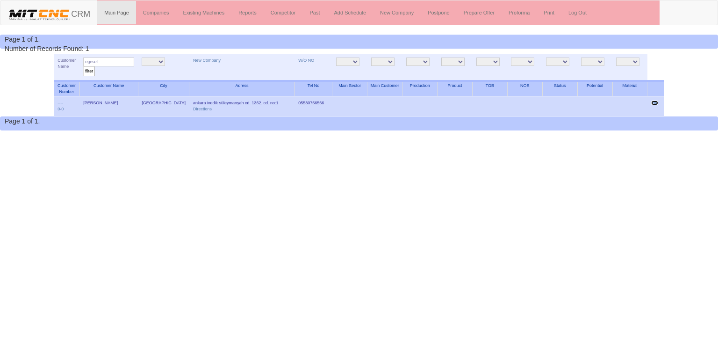
click at [655, 102] on link "Edit" at bounding box center [655, 103] width 7 height 5
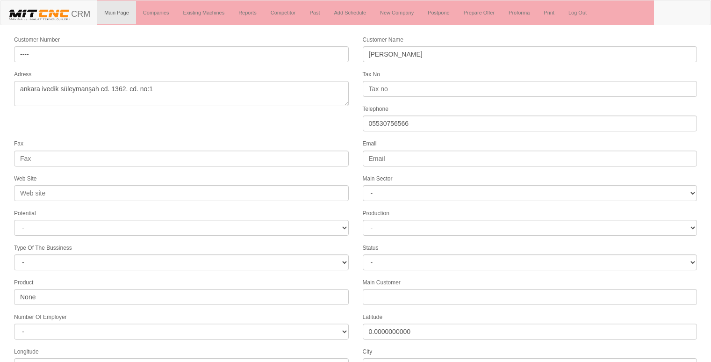
select select "1197"
select select
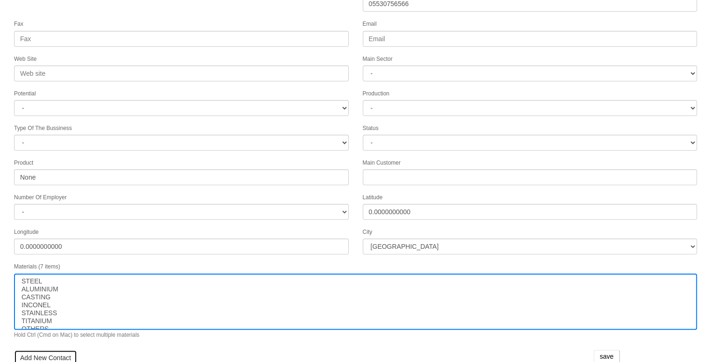
click at [53, 351] on link "Add New Contact" at bounding box center [45, 358] width 63 height 16
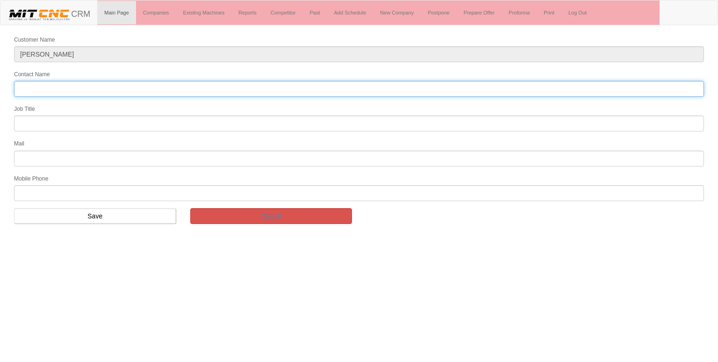
click at [48, 84] on input "Contact Name" at bounding box center [359, 89] width 690 height 16
type input "[PERSON_NAME]"
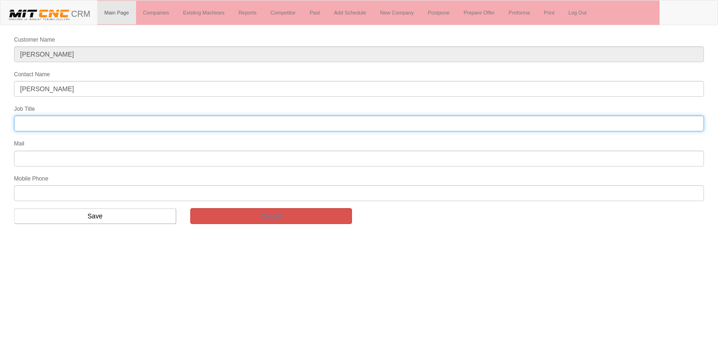
click at [375, 116] on input "text" at bounding box center [359, 124] width 690 height 16
type input "FİRMA SAHİBİ"
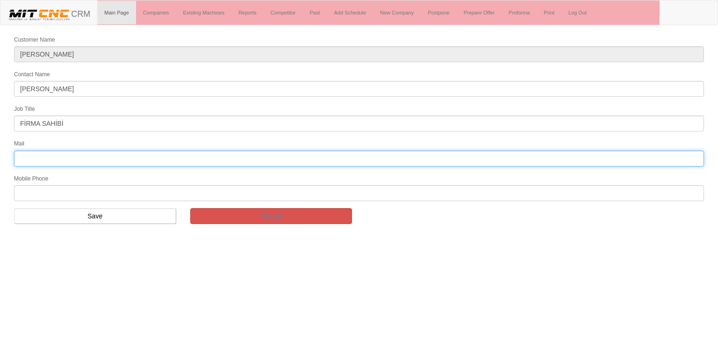
click at [65, 152] on input "text" at bounding box center [359, 159] width 690 height 16
type input "egeselmakina@gmail.com"
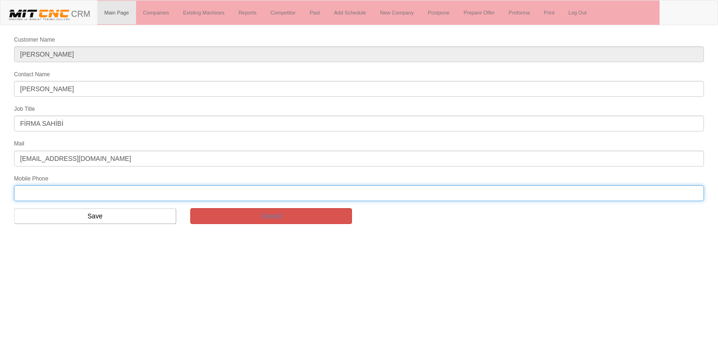
click at [98, 188] on input "text" at bounding box center [359, 193] width 690 height 16
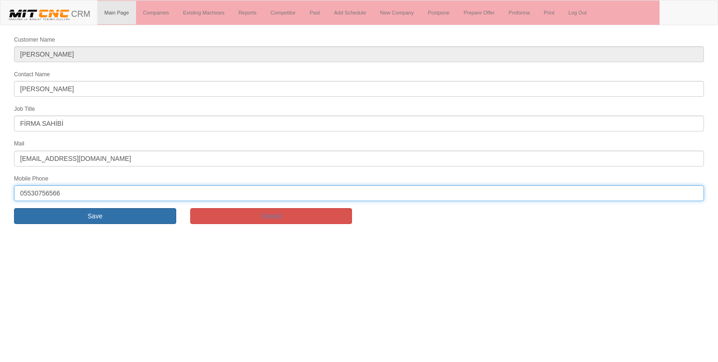
type input "05530756566"
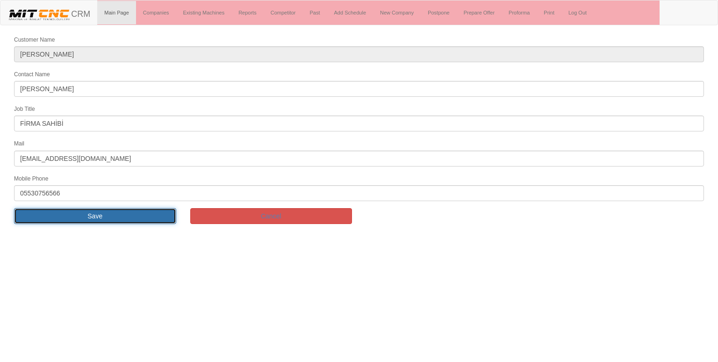
click at [94, 214] on input "Save" at bounding box center [95, 216] width 162 height 16
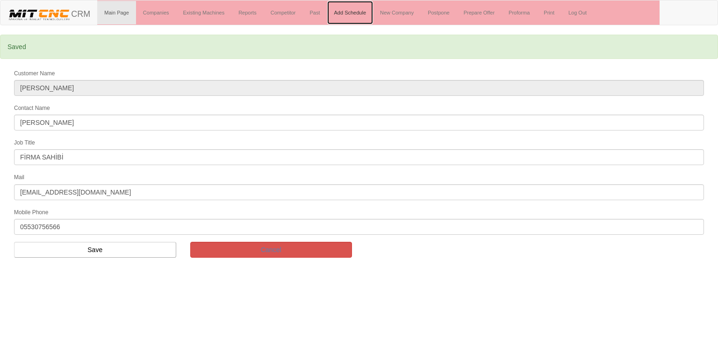
click at [362, 9] on link "Add Schedule" at bounding box center [350, 12] width 46 height 23
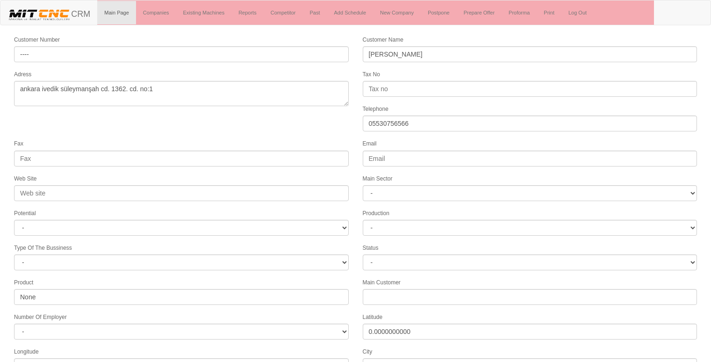
select select "1197"
select select
click at [340, 121] on form "Customer Number ---- Customer Name [PERSON_NAME] Adress ankara ivedik süleymanş…" at bounding box center [355, 274] width 711 height 478
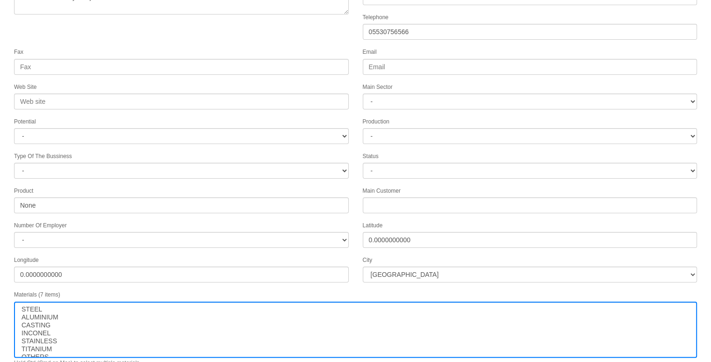
scroll to position [142, 0]
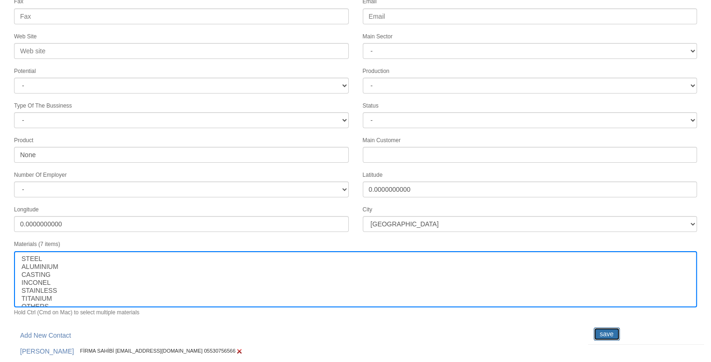
click at [612, 327] on input "save" at bounding box center [607, 333] width 26 height 13
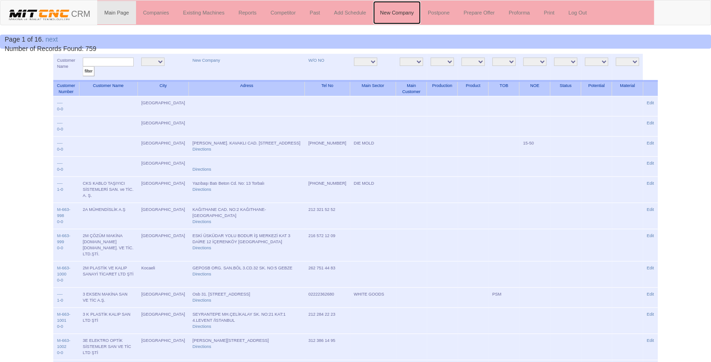
click at [400, 15] on link "New Company" at bounding box center [397, 12] width 48 height 23
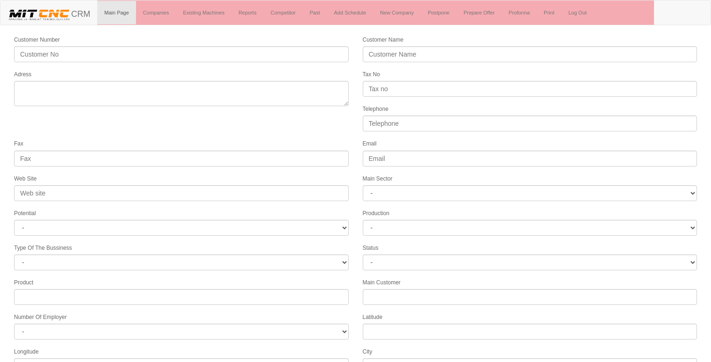
select select
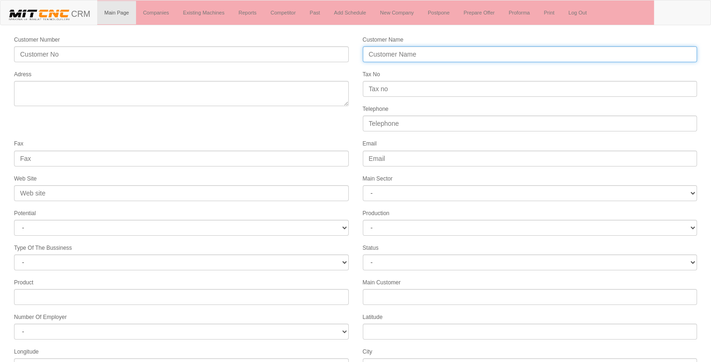
click at [393, 53] on input "Customer Name" at bounding box center [530, 54] width 335 height 16
type input "YENİ FİRMA"
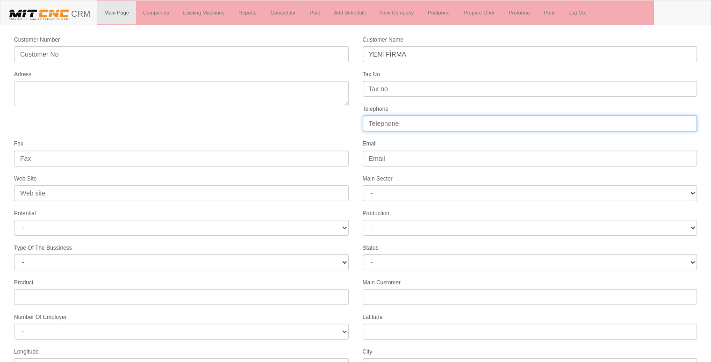
click at [402, 120] on input "Telephone" at bounding box center [530, 124] width 335 height 16
type input "05077059703"
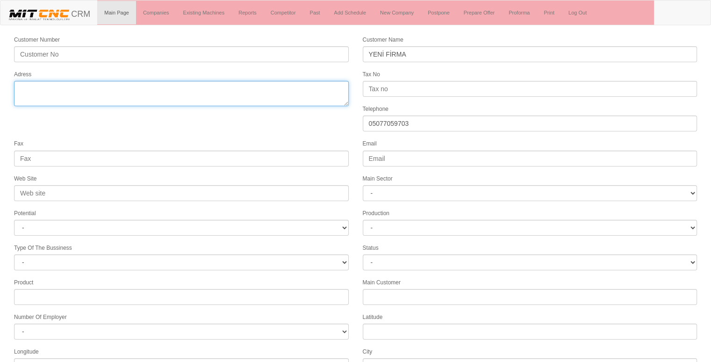
click at [309, 94] on textarea "Adress" at bounding box center [181, 93] width 335 height 25
type textarea "[GEOGRAPHIC_DATA]"
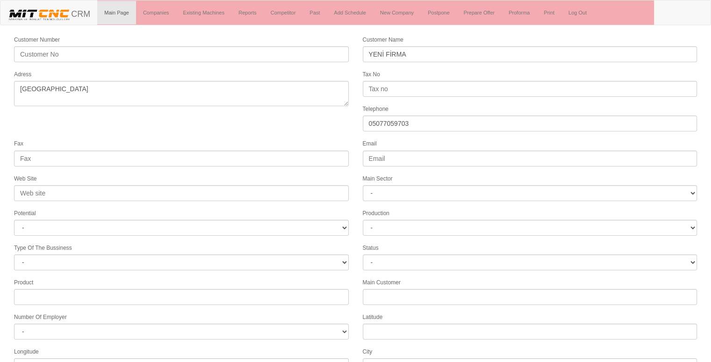
click at [258, 139] on div "Fax" at bounding box center [181, 152] width 349 height 28
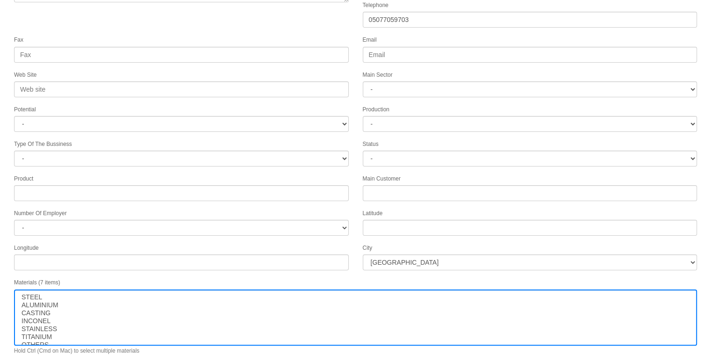
scroll to position [120, 0]
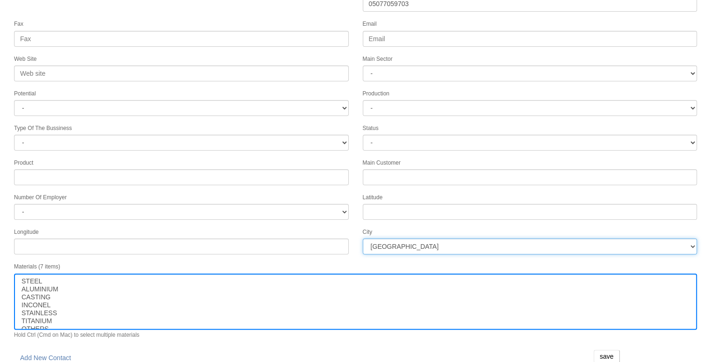
click at [512, 241] on select "İstanbul Adana Adıyaman Afyon Ağrı Amasya Ankara Antalya Artvin Aydın Balıkesir…" at bounding box center [530, 247] width 335 height 16
select select "1232"
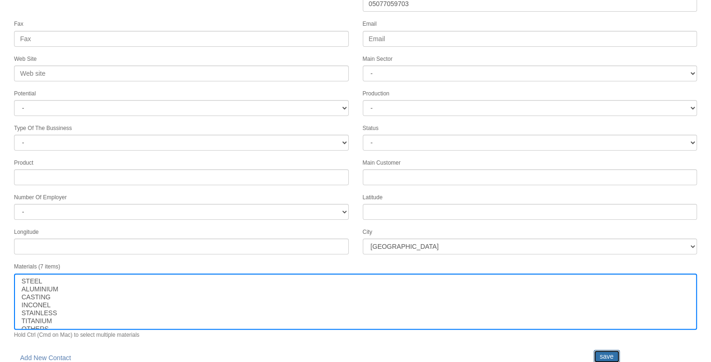
click at [610, 350] on input "save" at bounding box center [607, 356] width 26 height 13
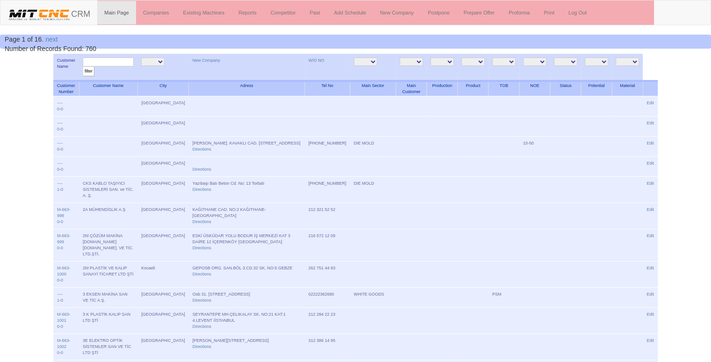
click at [114, 61] on input "text" at bounding box center [108, 62] width 51 height 9
type input "yeni firm"
click at [83, 66] on input "filter" at bounding box center [89, 71] width 12 height 10
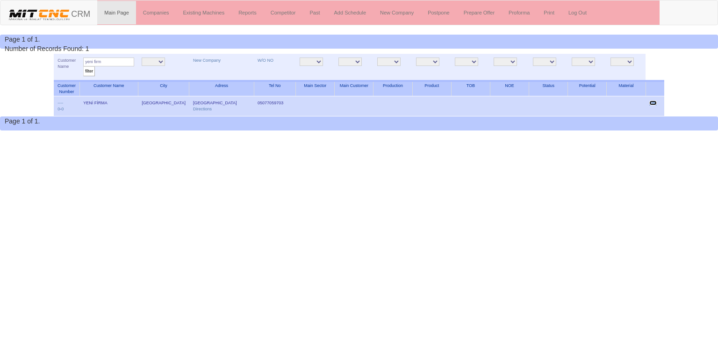
click at [652, 103] on link "Edit" at bounding box center [653, 103] width 7 height 5
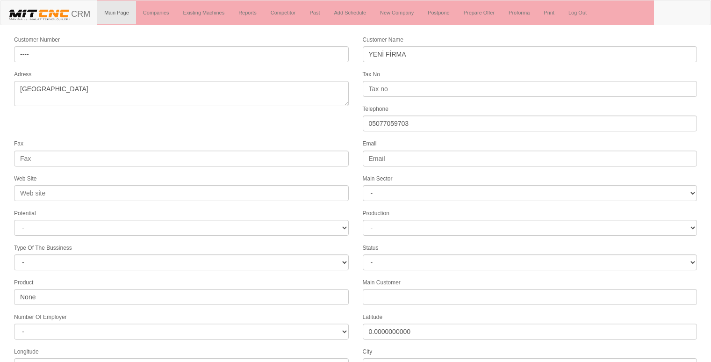
select select "1232"
select select
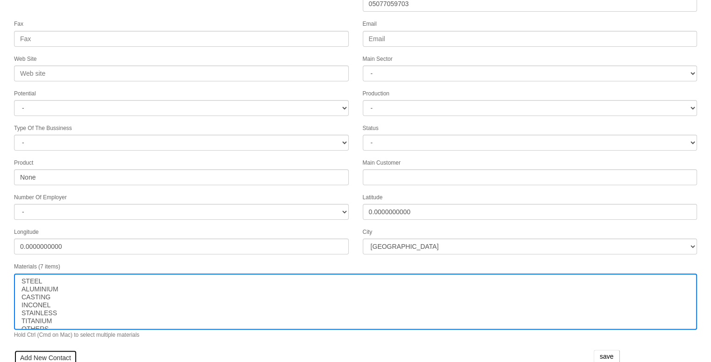
click at [56, 350] on link "Add New Contact" at bounding box center [45, 358] width 63 height 16
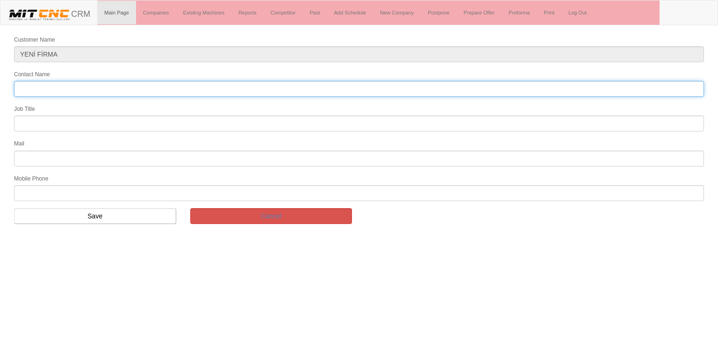
click at [45, 87] on input "Contact Name" at bounding box center [359, 89] width 690 height 16
type input "[PERSON_NAME]"
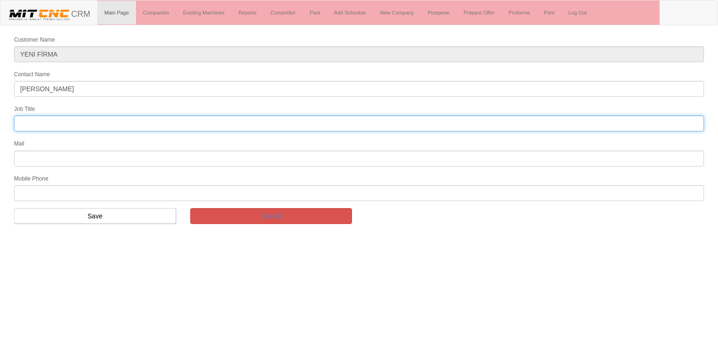
click at [46, 119] on input "text" at bounding box center [359, 124] width 690 height 16
type input "FİRMA SAHİBİ"
click at [38, 156] on input "text" at bounding box center [359, 159] width 690 height 16
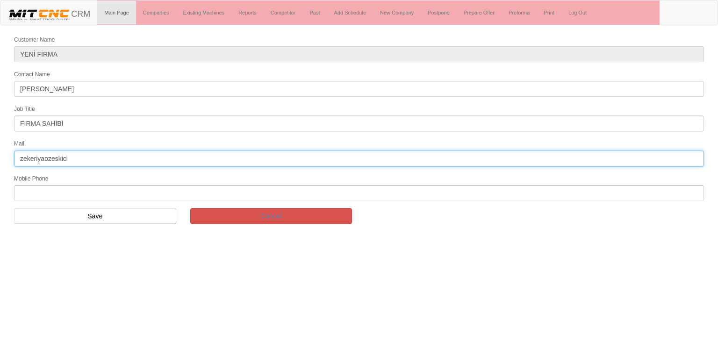
type input "zekeriyaozeskici"
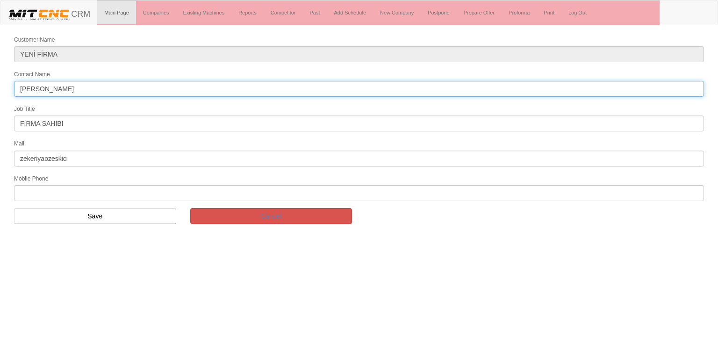
click at [216, 86] on input "zekeriya özeski" at bounding box center [359, 89] width 690 height 16
type input "zekeriya özeskici"
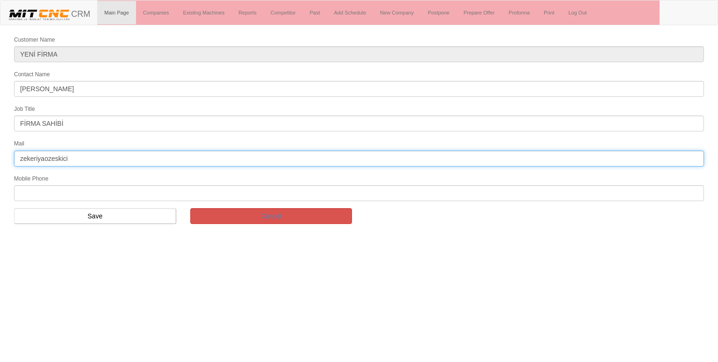
click at [152, 151] on input "zekeriyaozeskici" at bounding box center [359, 159] width 690 height 16
type input "zekeriyaozeskici@gmail.com"
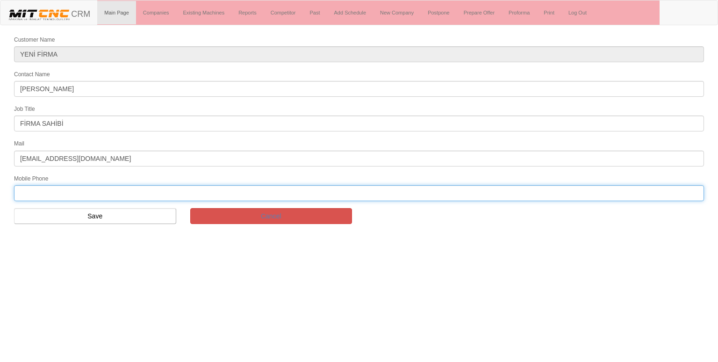
click at [46, 188] on input "text" at bounding box center [359, 193] width 690 height 16
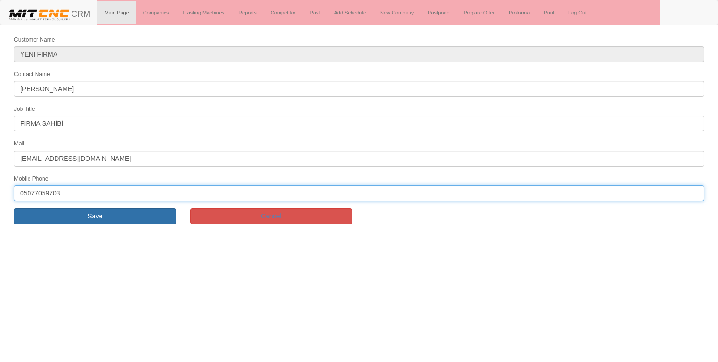
type input "05077059703"
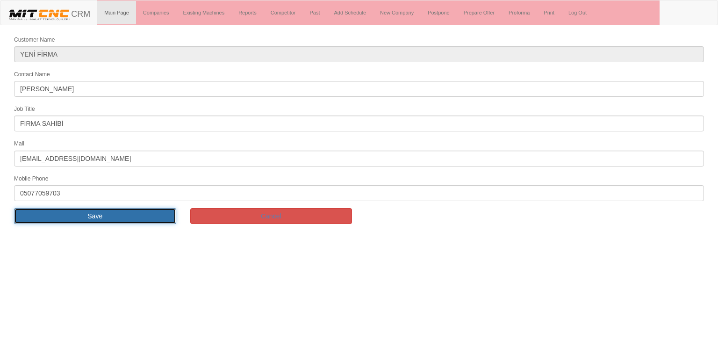
click at [113, 214] on input "Save" at bounding box center [95, 216] width 162 height 16
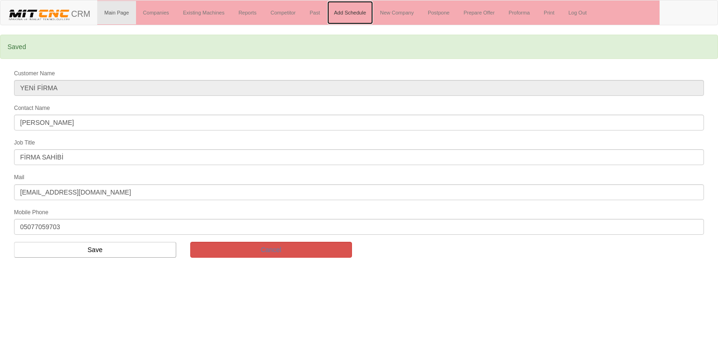
click at [342, 10] on link "Add Schedule" at bounding box center [350, 12] width 46 height 23
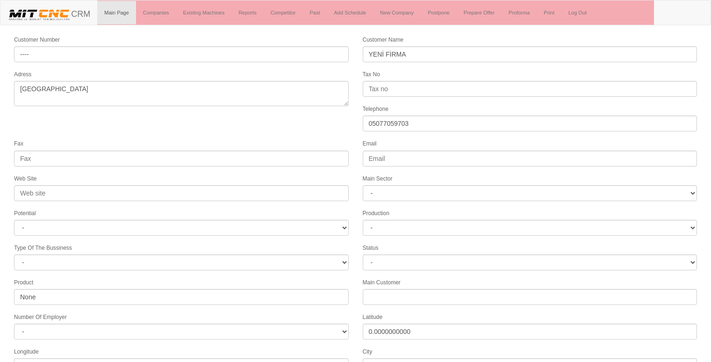
select select "1232"
select select
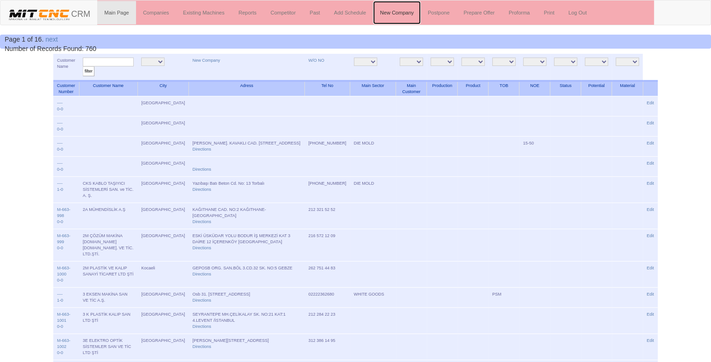
click at [409, 11] on link "New Company" at bounding box center [397, 12] width 48 height 23
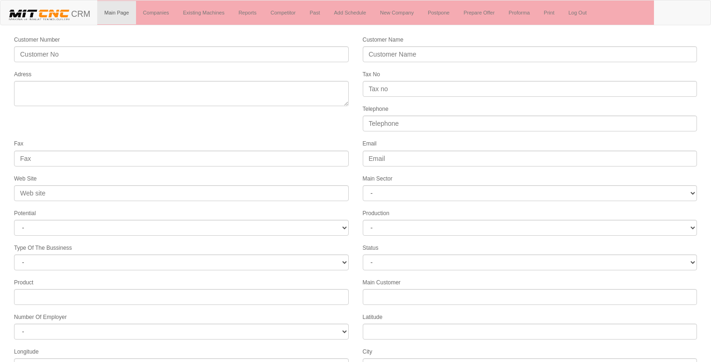
select select
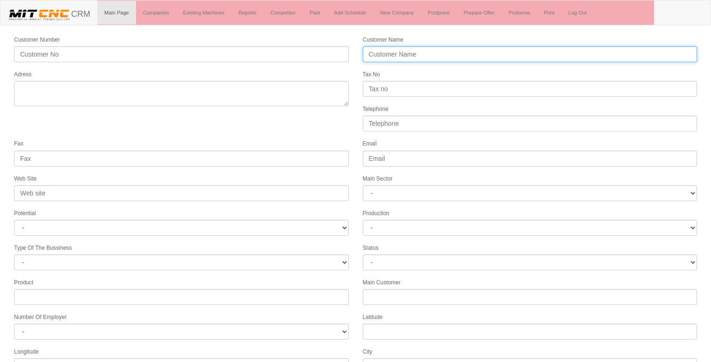
click at [397, 51] on input "Customer Name" at bounding box center [530, 54] width 335 height 16
type input "ASELSAN [GEOGRAPHIC_DATA]"
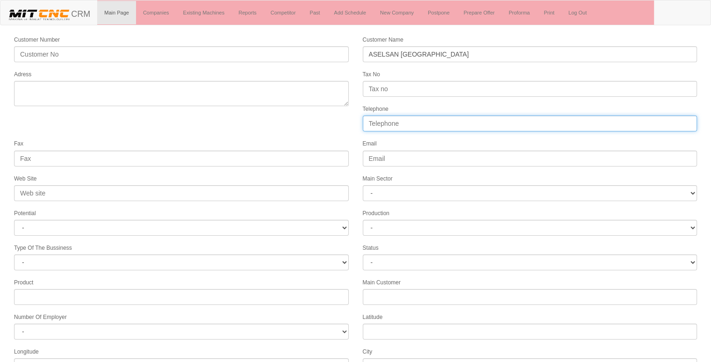
click at [396, 123] on input "Telephone" at bounding box center [530, 124] width 335 height 16
click at [396, 123] on input "05388549027" at bounding box center [530, 124] width 335 height 16
type input "05388549027"
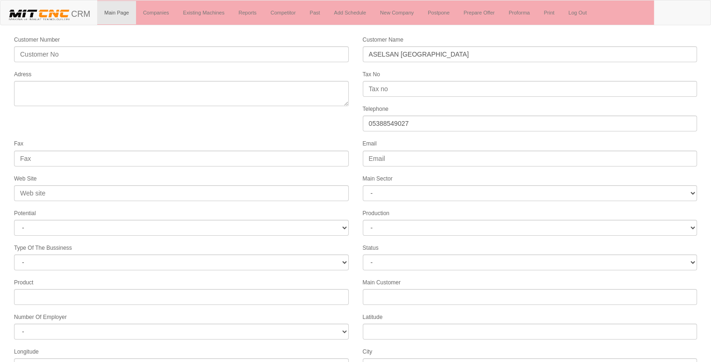
click at [398, 133] on form "Customer Number Customer Name ASELSAN KONYA Adress Tax No Telephone 05388549027…" at bounding box center [355, 262] width 711 height 455
click at [398, 119] on input "05388549027" at bounding box center [530, 124] width 335 height 16
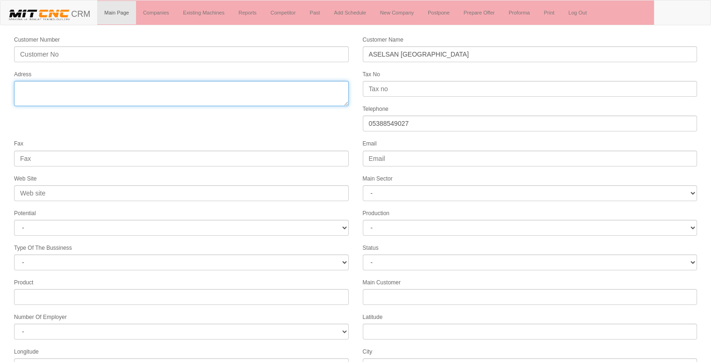
click at [211, 83] on textarea "Adress" at bounding box center [181, 93] width 335 height 25
type textarea "konya selçuklu"
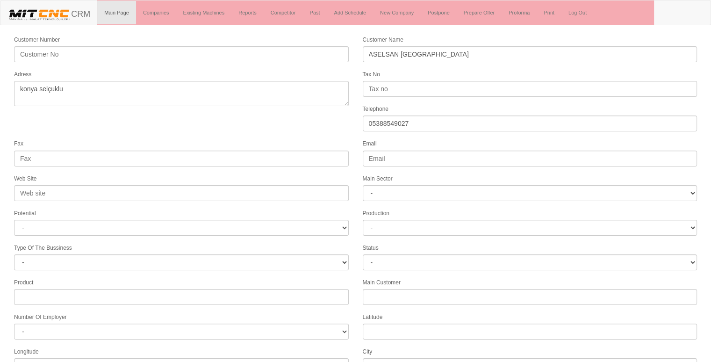
click at [216, 126] on form "Customer Number Customer Name ASELSAN KONYA Adress Tax No Telephone 05388549027…" at bounding box center [355, 262] width 711 height 455
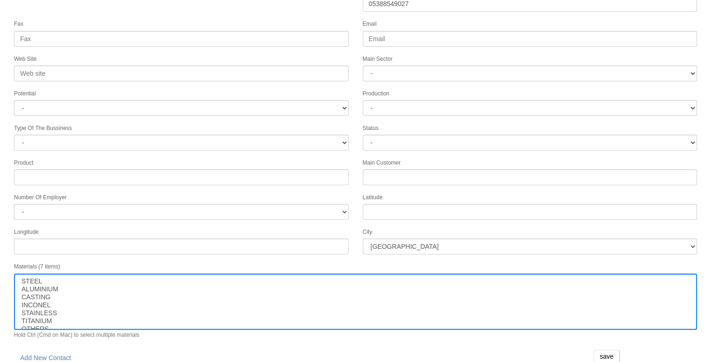
scroll to position [120, 0]
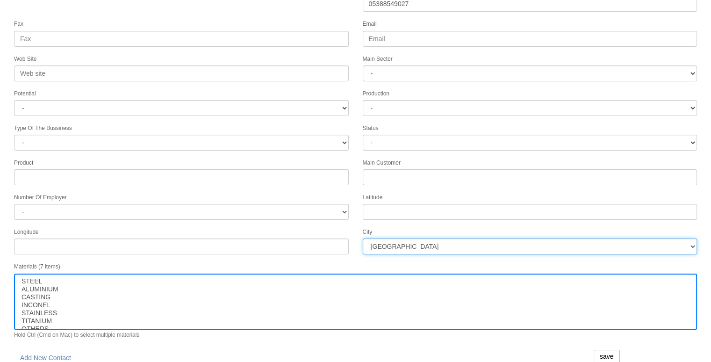
click at [387, 240] on select "İstanbul Adana Adıyaman Afyon Ağrı Amasya Ankara Antalya Artvin Aydın Balıkesir…" at bounding box center [530, 247] width 335 height 16
select select "1232"
drag, startPoint x: 387, startPoint y: 240, endPoint x: 604, endPoint y: 353, distance: 244.8
click at [604, 353] on form "Customer Number Customer Name ASELSAN KONYA Adress Tax No Telephone 05388549027…" at bounding box center [355, 142] width 711 height 455
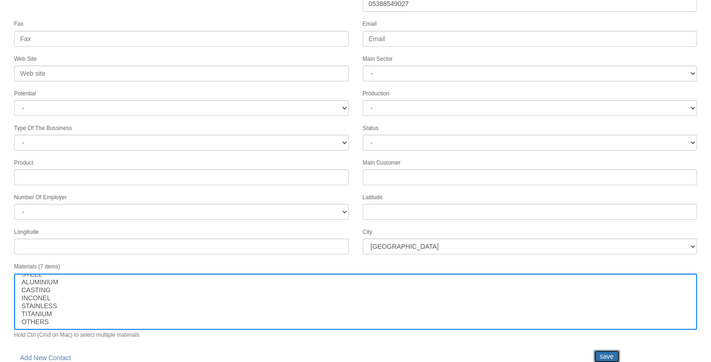
click at [604, 353] on input "save" at bounding box center [607, 356] width 26 height 13
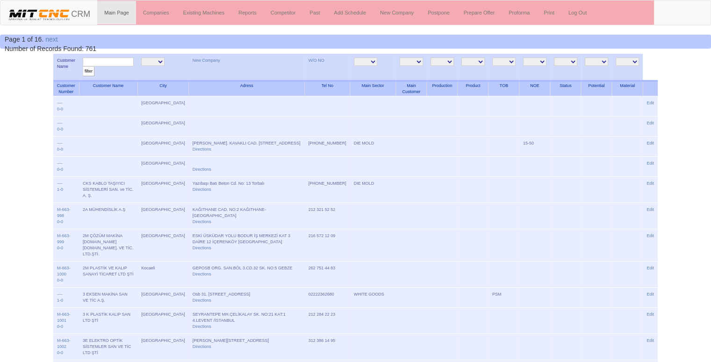
click at [124, 61] on input "text" at bounding box center [108, 62] width 51 height 9
type input "aselsan"
click at [83, 66] on input "filter" at bounding box center [89, 71] width 12 height 10
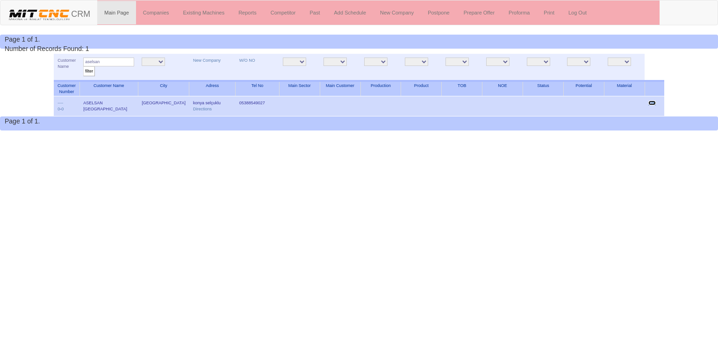
click at [651, 101] on link "Edit" at bounding box center [652, 103] width 7 height 5
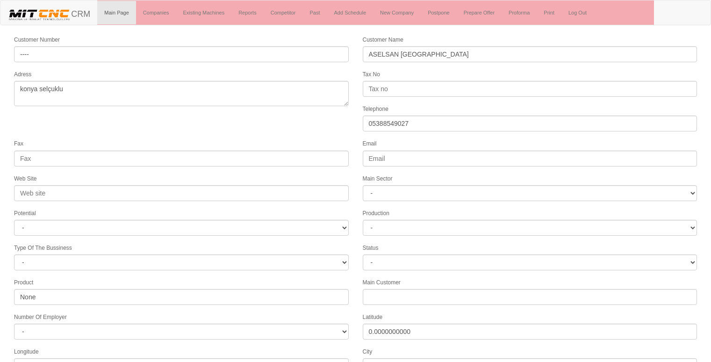
select select "1232"
select select
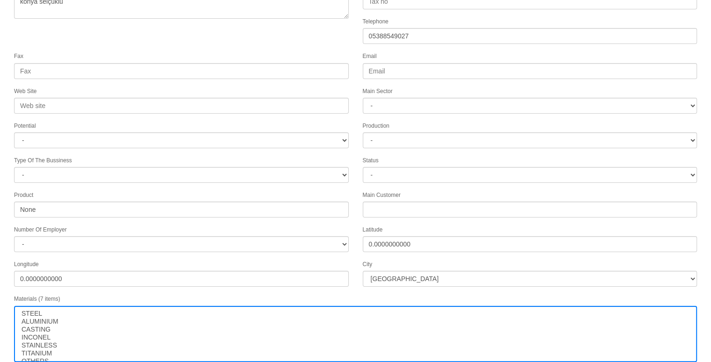
scroll to position [120, 0]
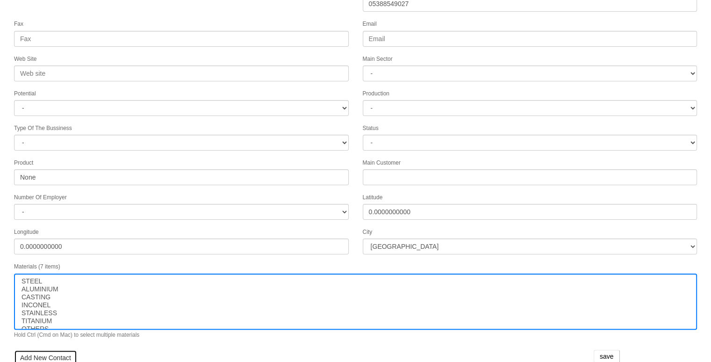
click at [55, 350] on link "Add New Contact" at bounding box center [45, 358] width 63 height 16
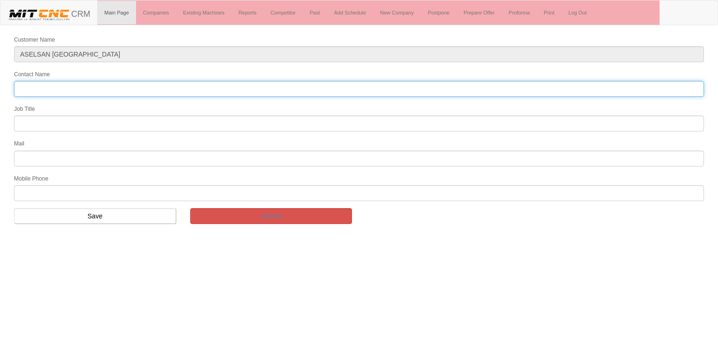
click at [43, 84] on input "Contact Name" at bounding box center [359, 89] width 690 height 16
type input "bilal yaka"
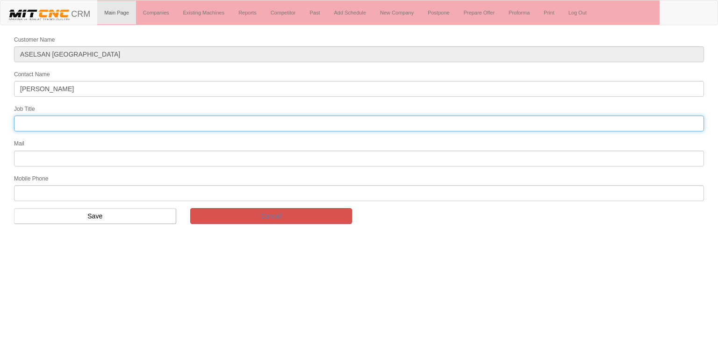
click at [49, 120] on input "text" at bounding box center [359, 124] width 690 height 16
type input "genel müdür"
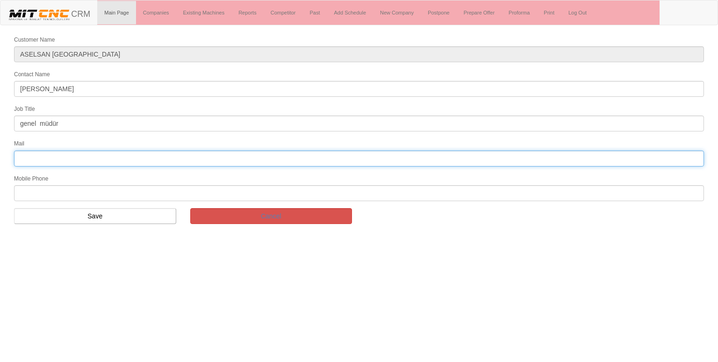
click at [46, 153] on input "text" at bounding box center [359, 159] width 690 height 16
type input "byaka@aselsankonya.com.tr"
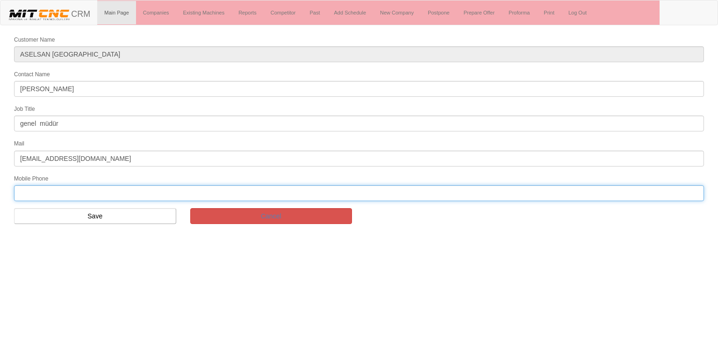
click at [123, 192] on input "text" at bounding box center [359, 193] width 690 height 16
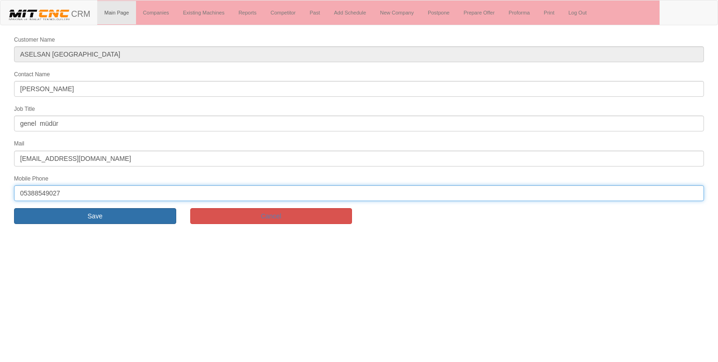
type input "05388549027"
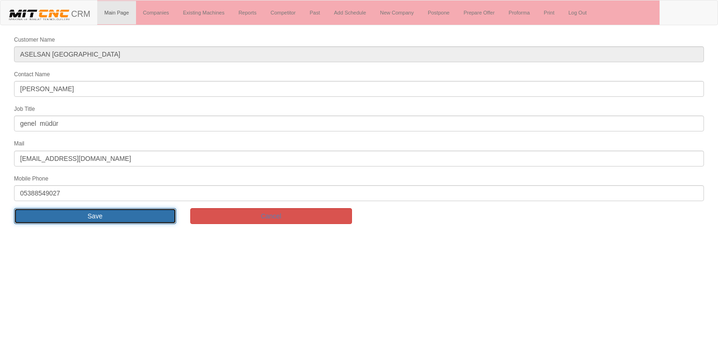
click at [99, 208] on input "Save" at bounding box center [95, 216] width 162 height 16
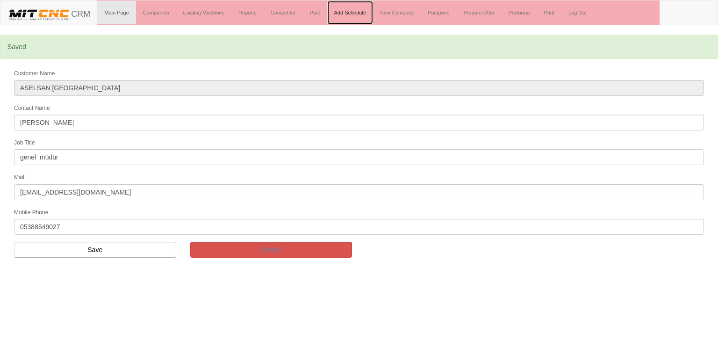
click at [356, 19] on link "Add Schedule" at bounding box center [350, 12] width 46 height 23
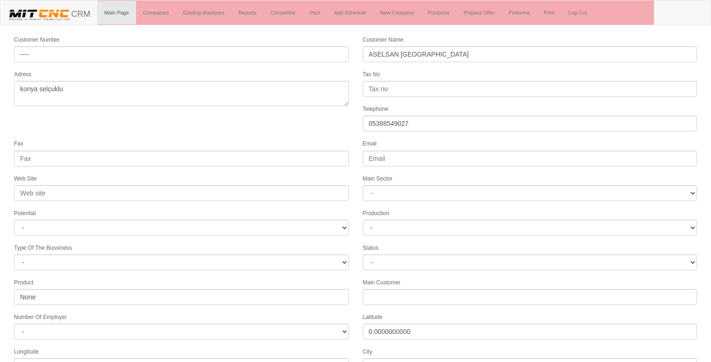
select select "1232"
select select
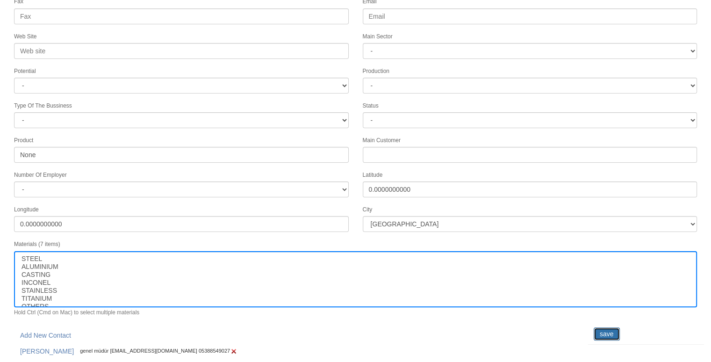
click at [612, 330] on input "save" at bounding box center [607, 333] width 26 height 13
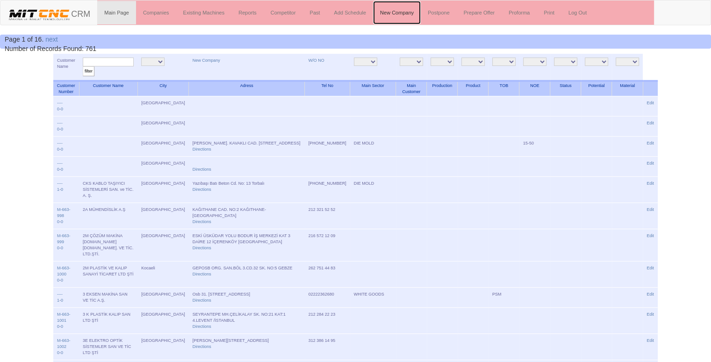
click at [404, 14] on link "New Company" at bounding box center [397, 12] width 48 height 23
click at [387, 14] on link "New Company" at bounding box center [397, 12] width 48 height 23
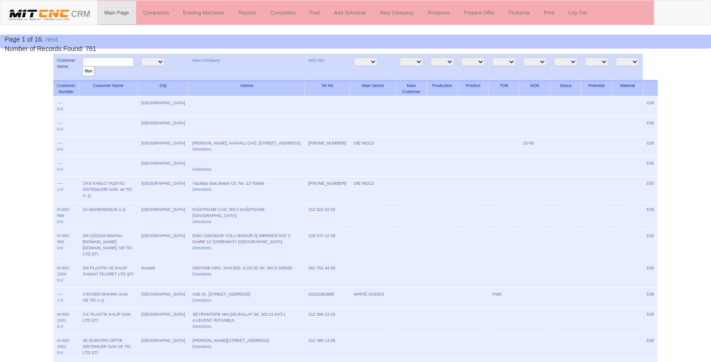
click at [117, 58] on input "text" at bounding box center [108, 62] width 51 height 9
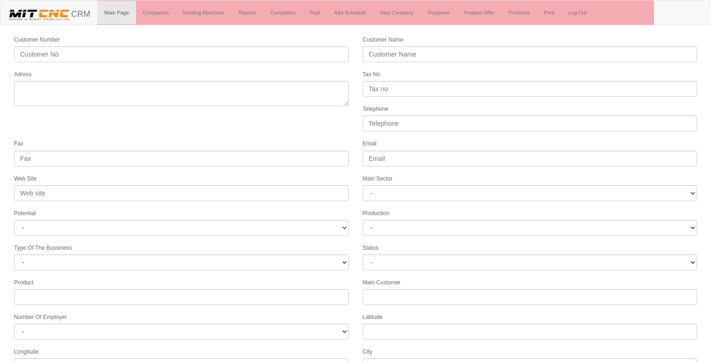
select select
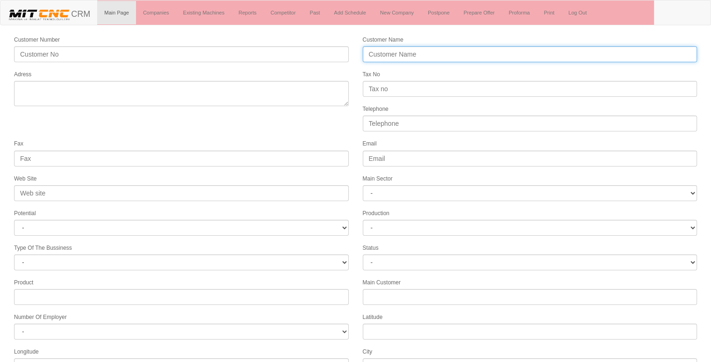
click at [417, 52] on input "Customer Name" at bounding box center [530, 54] width 335 height 16
type input "deephook dynamics"
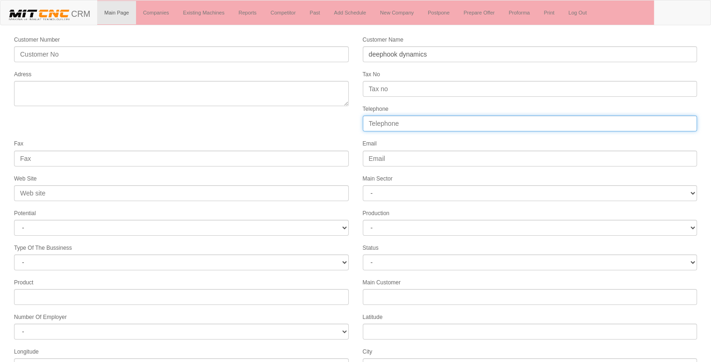
click at [382, 122] on input "Telephone" at bounding box center [530, 124] width 335 height 16
type input "05452762760"
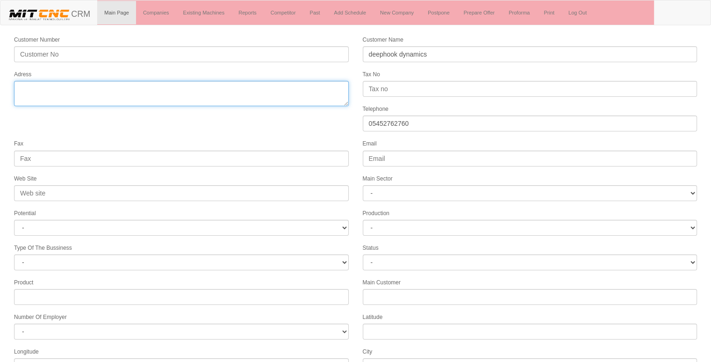
click at [232, 93] on textarea "Adress" at bounding box center [181, 93] width 335 height 25
type textarea "[GEOGRAPHIC_DATA] merkez"
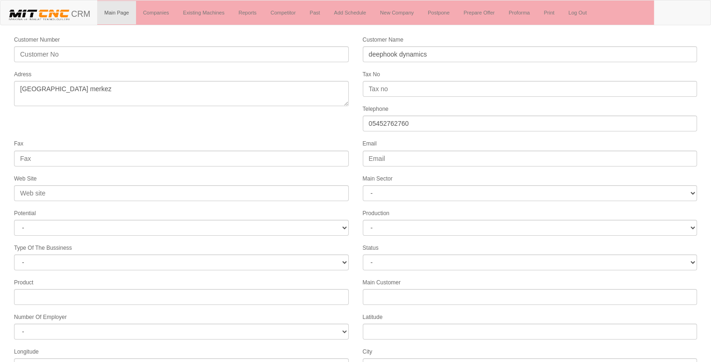
click at [230, 127] on form "Customer Number Customer Name deephook dynamics Adress Tax No Telephone [PHONE_…" at bounding box center [355, 262] width 711 height 455
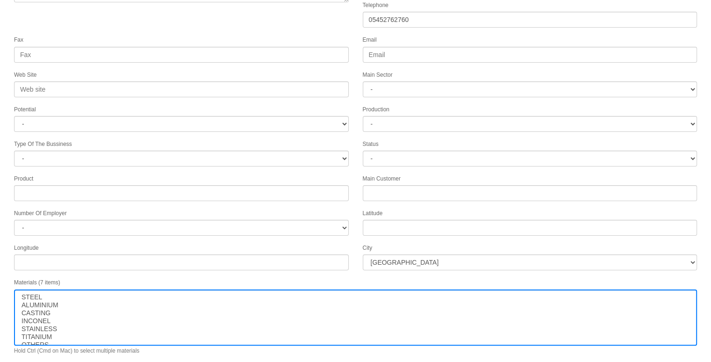
scroll to position [120, 0]
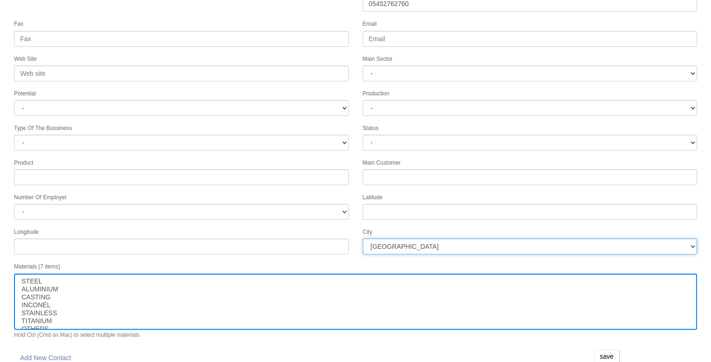
click at [393, 242] on select "İstanbul Adana Adıyaman Afyon Ağrı Amasya Ankara Antalya Artvin Aydın Balıkesir…" at bounding box center [530, 247] width 335 height 16
select select "1254"
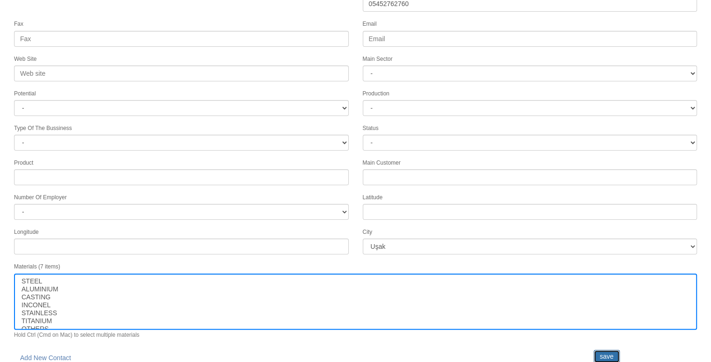
click at [606, 350] on input "save" at bounding box center [607, 356] width 26 height 13
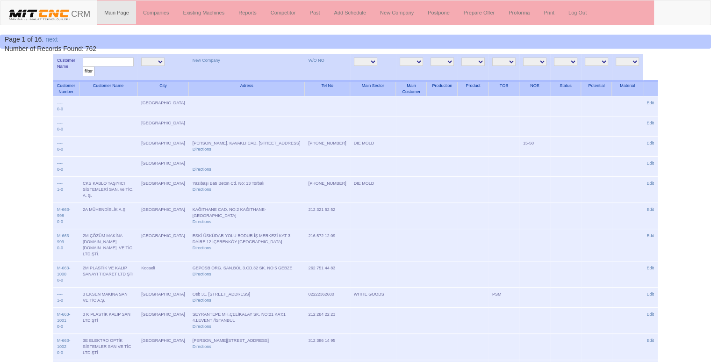
click at [97, 61] on input "text" at bounding box center [108, 62] width 51 height 9
type input "deep"
click at [83, 66] on input "filter" at bounding box center [89, 71] width 12 height 10
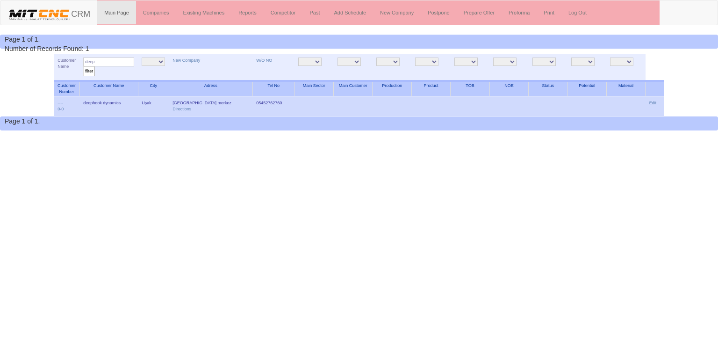
click at [653, 105] on td "Edit" at bounding box center [655, 106] width 19 height 20
click at [653, 103] on link "Edit" at bounding box center [653, 103] width 7 height 5
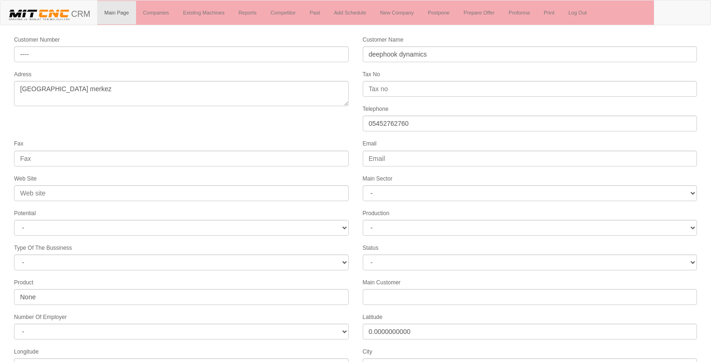
select select "1254"
select select
click at [279, 126] on form "Customer Number ---- Customer Name deephook dynamics Adress uşak merkez Tax No …" at bounding box center [355, 262] width 711 height 455
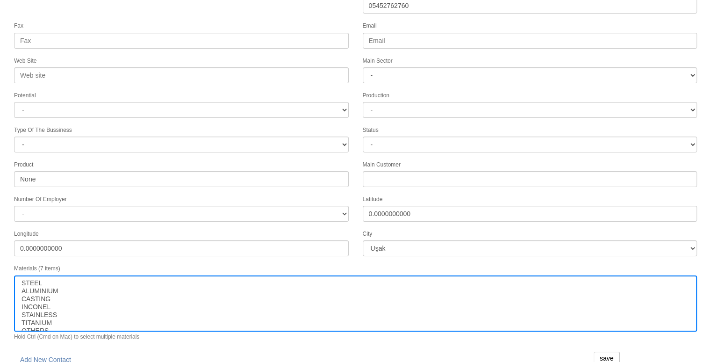
scroll to position [120, 0]
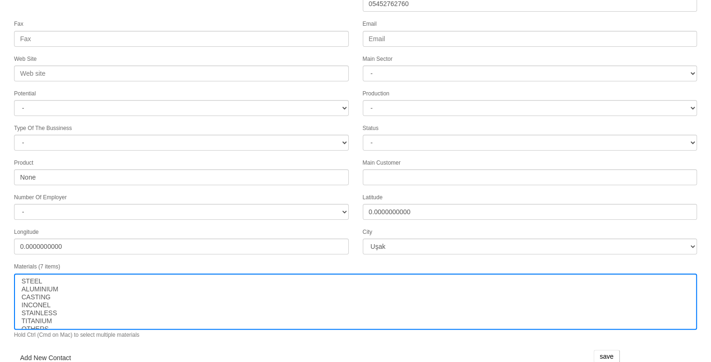
click at [51, 350] on link "Add New Contact" at bounding box center [45, 358] width 63 height 16
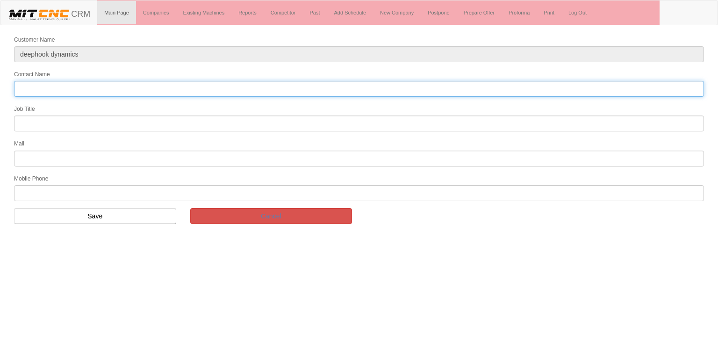
click at [56, 90] on input "Contact Name" at bounding box center [359, 89] width 690 height 16
type input "[PERSON_NAME]"
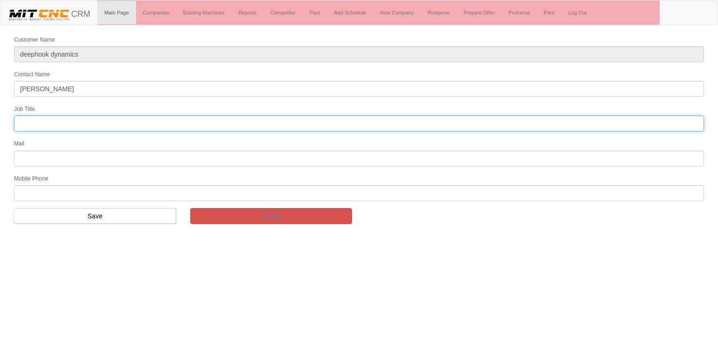
click at [45, 120] on input "text" at bounding box center [359, 124] width 690 height 16
type input "genel müdür"
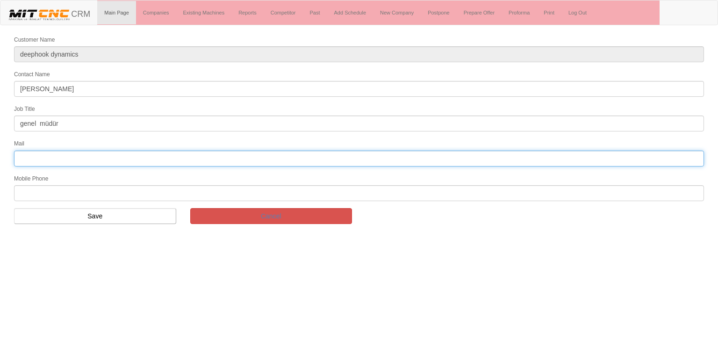
click at [41, 157] on input "text" at bounding box center [359, 159] width 690 height 16
type input "[EMAIL_ADDRESS][DOMAIN_NAME]"
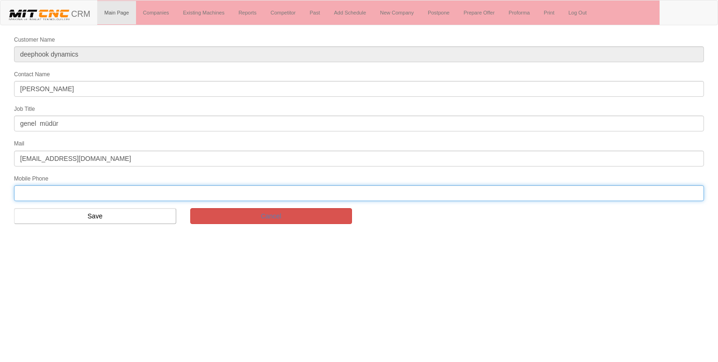
click at [87, 191] on input "text" at bounding box center [359, 193] width 690 height 16
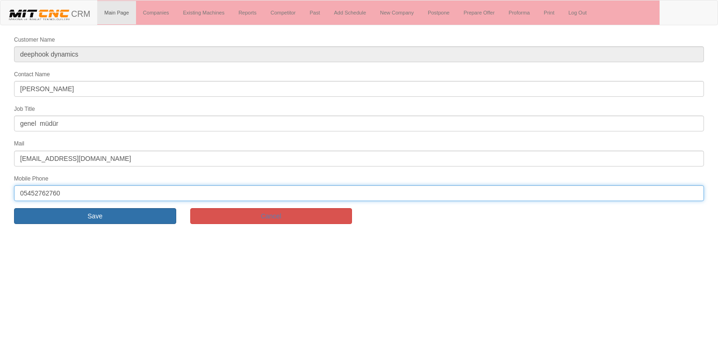
type input "05452762760"
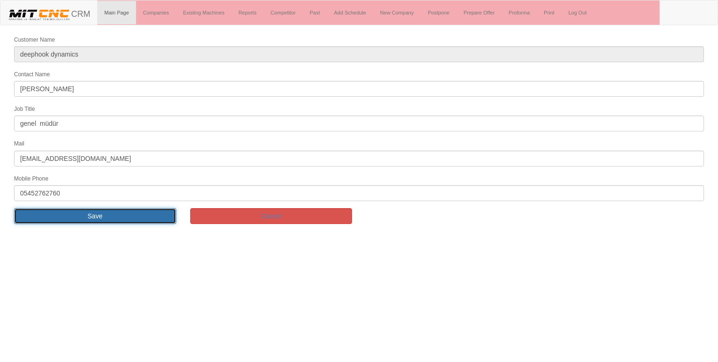
click at [87, 211] on input "Save" at bounding box center [95, 216] width 162 height 16
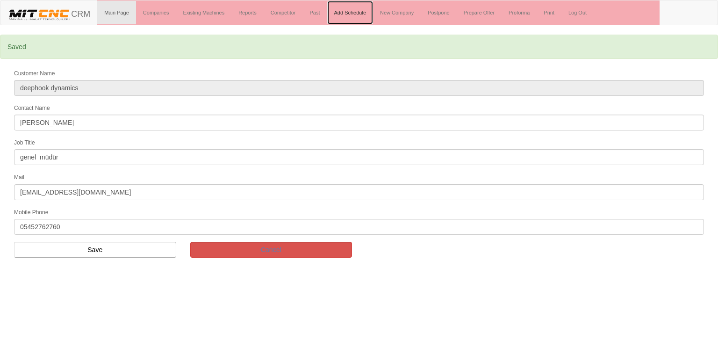
click at [344, 14] on link "Add Schedule" at bounding box center [350, 12] width 46 height 23
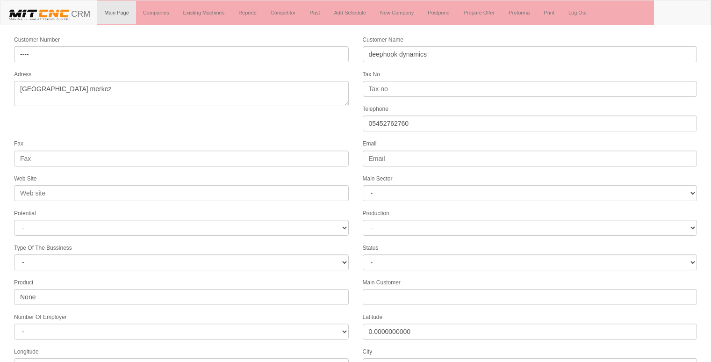
select select "1254"
select select
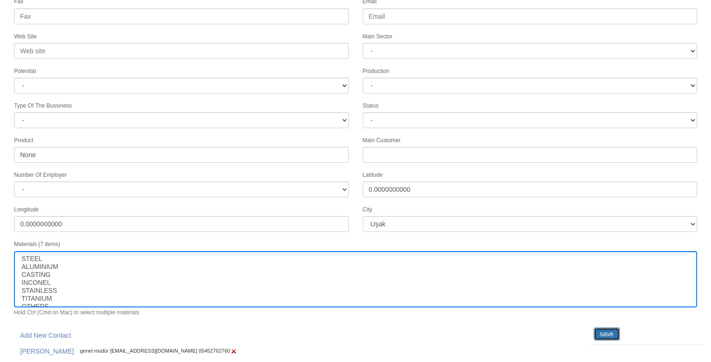
click at [601, 327] on input "save" at bounding box center [607, 333] width 26 height 13
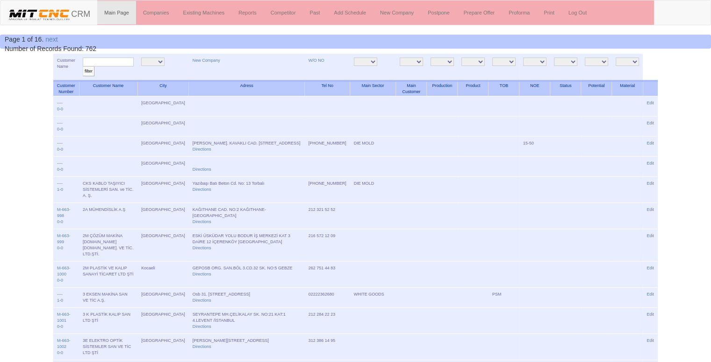
click at [419, 10] on link "New Company" at bounding box center [397, 12] width 48 height 23
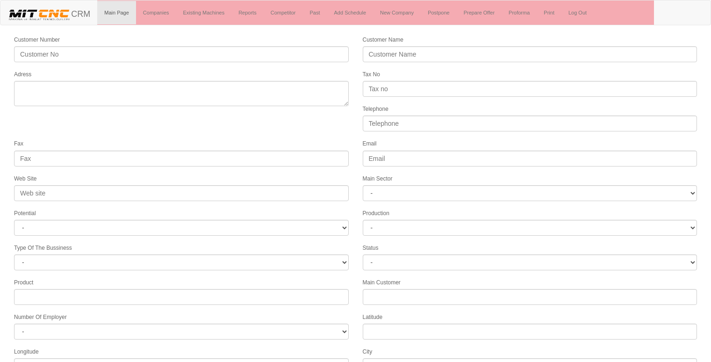
select select
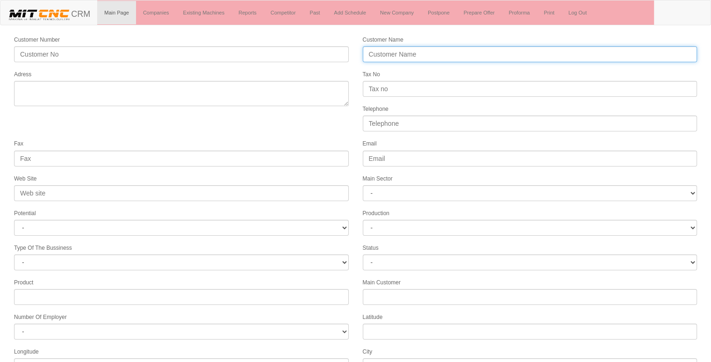
click at [408, 57] on input "Customer Name" at bounding box center [530, 54] width 335 height 16
type input "ÖZSİVAS SAVUNMA"
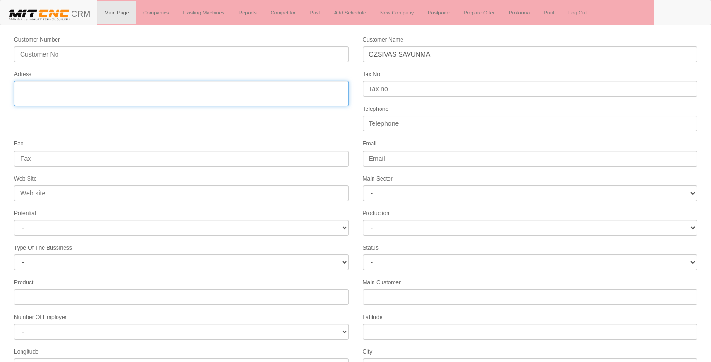
click at [243, 88] on textarea "Adress" at bounding box center [181, 93] width 335 height 25
type textarea "S"
type textarea "sivas merkez"
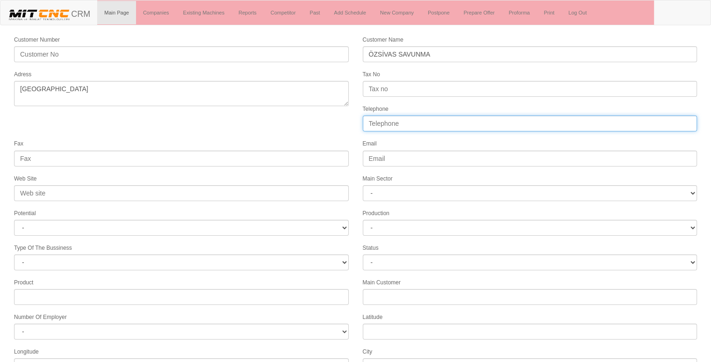
click at [391, 121] on input "Telephone" at bounding box center [530, 124] width 335 height 16
type input "05465364870"
click at [290, 138] on div "Fax" at bounding box center [181, 152] width 349 height 28
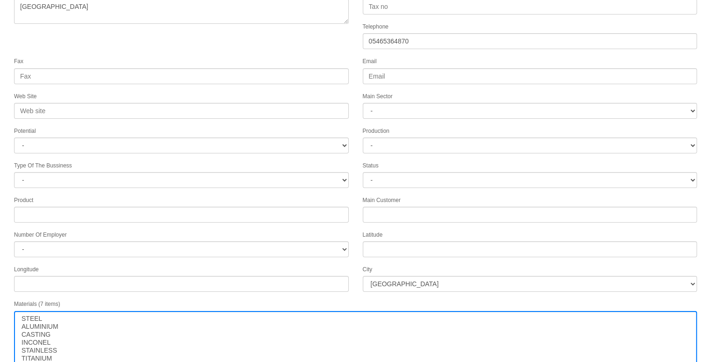
scroll to position [94, 0]
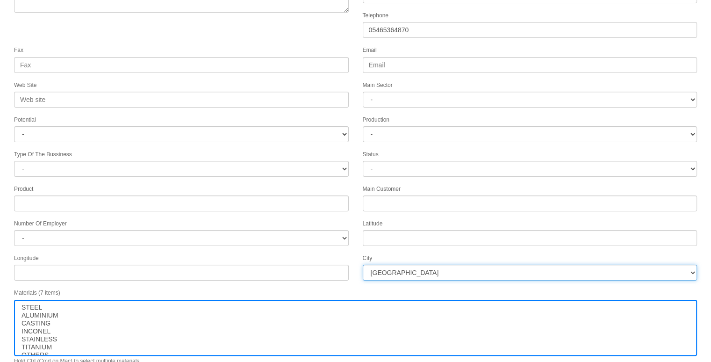
click at [455, 269] on select "İstanbul Adana Adıyaman Afyon Ağrı Amasya Ankara Antalya Artvin Aydın Balıkesir…" at bounding box center [530, 273] width 335 height 16
select select "1248"
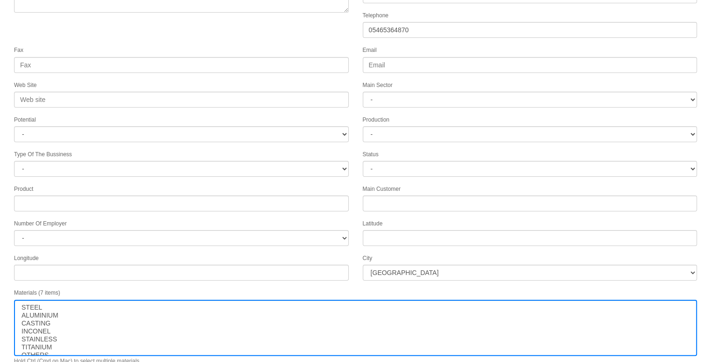
click at [516, 288] on div "Materials (7 items) STEEL ALUMINIUM CASTING INCONEL STAINLESS TITANIUM OTHERS H…" at bounding box center [355, 326] width 697 height 77
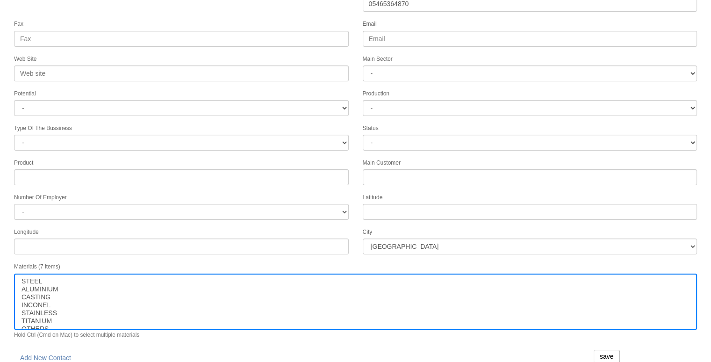
scroll to position [120, 0]
click at [611, 350] on input "save" at bounding box center [607, 356] width 26 height 13
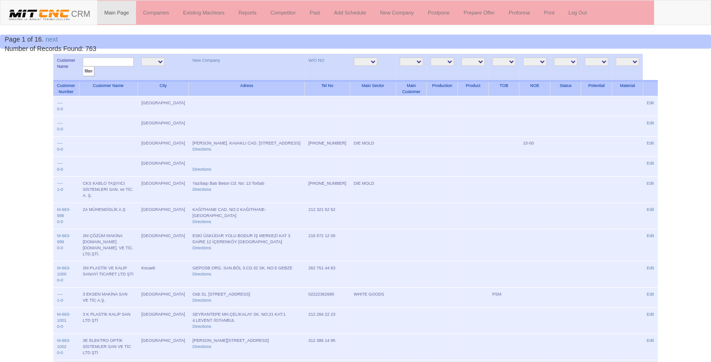
click at [114, 64] on input "text" at bounding box center [108, 62] width 51 height 9
type input "özsiva"
click at [83, 66] on input "filter" at bounding box center [89, 71] width 12 height 10
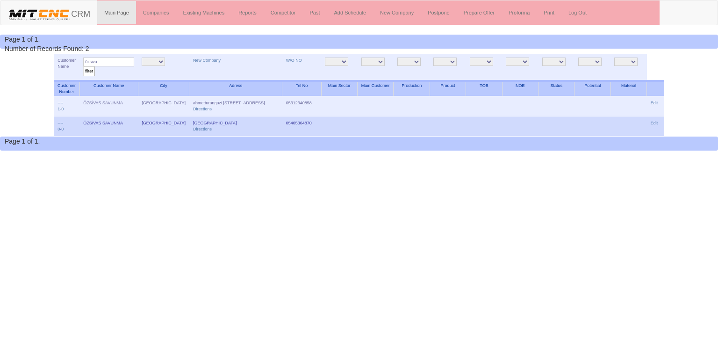
click at [321, 122] on td "05465364870" at bounding box center [302, 126] width 39 height 20
click at [652, 123] on link "Edit" at bounding box center [654, 123] width 7 height 5
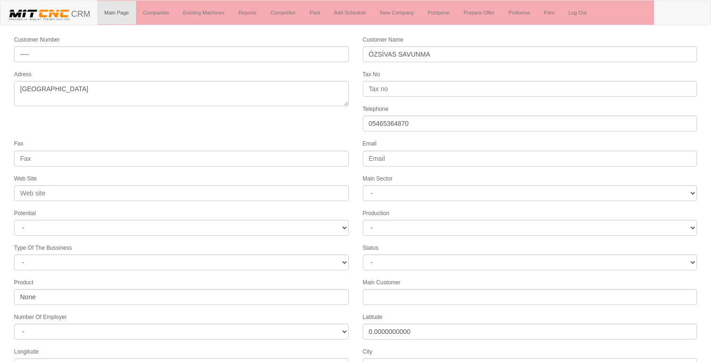
select select "1248"
select select
click at [168, 123] on form "Customer Number ---- Customer Name ÖZSİVAS SAVUNMA Adress sivas merkez Tax No T…" at bounding box center [355, 262] width 711 height 455
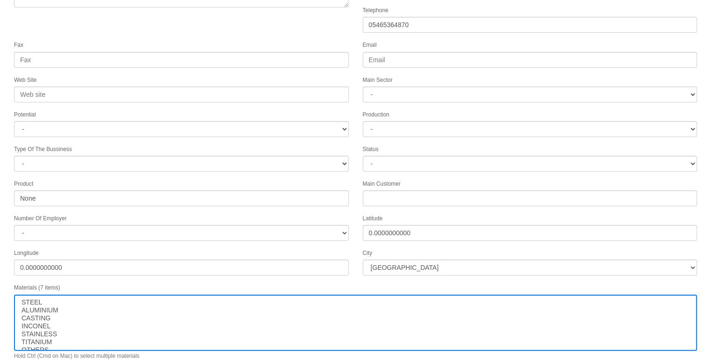
scroll to position [120, 0]
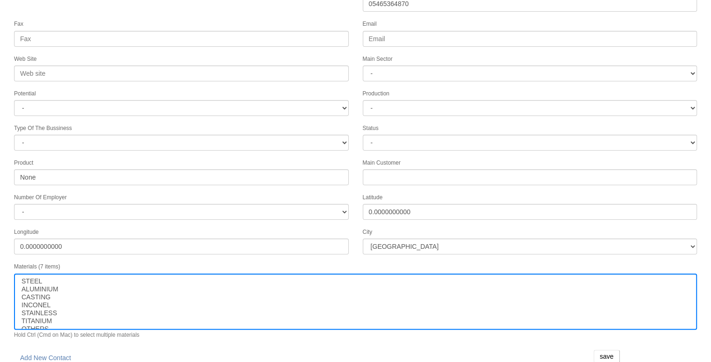
click at [352, 49] on form "Customer Number ---- Customer Name ÖZSİVAS SAVUNMA Adress sivas merkez Tax No T…" at bounding box center [355, 142] width 711 height 455
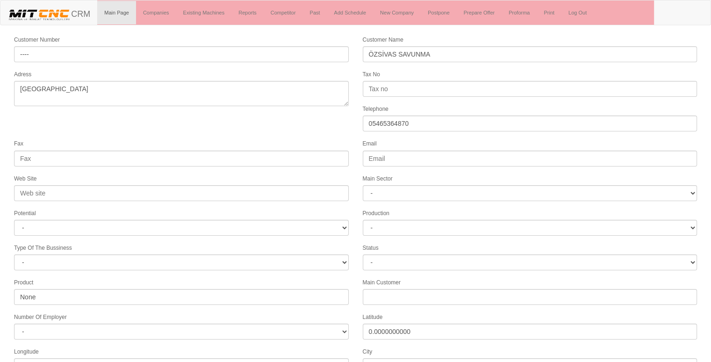
scroll to position [0, 0]
click at [160, 10] on link "Companies" at bounding box center [156, 12] width 40 height 23
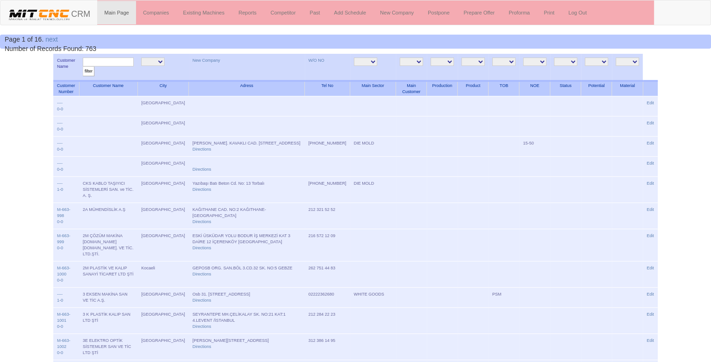
click at [122, 63] on input "text" at bounding box center [108, 62] width 51 height 9
type input "özsivas"
click at [83, 66] on input "filter" at bounding box center [89, 71] width 12 height 10
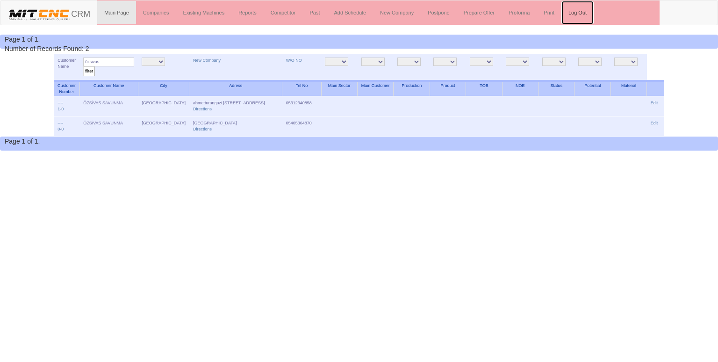
click at [577, 11] on link "Log Out" at bounding box center [578, 12] width 32 height 23
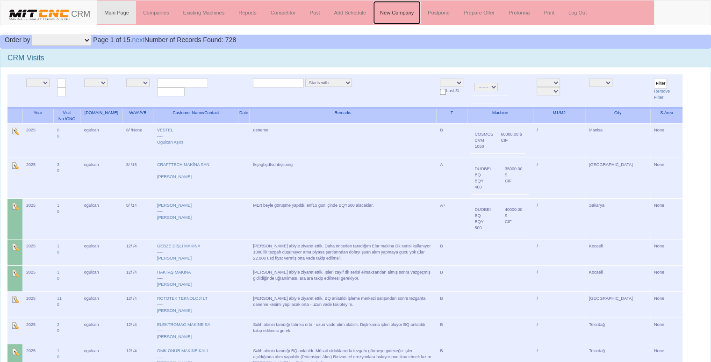
click at [401, 12] on link "New Company" at bounding box center [397, 12] width 48 height 23
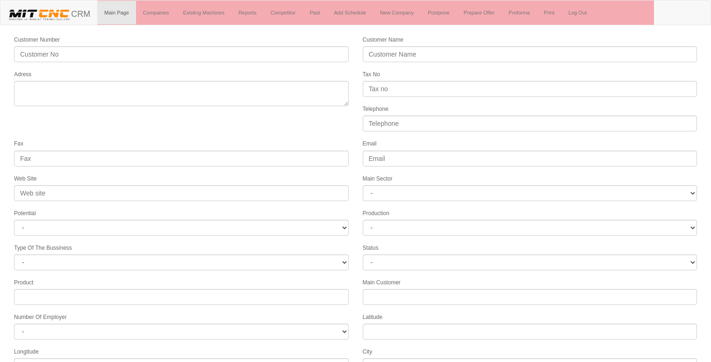
select select
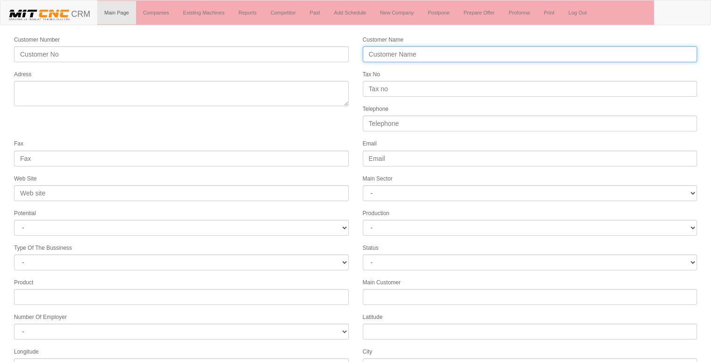
click at [429, 57] on input "Customer Name" at bounding box center [530, 54] width 335 height 16
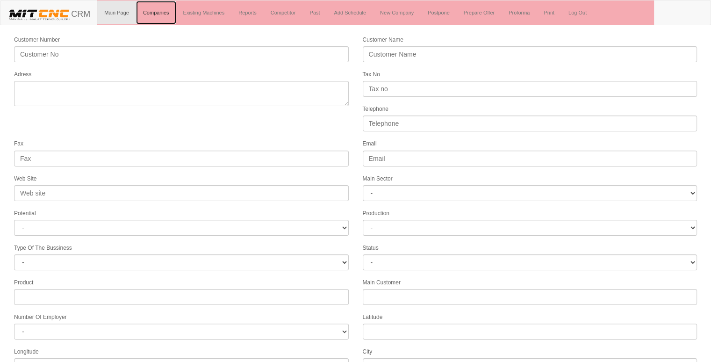
click at [158, 6] on link "Companies" at bounding box center [156, 12] width 40 height 23
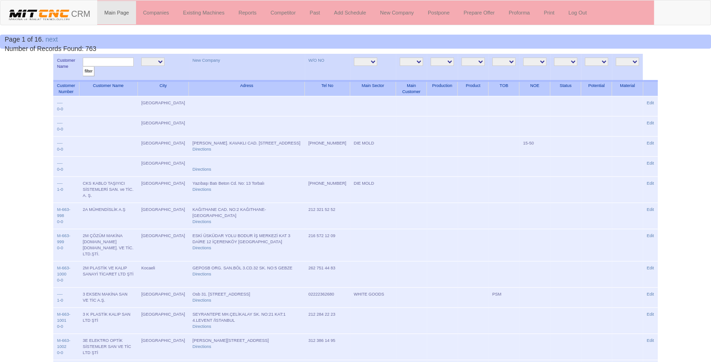
click at [115, 60] on input "text" at bounding box center [108, 62] width 51 height 9
type input "hidrome"
click at [83, 66] on input "filter" at bounding box center [89, 71] width 12 height 10
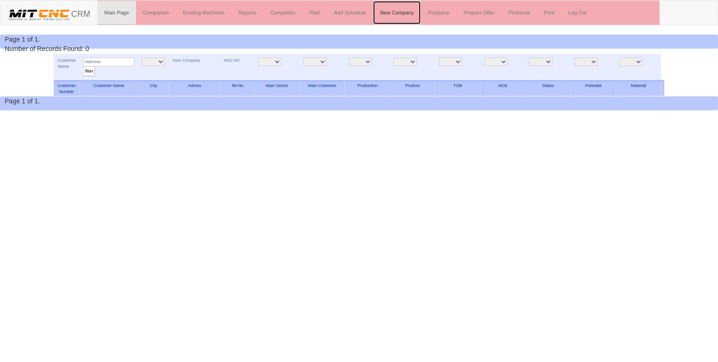
click at [393, 12] on link "New Company" at bounding box center [397, 12] width 48 height 23
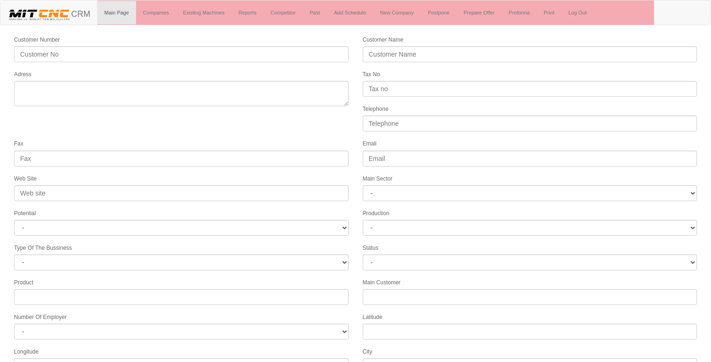
select select
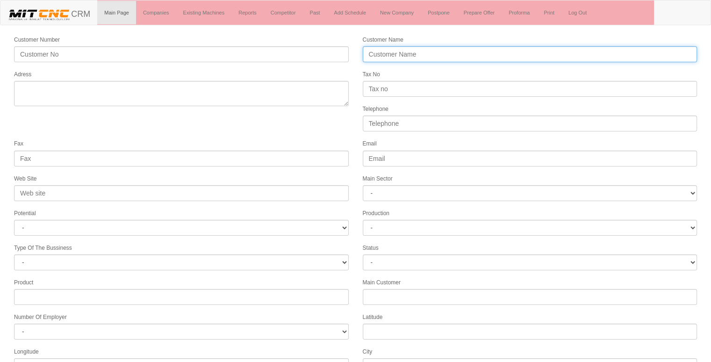
click at [389, 51] on input "Customer Name" at bounding box center [530, 54] width 335 height 16
type input "HİDROMEK"
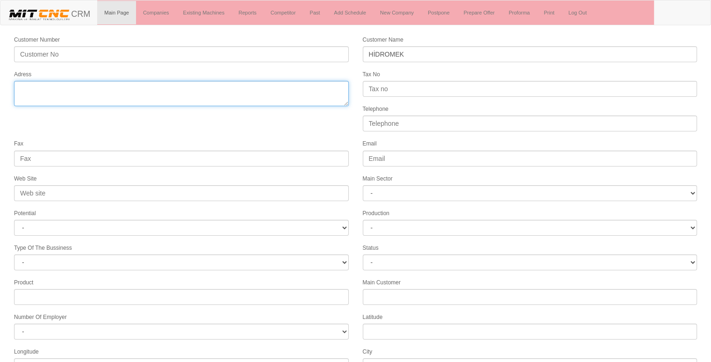
click at [173, 95] on textarea "Adress" at bounding box center [181, 93] width 335 height 25
type textarea "A"
type textarea "ankara ahi [PERSON_NAME]."
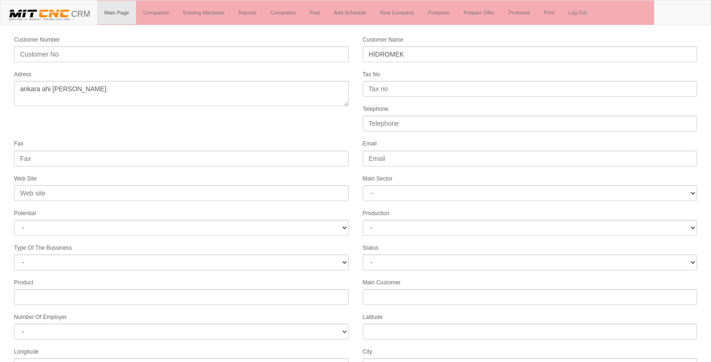
click at [259, 126] on form "Customer Number Customer Name HİDROMEK Adress Tax No Telephone Fax Email Web Si…" at bounding box center [355, 262] width 711 height 455
click at [433, 124] on input "Telephone" at bounding box center [530, 124] width 335 height 16
type input "05350188834"
click at [311, 117] on form "Customer Number Customer Name HİDROMEK Adress Tax No Telephone 05350188834 Fax …" at bounding box center [355, 262] width 711 height 455
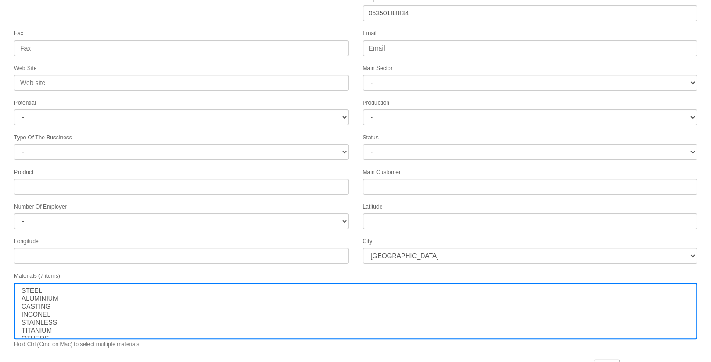
scroll to position [120, 0]
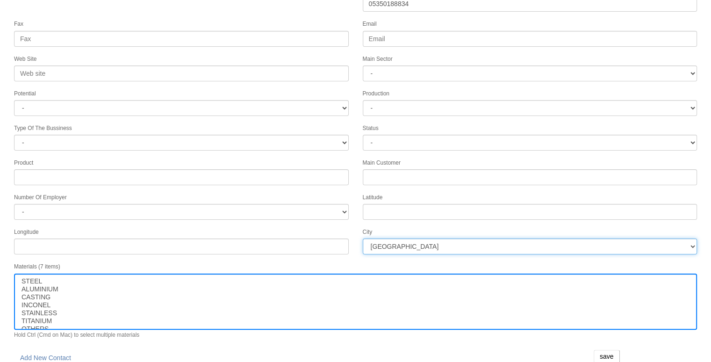
click at [463, 246] on select "İstanbul Adana Adıyaman Afyon Ağrı Amasya Ankara Antalya Artvin Aydın Balıkesir…" at bounding box center [530, 247] width 335 height 16
select select "1197"
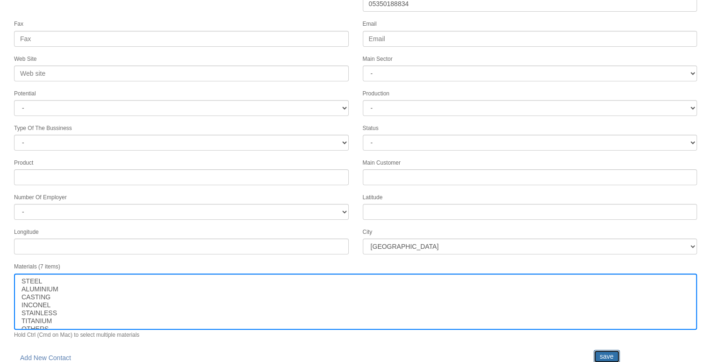
click at [604, 350] on input "save" at bounding box center [607, 356] width 26 height 13
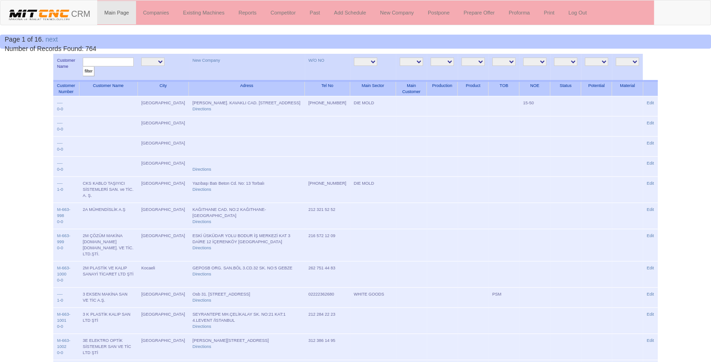
click at [107, 63] on input "text" at bounding box center [108, 62] width 51 height 9
type input "hidro"
click at [83, 66] on input "filter" at bounding box center [89, 71] width 12 height 10
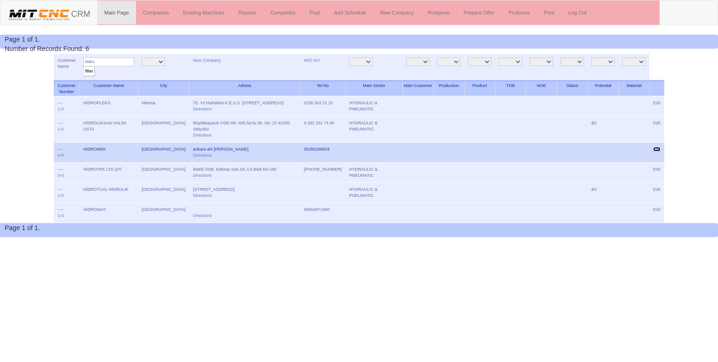
click at [659, 152] on link "Edit" at bounding box center [656, 149] width 7 height 5
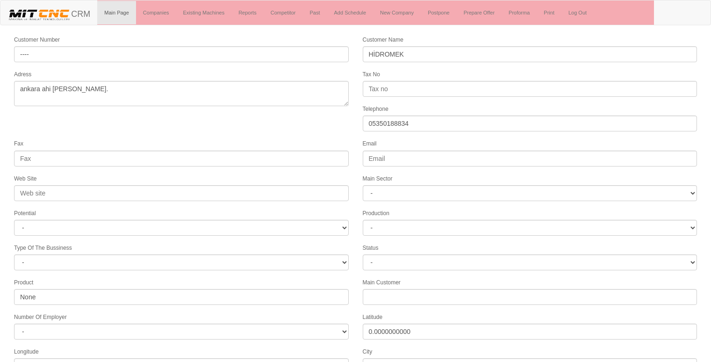
select select "1197"
select select
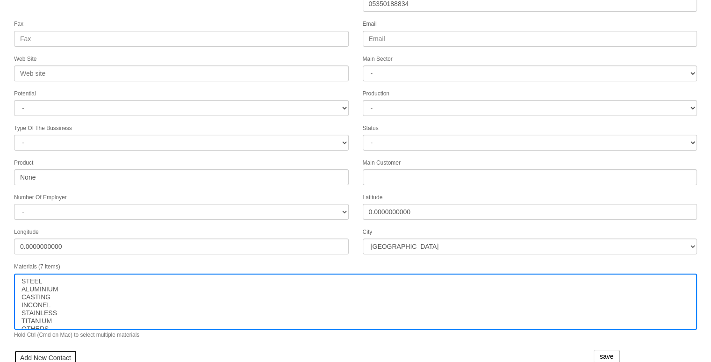
click at [39, 350] on link "Add New Contact" at bounding box center [45, 358] width 63 height 16
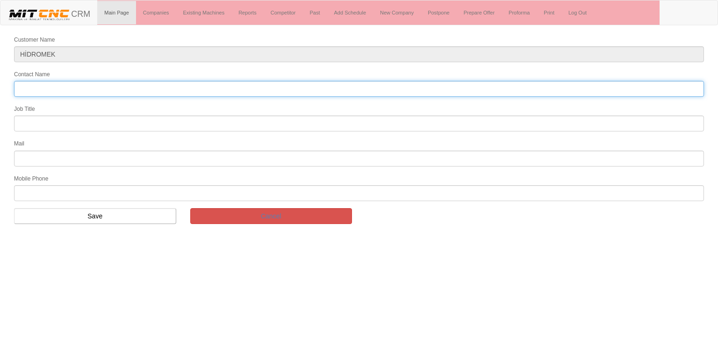
click at [37, 87] on input "Contact Name" at bounding box center [359, 89] width 690 height 16
type input "[PERSON_NAME]"
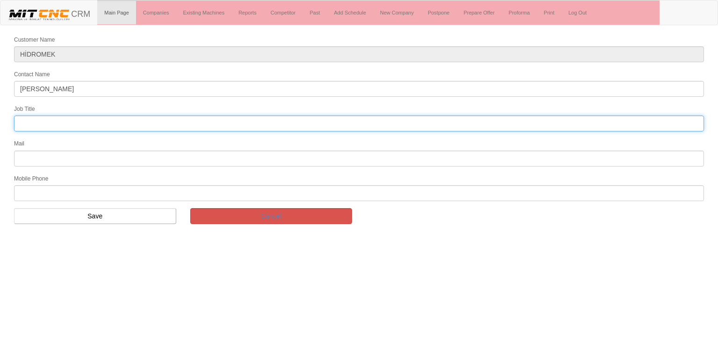
click at [217, 117] on input "text" at bounding box center [359, 124] width 690 height 16
type input "gear productıon executive"
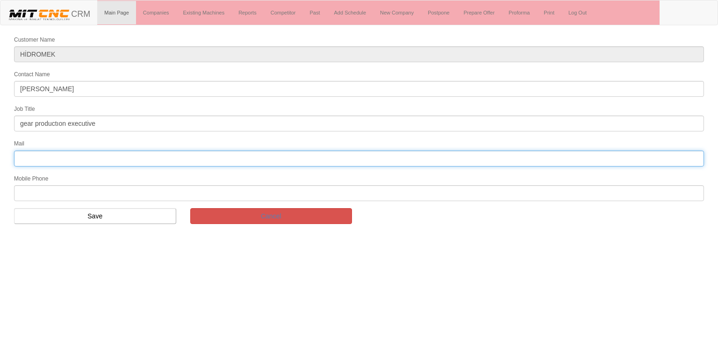
click at [121, 152] on input "text" at bounding box center [359, 159] width 690 height 16
type input "himmet.yildirim@hidromek.com.tr"
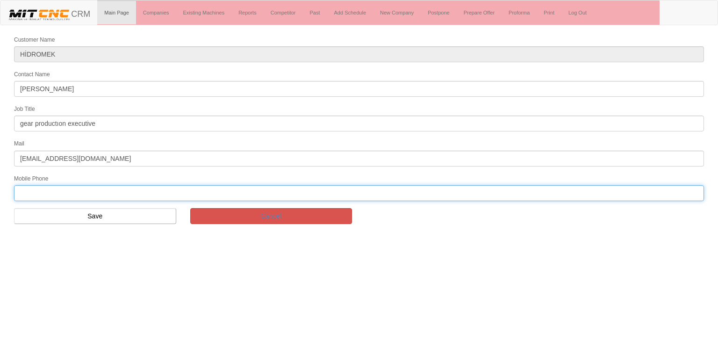
click at [79, 190] on input "text" at bounding box center [359, 193] width 690 height 16
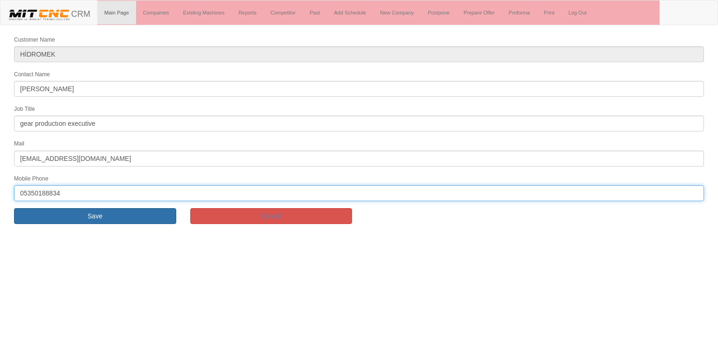
type input "05350188834"
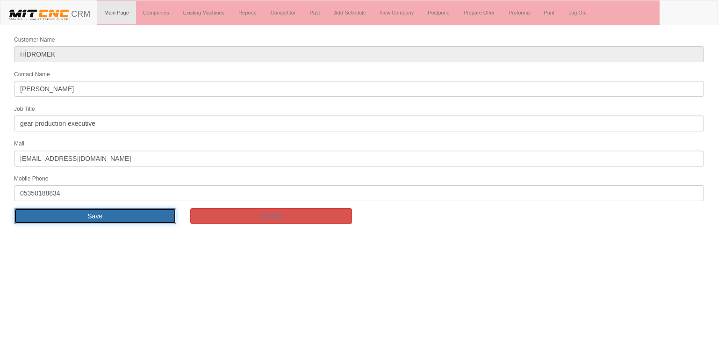
click at [79, 209] on input "Save" at bounding box center [95, 216] width 162 height 16
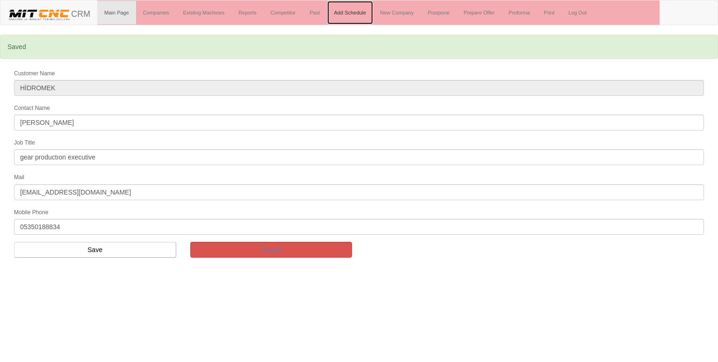
click at [365, 6] on link "Add Schedule" at bounding box center [350, 12] width 46 height 23
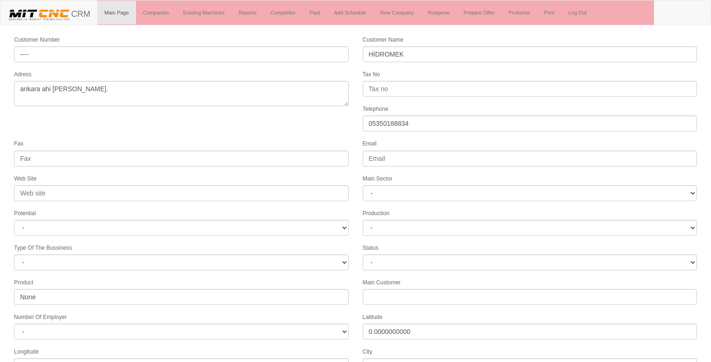
select select "1197"
select select
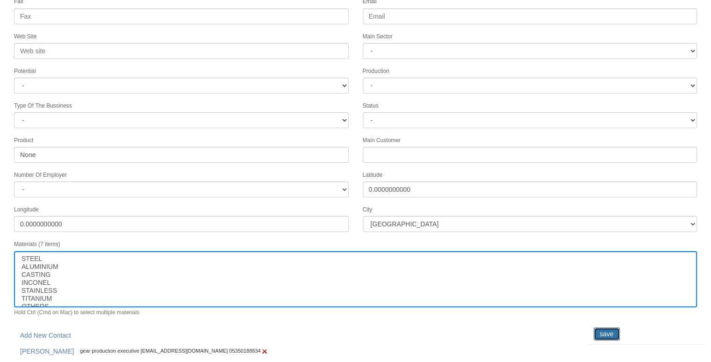
click at [597, 331] on input "save" at bounding box center [607, 333] width 26 height 13
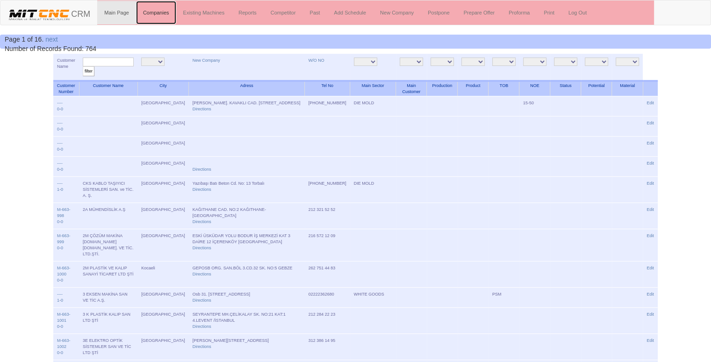
click at [159, 19] on link "Companies" at bounding box center [156, 12] width 40 height 23
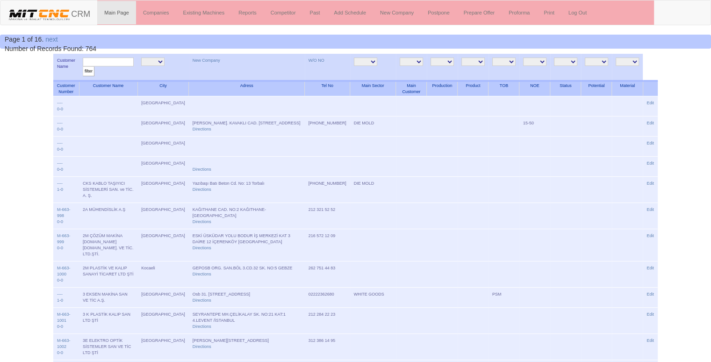
click at [101, 62] on input "text" at bounding box center [108, 62] width 51 height 9
type input "özsavun"
click at [83, 66] on input "filter" at bounding box center [89, 71] width 12 height 10
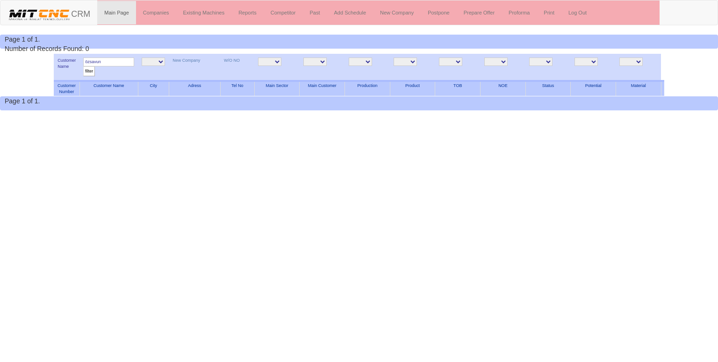
click at [134, 61] on input "özsavun" at bounding box center [108, 62] width 51 height 9
type input "özsiva"
click at [83, 66] on input "filter" at bounding box center [89, 71] width 12 height 10
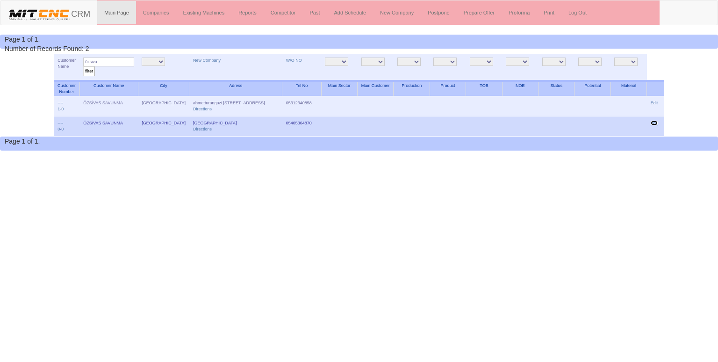
click at [655, 122] on link "Edit" at bounding box center [654, 123] width 7 height 5
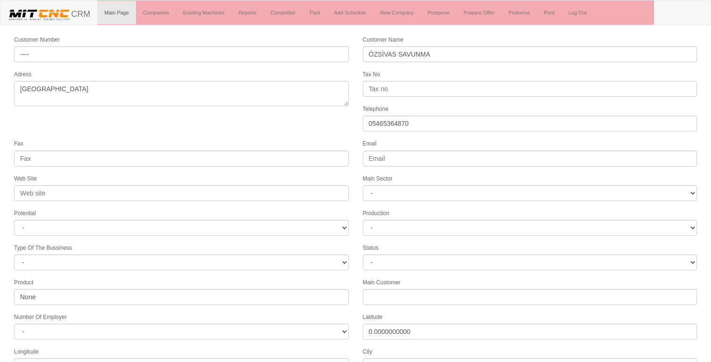
select select "1248"
select select
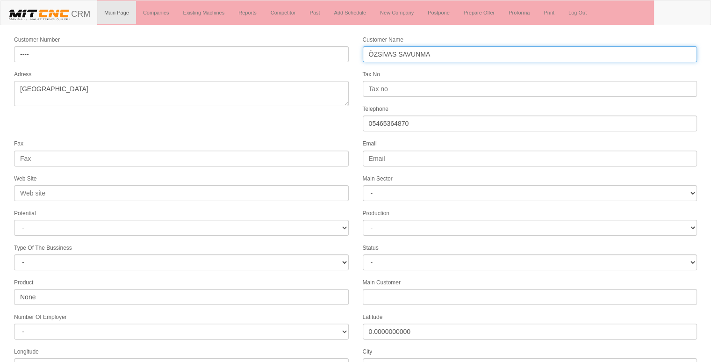
click at [458, 56] on input "ÖZSİVAS SAVUNMA" at bounding box center [530, 54] width 335 height 16
type input "Ö"
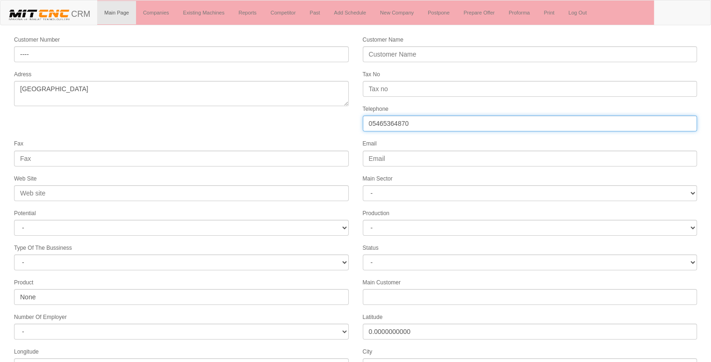
click at [439, 128] on input "05465364870" at bounding box center [530, 124] width 335 height 16
type input "0"
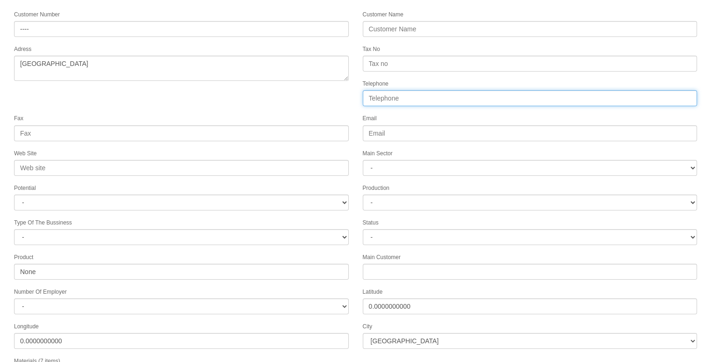
scroll to position [26, 0]
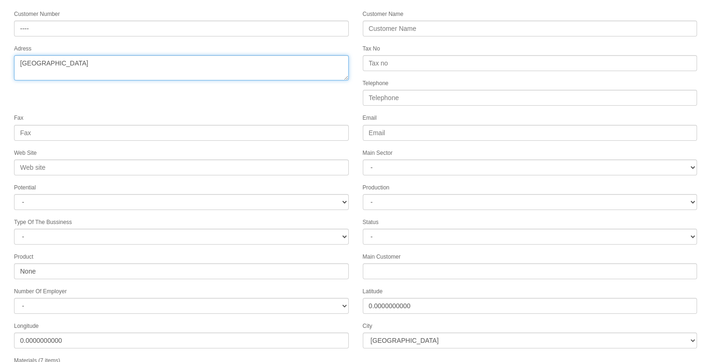
click at [194, 66] on textarea "sivas merkez" at bounding box center [181, 67] width 335 height 25
type textarea "s"
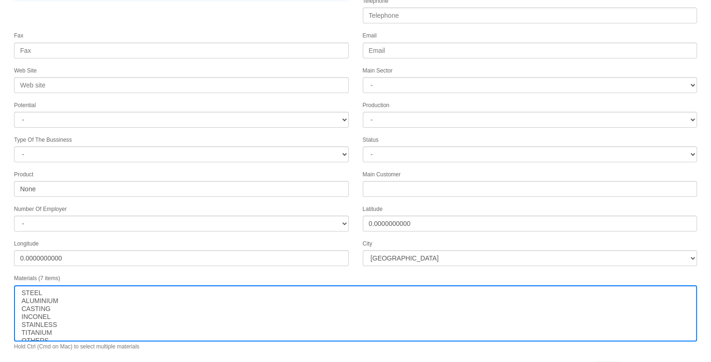
scroll to position [120, 0]
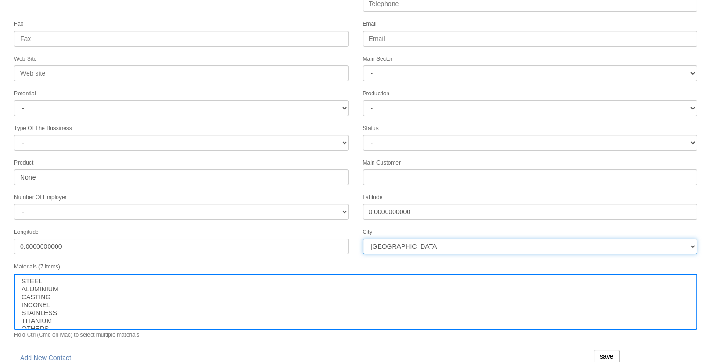
click at [411, 240] on select "İstanbul Adana Adıyaman Afyon Ağrı Amasya Ankara Antalya Artvin Aydın Balıkesir…" at bounding box center [530, 247] width 335 height 16
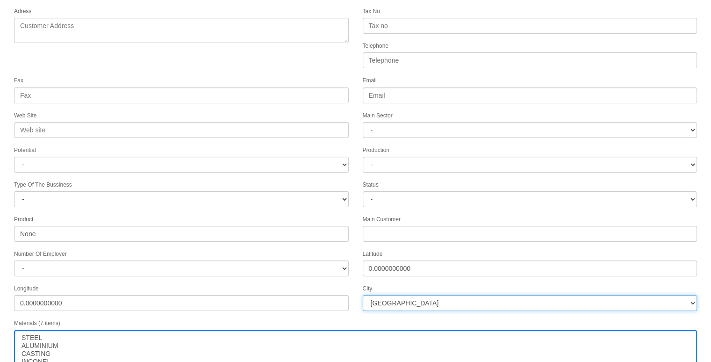
scroll to position [63, 0]
click at [408, 299] on select "İstanbul Adana Adıyaman Afyon Ağrı Amasya Ankara Antalya Artvin Aydın Balıkesir…" at bounding box center [530, 304] width 335 height 16
select select "1191"
click at [363, 296] on select "İstanbul Adana Adıyaman Afyon Ağrı Amasya Ankara Antalya Artvin Aydın Balıkesir…" at bounding box center [530, 304] width 335 height 16
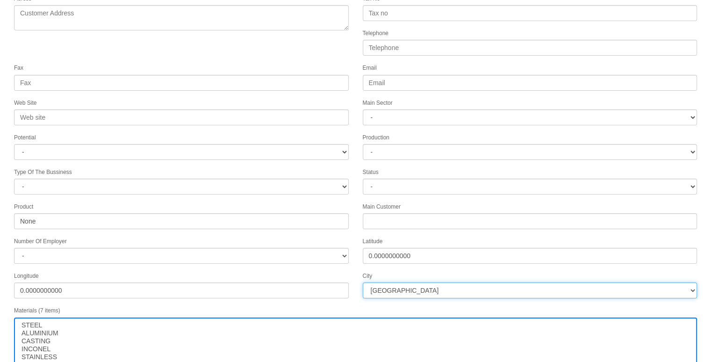
scroll to position [120, 0]
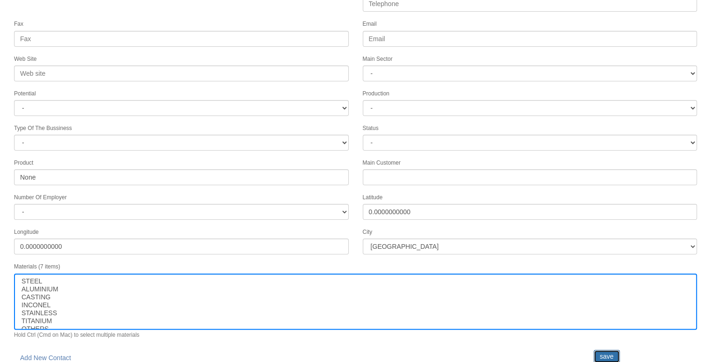
click at [606, 355] on input "save" at bounding box center [607, 356] width 26 height 13
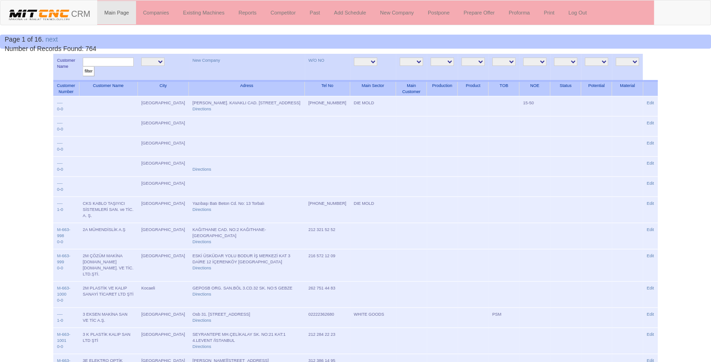
click at [118, 61] on input "text" at bounding box center [108, 62] width 51 height 9
type input "özsiva"
click at [83, 66] on input "filter" at bounding box center [89, 71] width 12 height 10
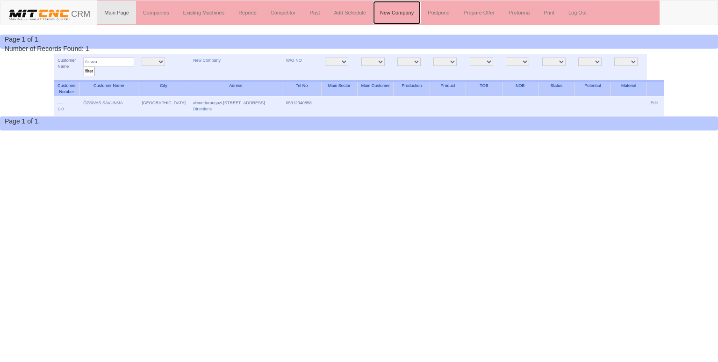
click at [401, 10] on link "New Company" at bounding box center [397, 12] width 48 height 23
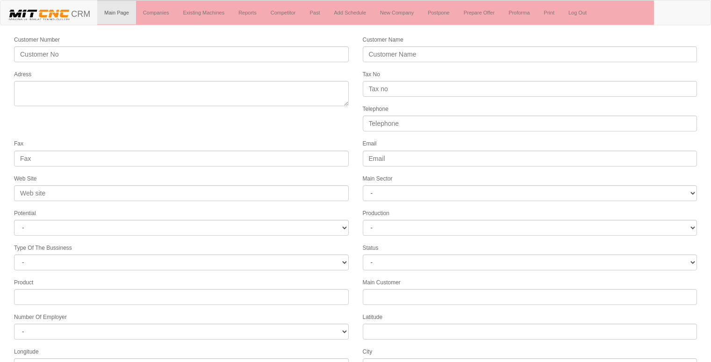
select select
click at [161, 15] on link "Companies" at bounding box center [156, 12] width 40 height 23
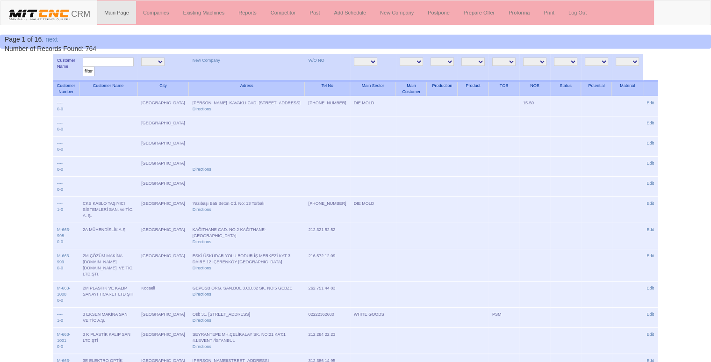
click at [94, 61] on input "text" at bounding box center [108, 62] width 51 height 9
type input "bulut p"
click at [83, 66] on input "filter" at bounding box center [89, 71] width 12 height 10
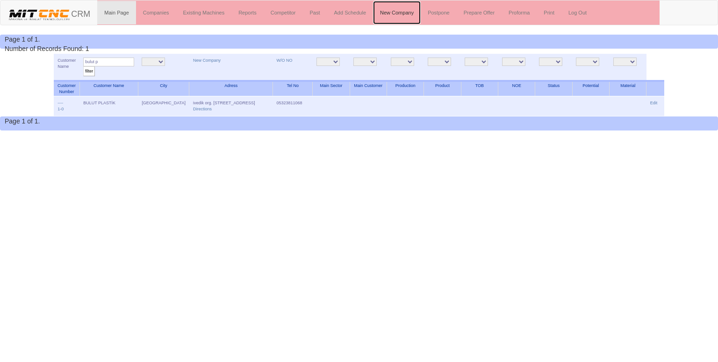
click at [391, 8] on link "New Company" at bounding box center [397, 12] width 48 height 23
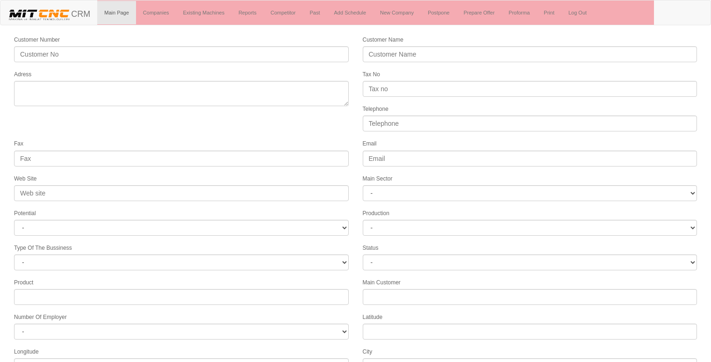
select select
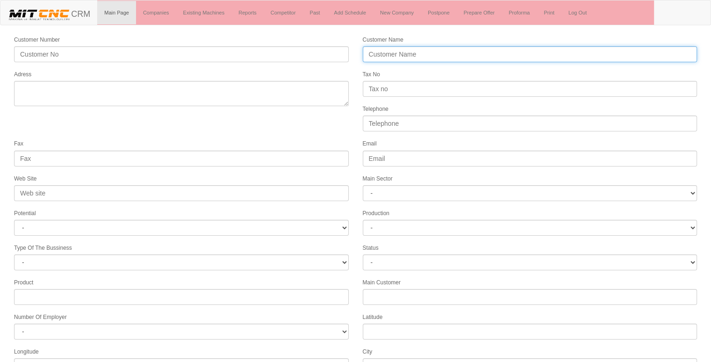
click at [406, 60] on input "Customer Name" at bounding box center [530, 54] width 335 height 16
type input "m"
type input "MADA METAL"
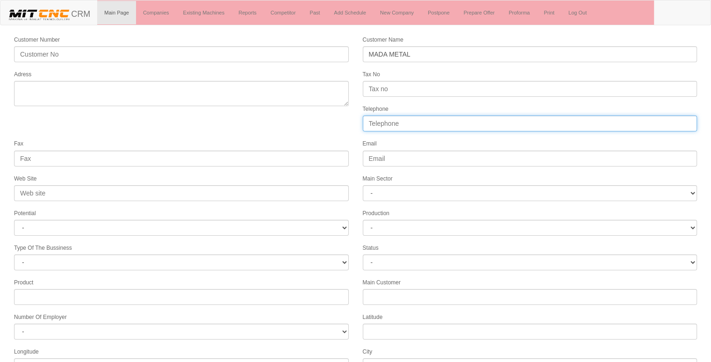
click at [399, 121] on input "Telephone" at bounding box center [530, 124] width 335 height 16
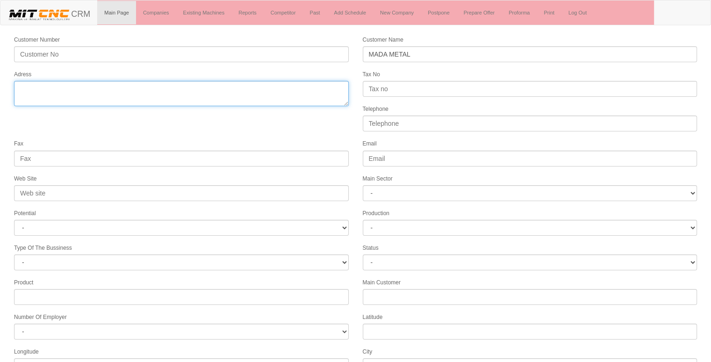
click at [164, 91] on textarea "Adress" at bounding box center [181, 93] width 335 height 25
paste textarea "Fevziçakmak, 10502. Sk. No:43, 42050 Karatay/Konya"
type textarea "Fevziçakmak, 10502. Sk. No:43, 42050 Karatay/Konya"
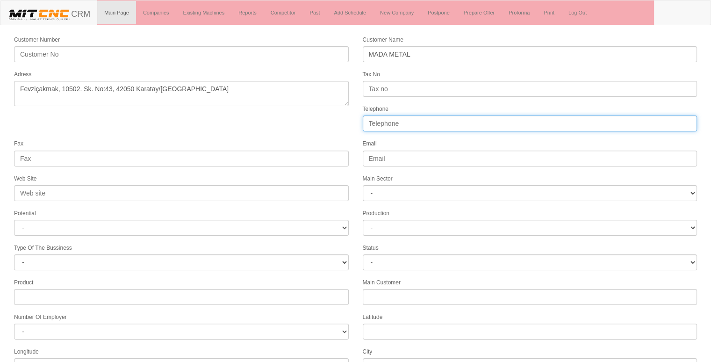
click at [405, 119] on input "Telephone" at bounding box center [530, 124] width 335 height 16
paste input "05468572414"
type input "05468572414"
click at [228, 130] on form "Customer Number Customer Name MADA METAL Adress Tax No Telephone 05468572414 Fa…" at bounding box center [355, 262] width 711 height 455
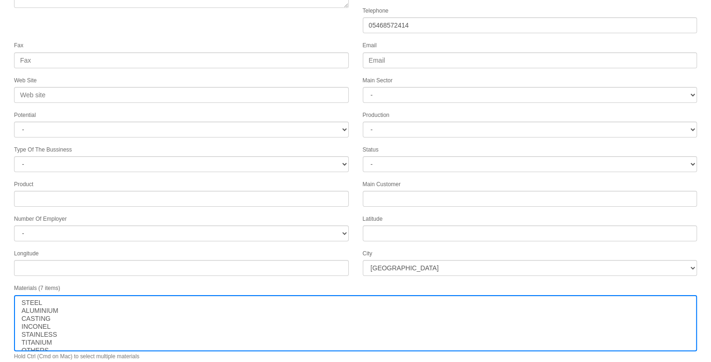
scroll to position [120, 0]
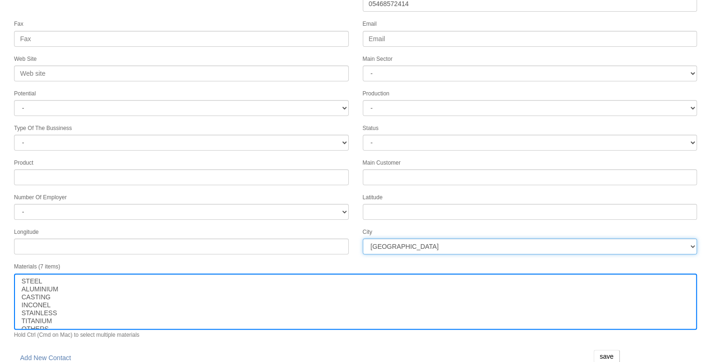
click at [428, 239] on select "İstanbul Adana Adıyaman Afyon Ağrı Amasya Ankara Antalya Artvin Aydın Balıkesir…" at bounding box center [530, 247] width 335 height 16
select select "1232"
click at [428, 239] on select "İstanbul Adana Adıyaman Afyon Ağrı Amasya Ankara Antalya Artvin Aydın Balıkesir…" at bounding box center [530, 247] width 335 height 16
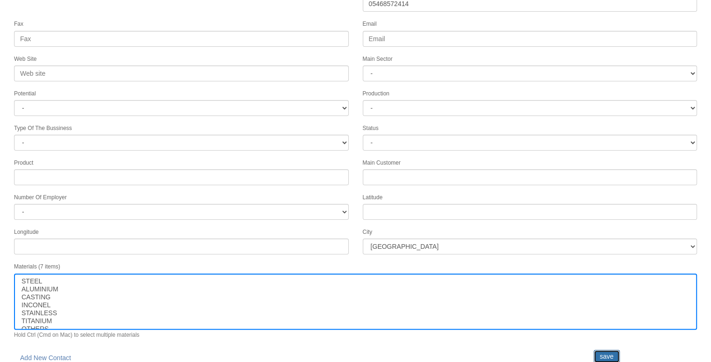
click at [610, 350] on input "save" at bounding box center [607, 356] width 26 height 13
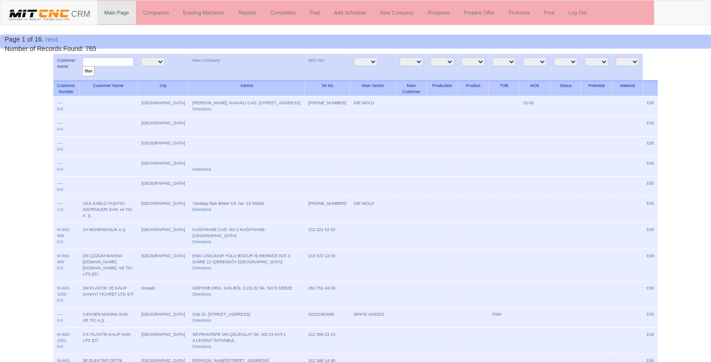
click at [115, 62] on input "text" at bounding box center [108, 62] width 51 height 9
type input "MADA"
click at [83, 66] on input "filter" at bounding box center [89, 71] width 12 height 10
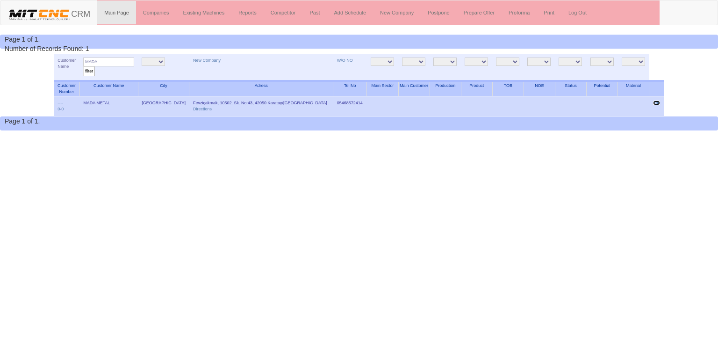
click at [655, 101] on link "Edit" at bounding box center [656, 103] width 7 height 5
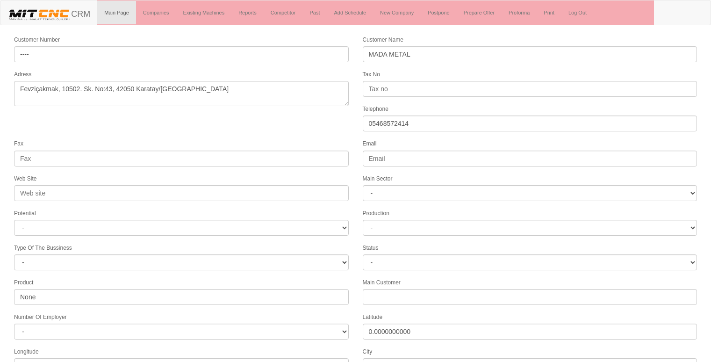
select select "1232"
select select
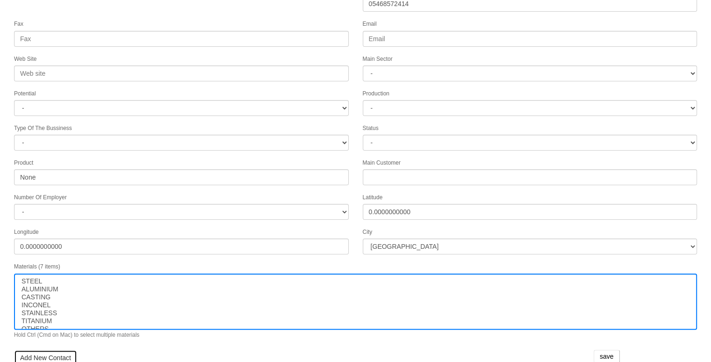
click at [46, 352] on link "Add New Contact" at bounding box center [45, 358] width 63 height 16
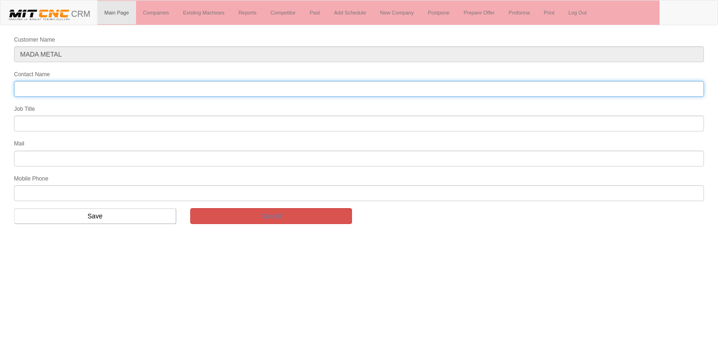
click at [34, 87] on input "Contact Name" at bounding box center [359, 89] width 690 height 16
type input "[PERSON_NAME]"
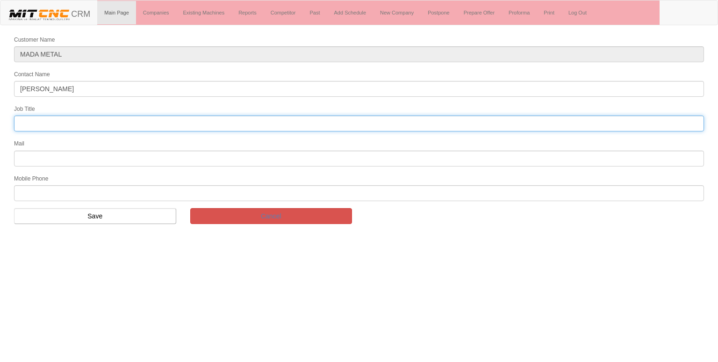
click at [133, 121] on input "text" at bounding box center [359, 124] width 690 height 16
type input "FİRMA SAHİBİ"
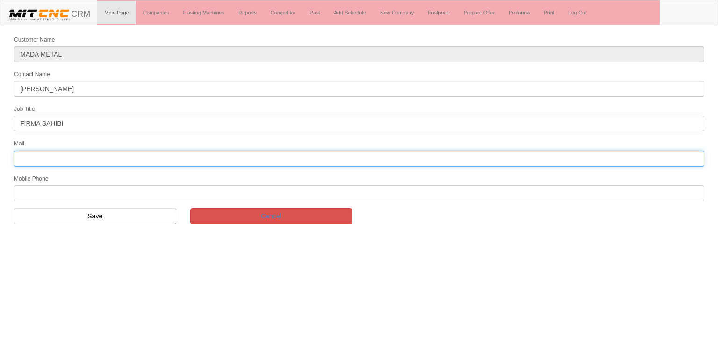
click at [103, 153] on input "text" at bounding box center [359, 159] width 690 height 16
type input "[EMAIL_ADDRESS][DOMAIN_NAME]"
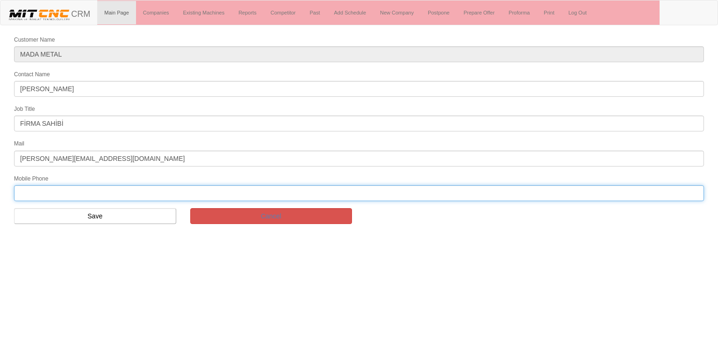
click at [83, 196] on input "text" at bounding box center [359, 193] width 690 height 16
paste input "05468572414"
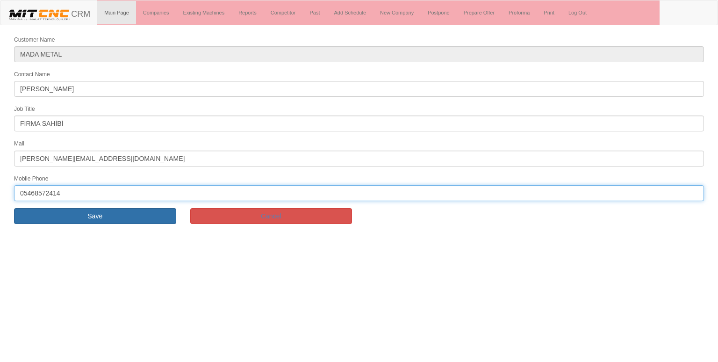
type input "05468572414"
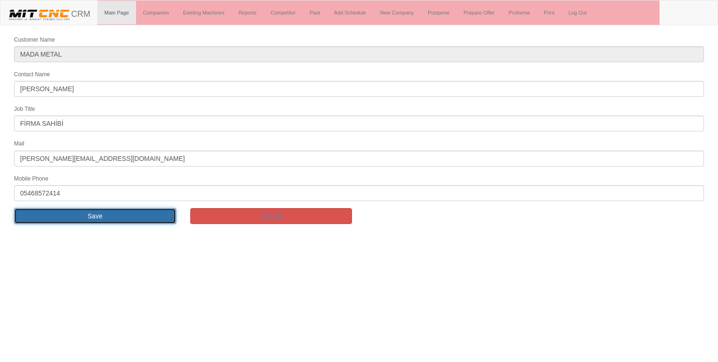
click at [123, 213] on input "Save" at bounding box center [95, 216] width 162 height 16
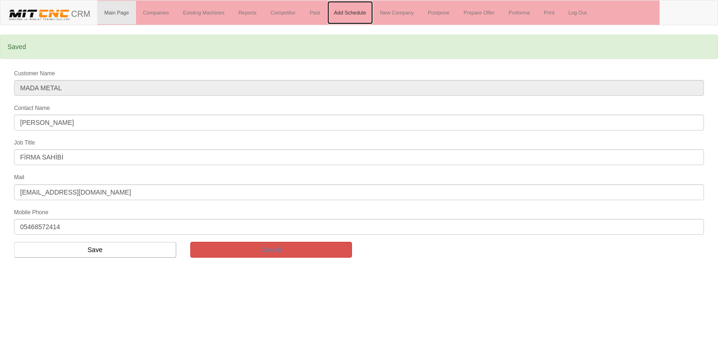
click at [352, 15] on link "Add Schedule" at bounding box center [350, 12] width 46 height 23
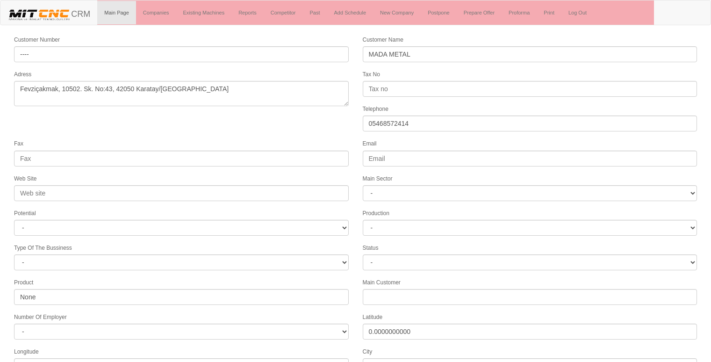
select select "1232"
select select
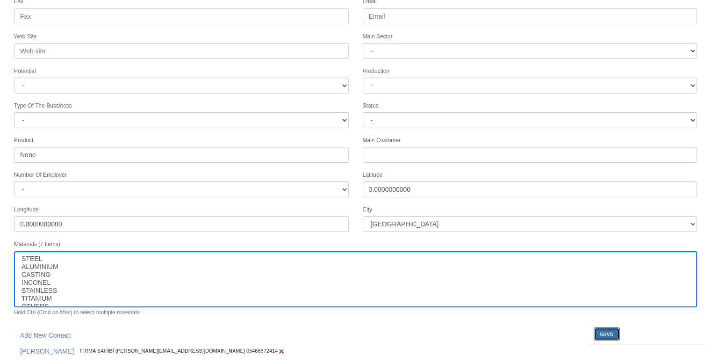
click at [611, 327] on input "save" at bounding box center [607, 333] width 26 height 13
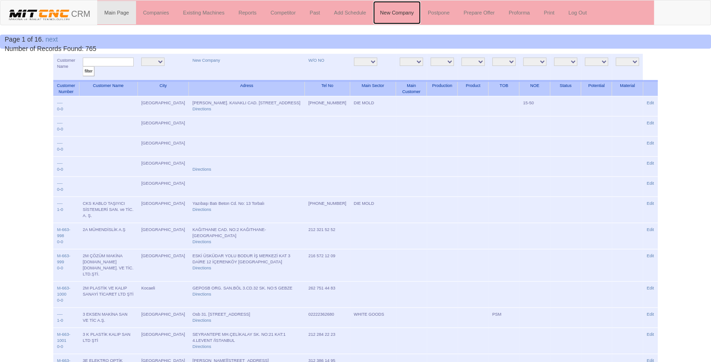
click at [402, 10] on link "New Company" at bounding box center [397, 12] width 48 height 23
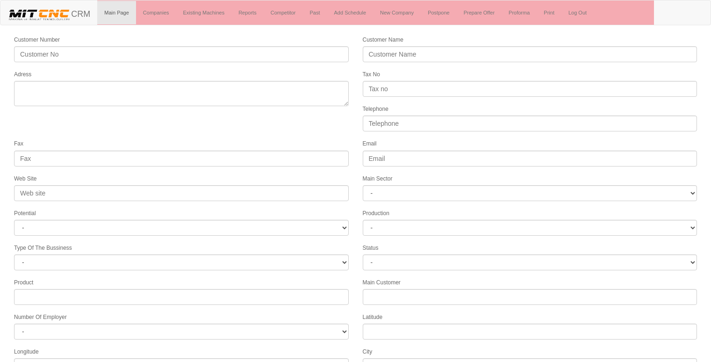
select select
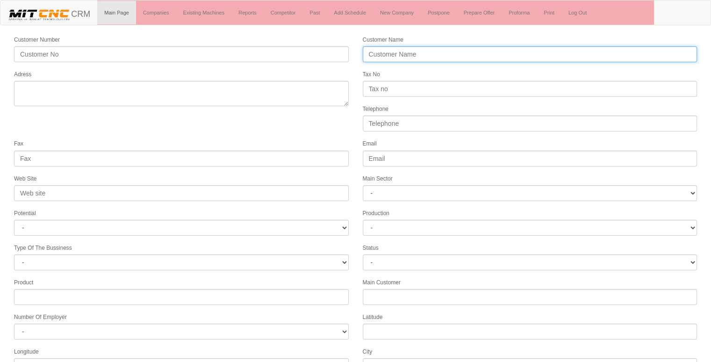
click at [407, 53] on input "Customer Name" at bounding box center [530, 54] width 335 height 16
type input "s"
type input "SKY TASARIM"
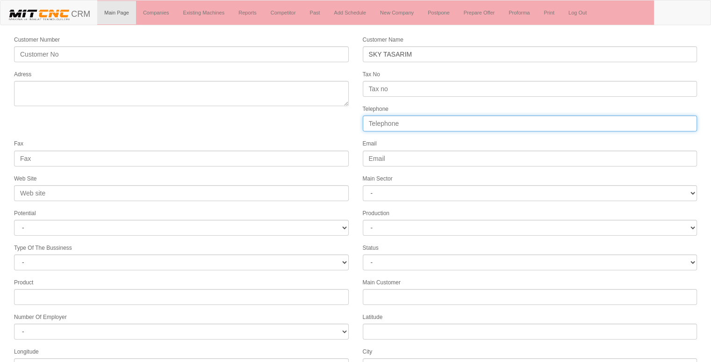
click at [379, 121] on input "Telephone" at bounding box center [530, 124] width 335 height 16
type input "05334127972"
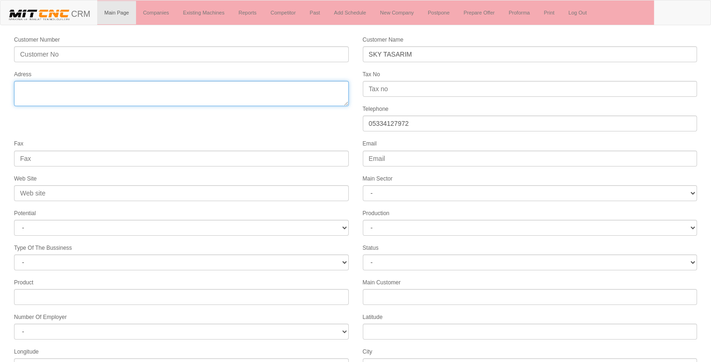
click at [269, 81] on textarea "Adress" at bounding box center [181, 93] width 335 height 25
type textarea "A"
type textarea "ankara"
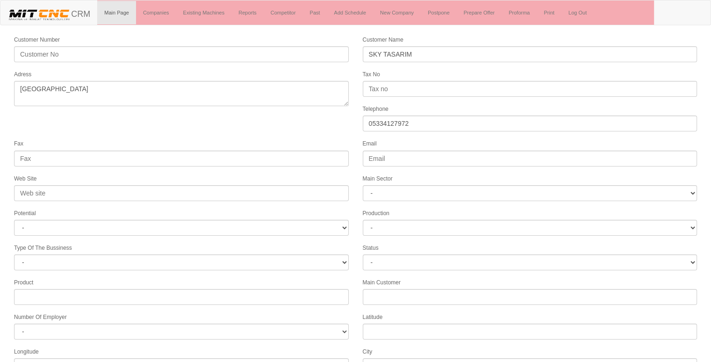
click at [270, 114] on form "Customer Number Customer Name SKY TASARIM Adress Tax No Telephone 05334127972 F…" at bounding box center [355, 262] width 711 height 455
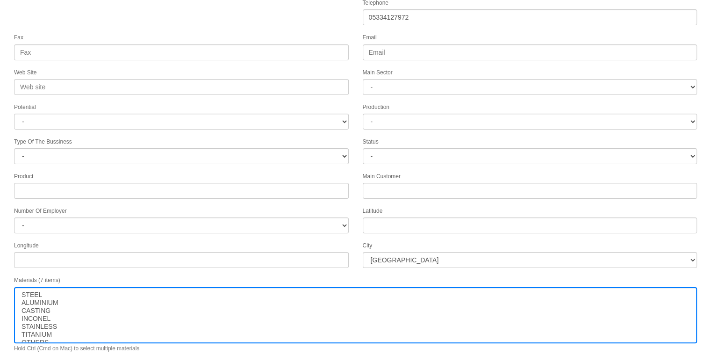
scroll to position [120, 0]
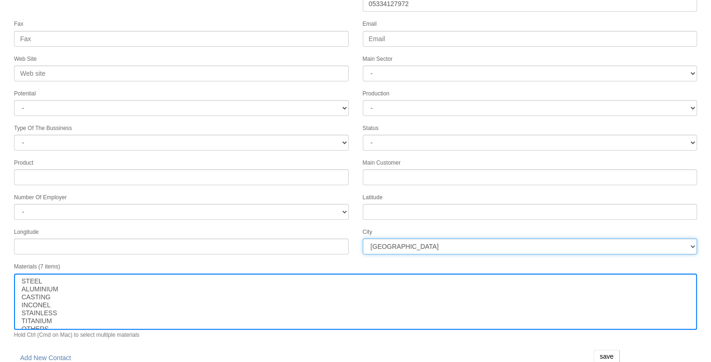
click at [461, 239] on select "İstanbul Adana Adıyaman Afyon Ağrı Amasya Ankara Antalya Artvin Aydın Balıkesir…" at bounding box center [530, 247] width 335 height 16
select select "1197"
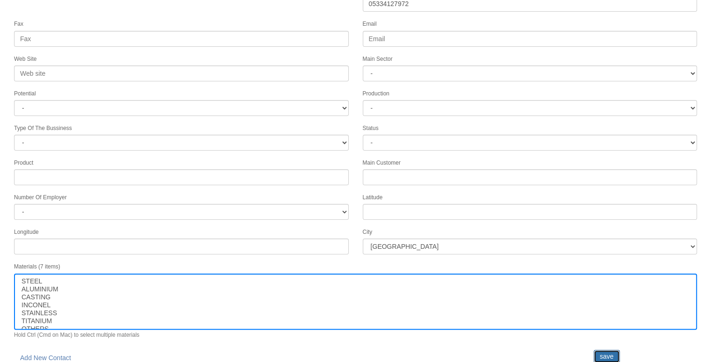
click at [608, 350] on input "save" at bounding box center [607, 356] width 26 height 13
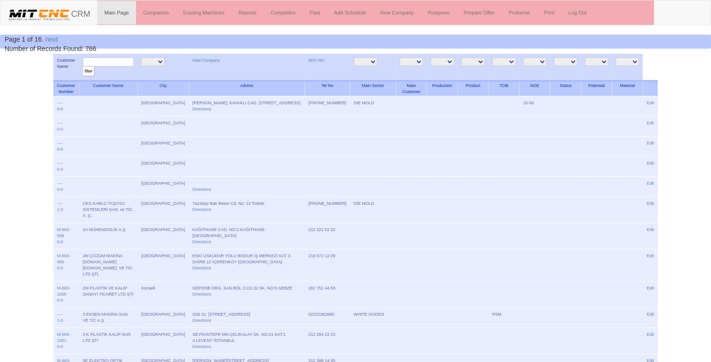
click at [109, 62] on input "text" at bounding box center [108, 62] width 51 height 9
type input "sky"
click at [83, 66] on input "filter" at bounding box center [89, 71] width 12 height 10
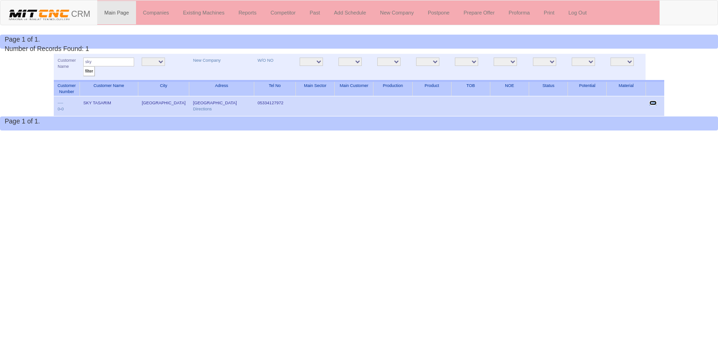
click at [654, 102] on link "Edit" at bounding box center [653, 103] width 7 height 5
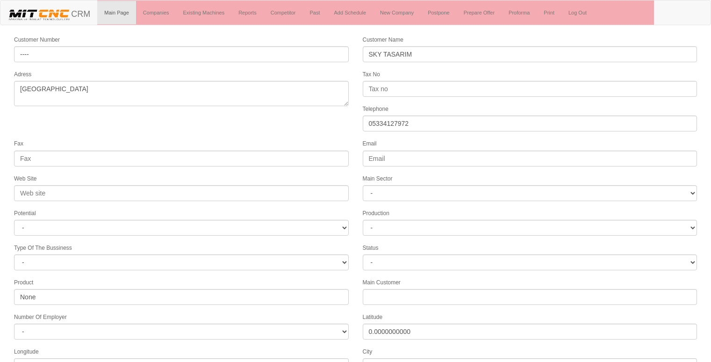
select select "1197"
select select
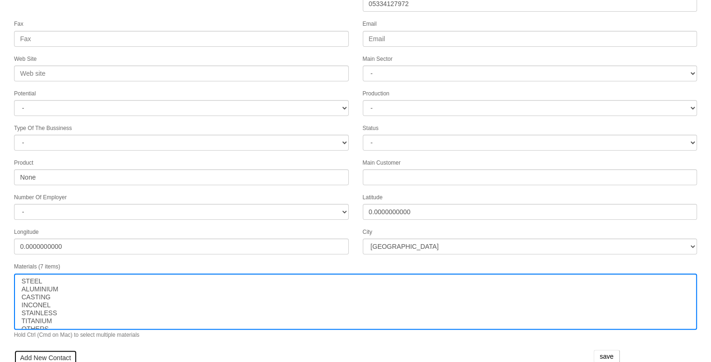
click at [48, 350] on link "Add New Contact" at bounding box center [45, 358] width 63 height 16
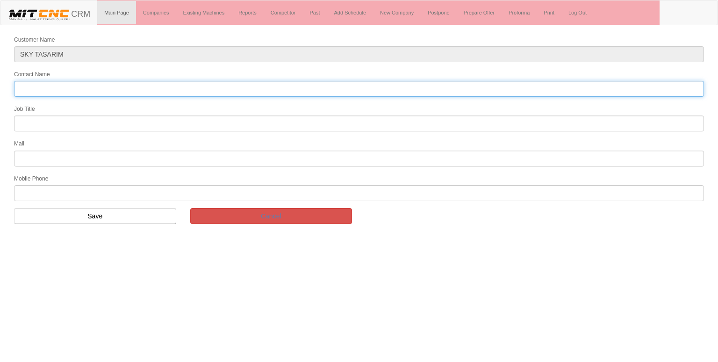
click at [22, 87] on input "Contact Name" at bounding box center [359, 89] width 690 height 16
type input "[PERSON_NAME]"
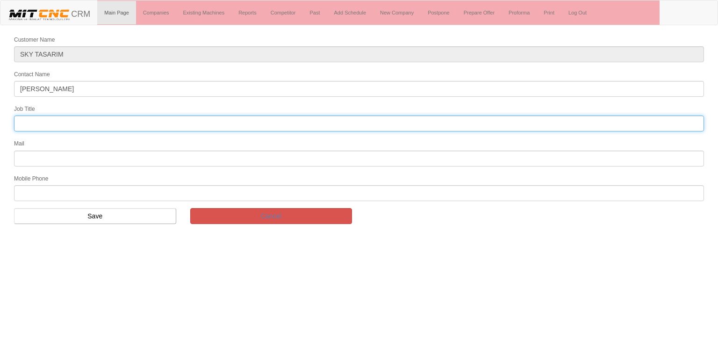
click at [45, 120] on input "text" at bounding box center [359, 124] width 690 height 16
type input "genel müdür"
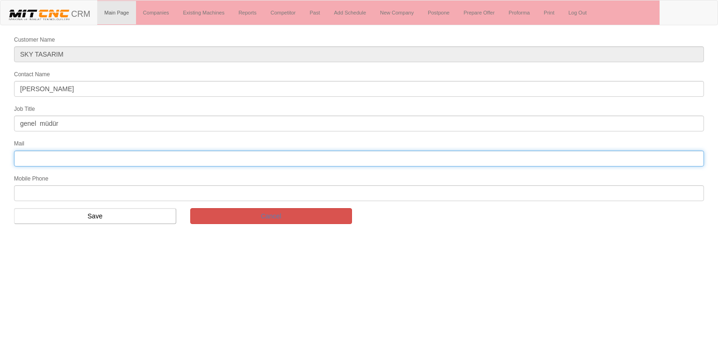
click at [96, 157] on input "text" at bounding box center [359, 159] width 690 height 16
type input "info@skytasarım"
